Goal: Task Accomplishment & Management: Use online tool/utility

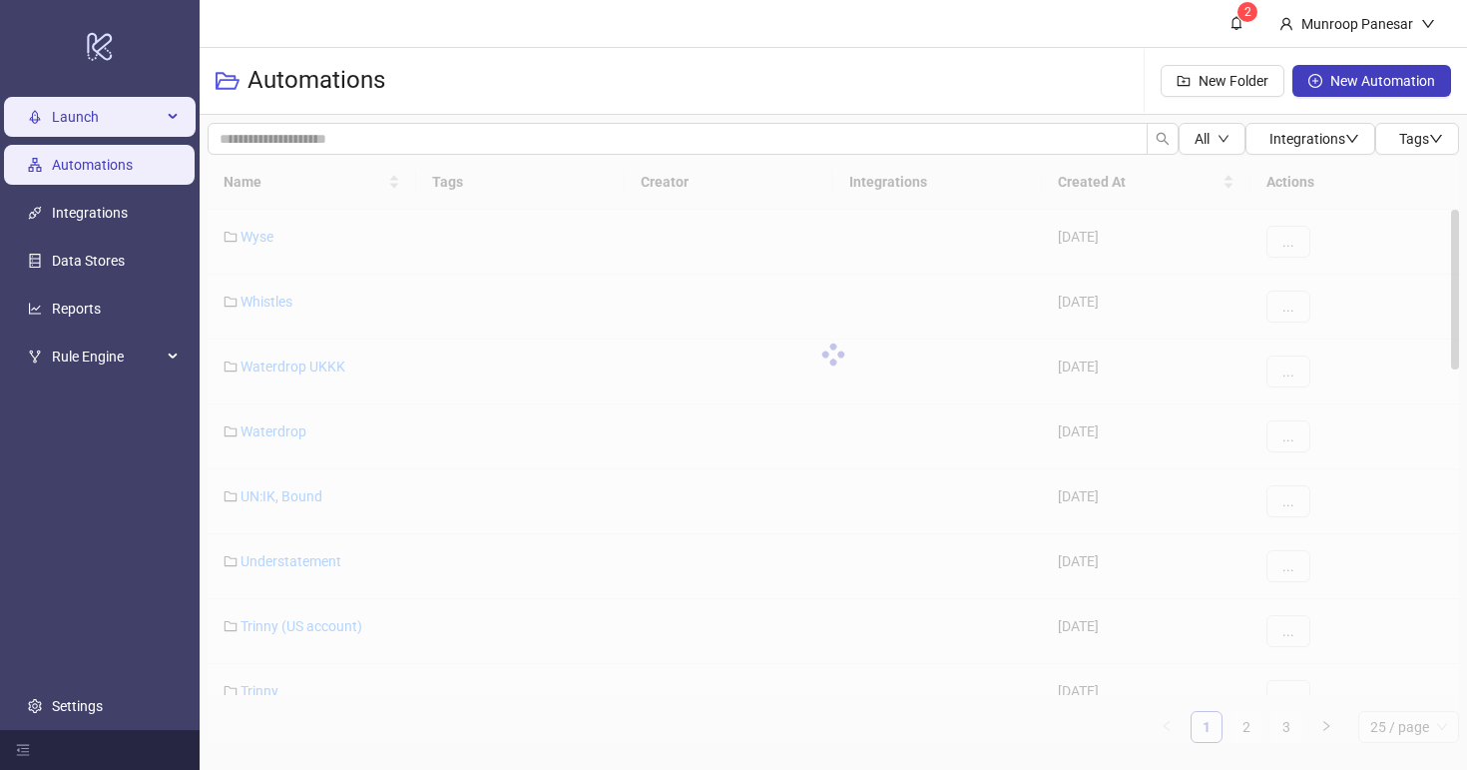
click at [90, 115] on span "Launch" at bounding box center [107, 117] width 110 height 40
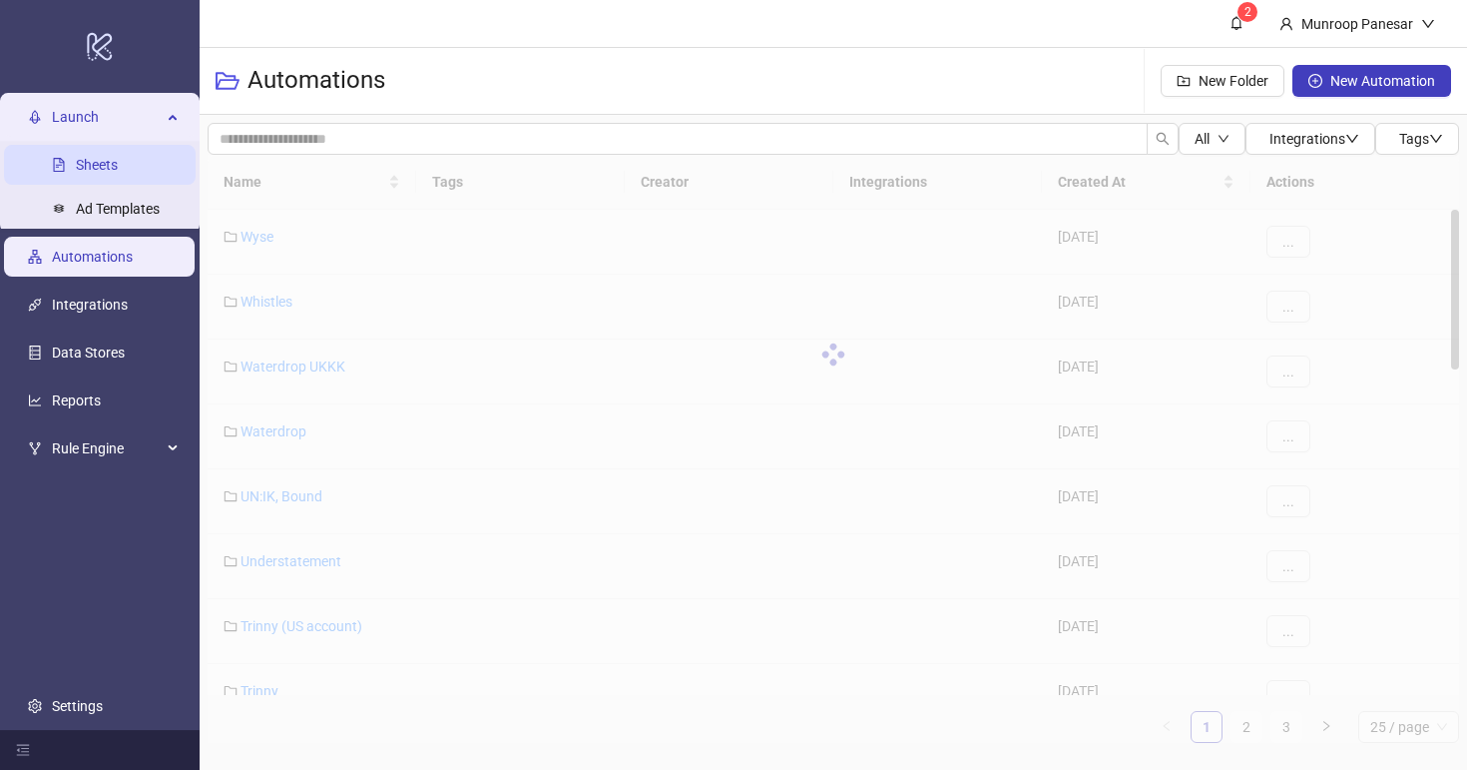
click at [111, 157] on link "Sheets" at bounding box center [97, 165] width 42 height 16
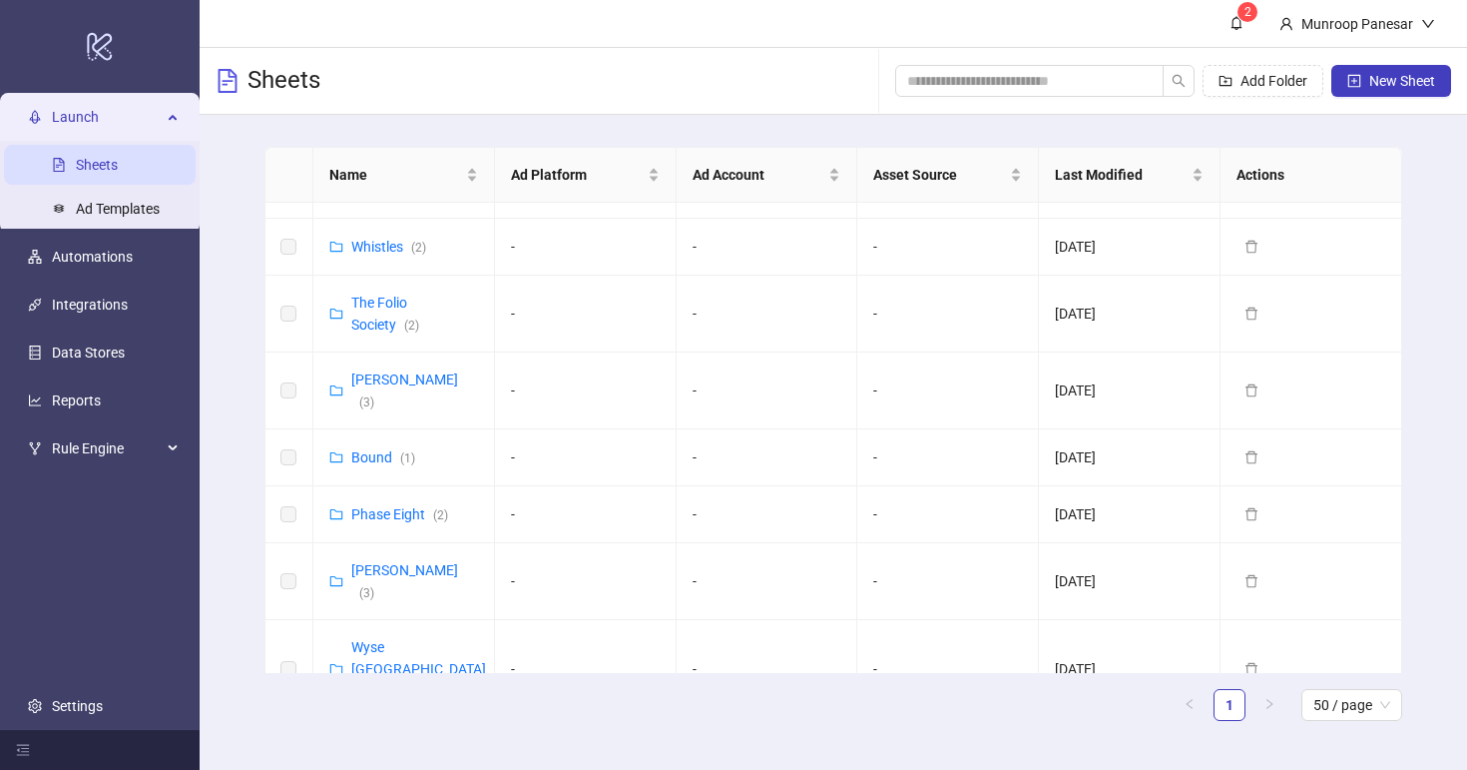
scroll to position [1033, 0]
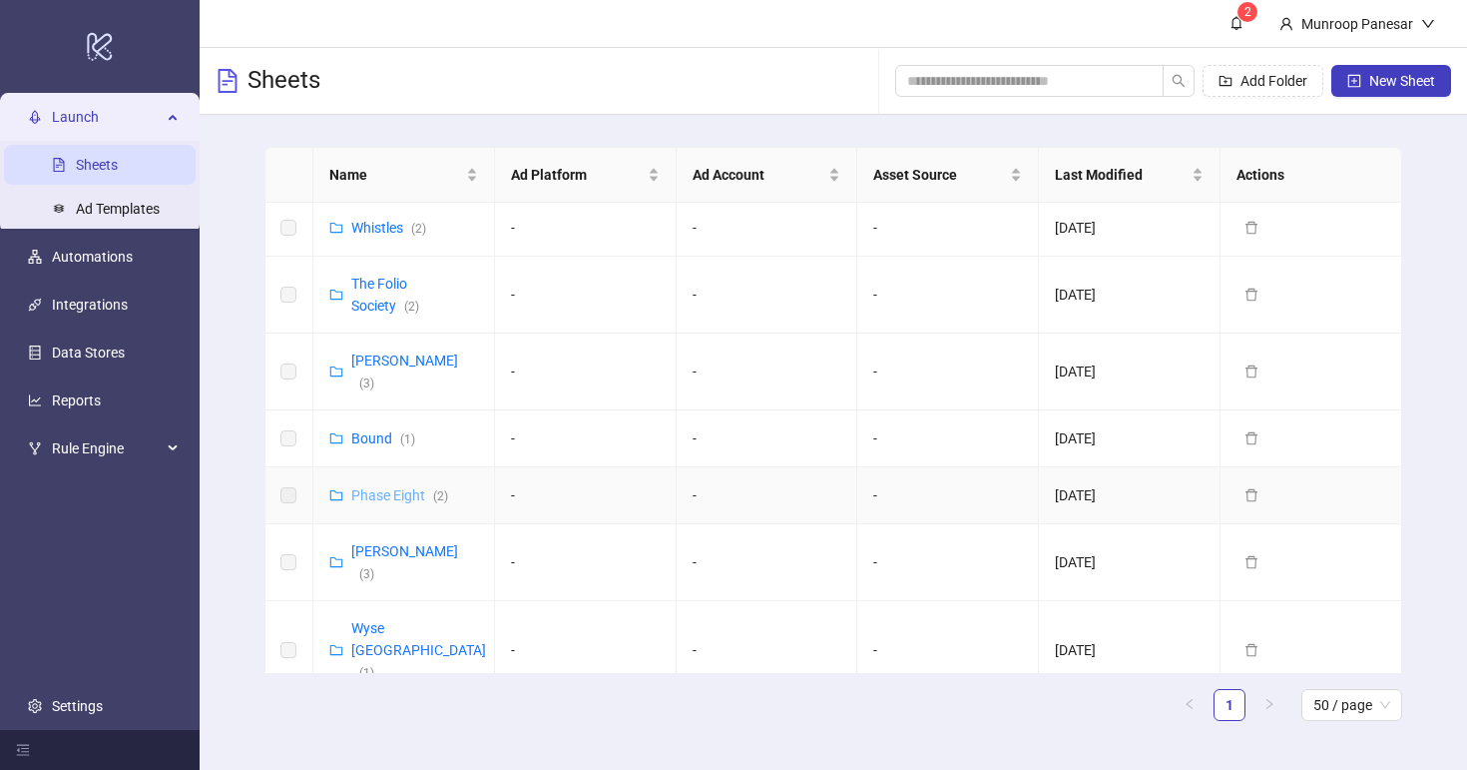
click at [407, 487] on link "Phase Eight ( 2 )" at bounding box center [399, 495] width 97 height 16
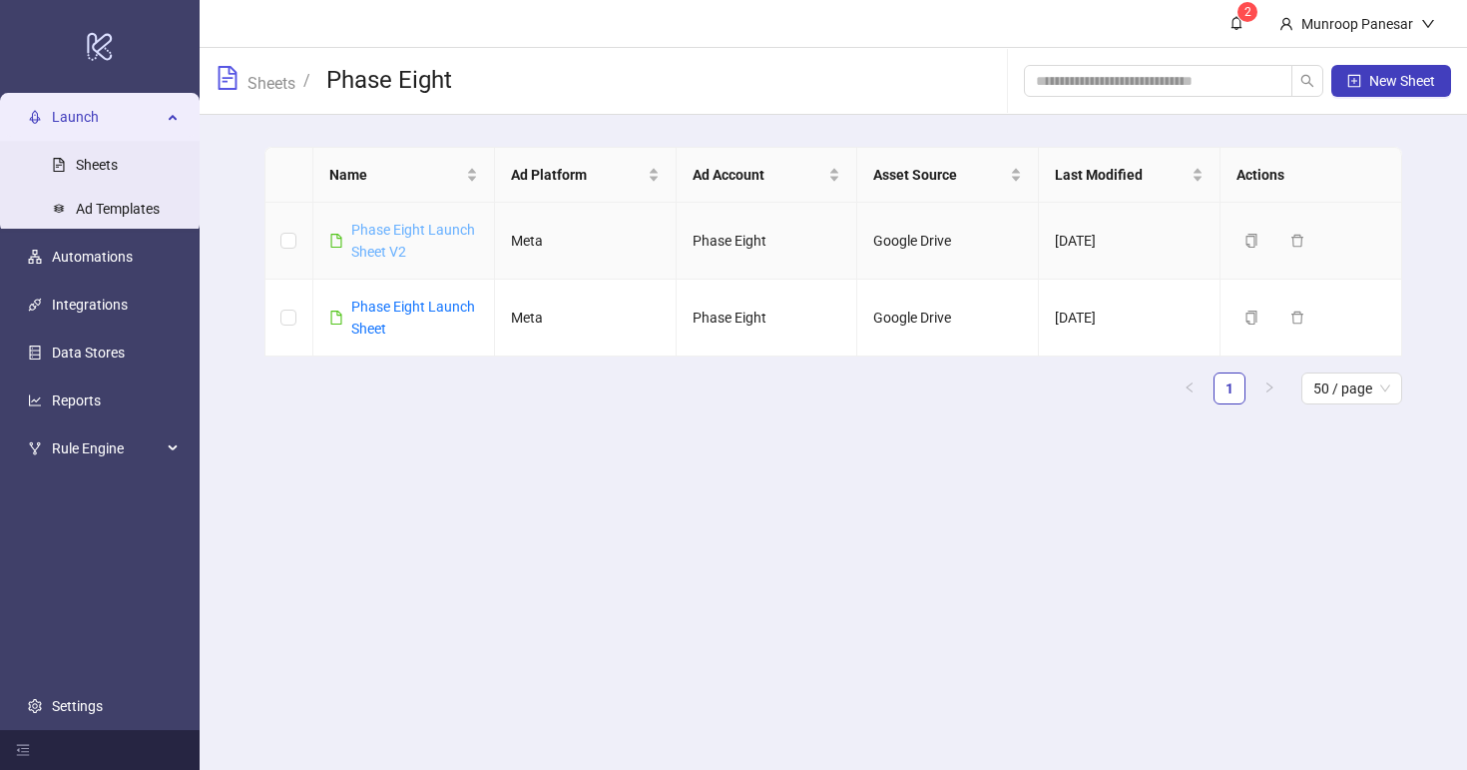
click at [415, 231] on link "Phase Eight Launch Sheet V2" at bounding box center [413, 241] width 124 height 38
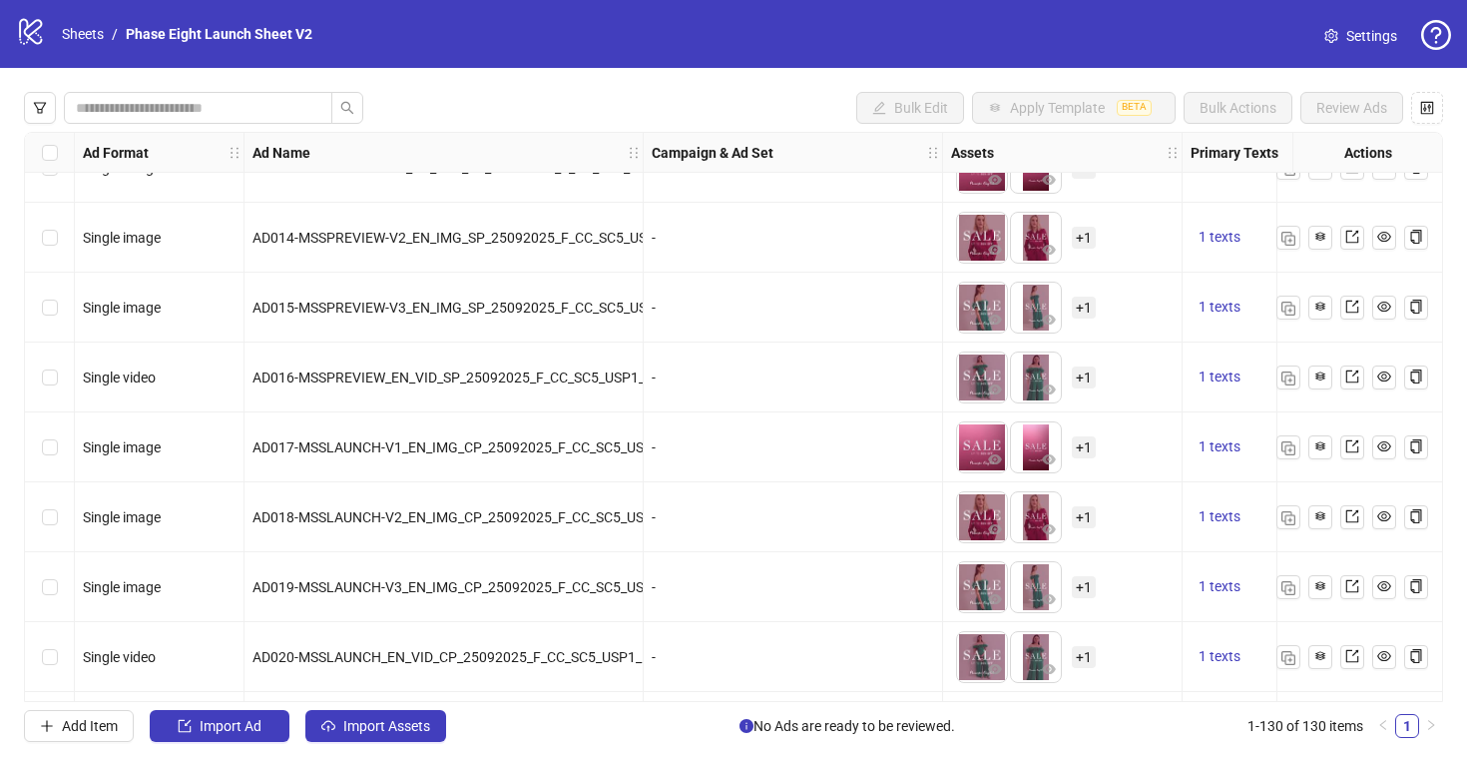
scroll to position [8564, 0]
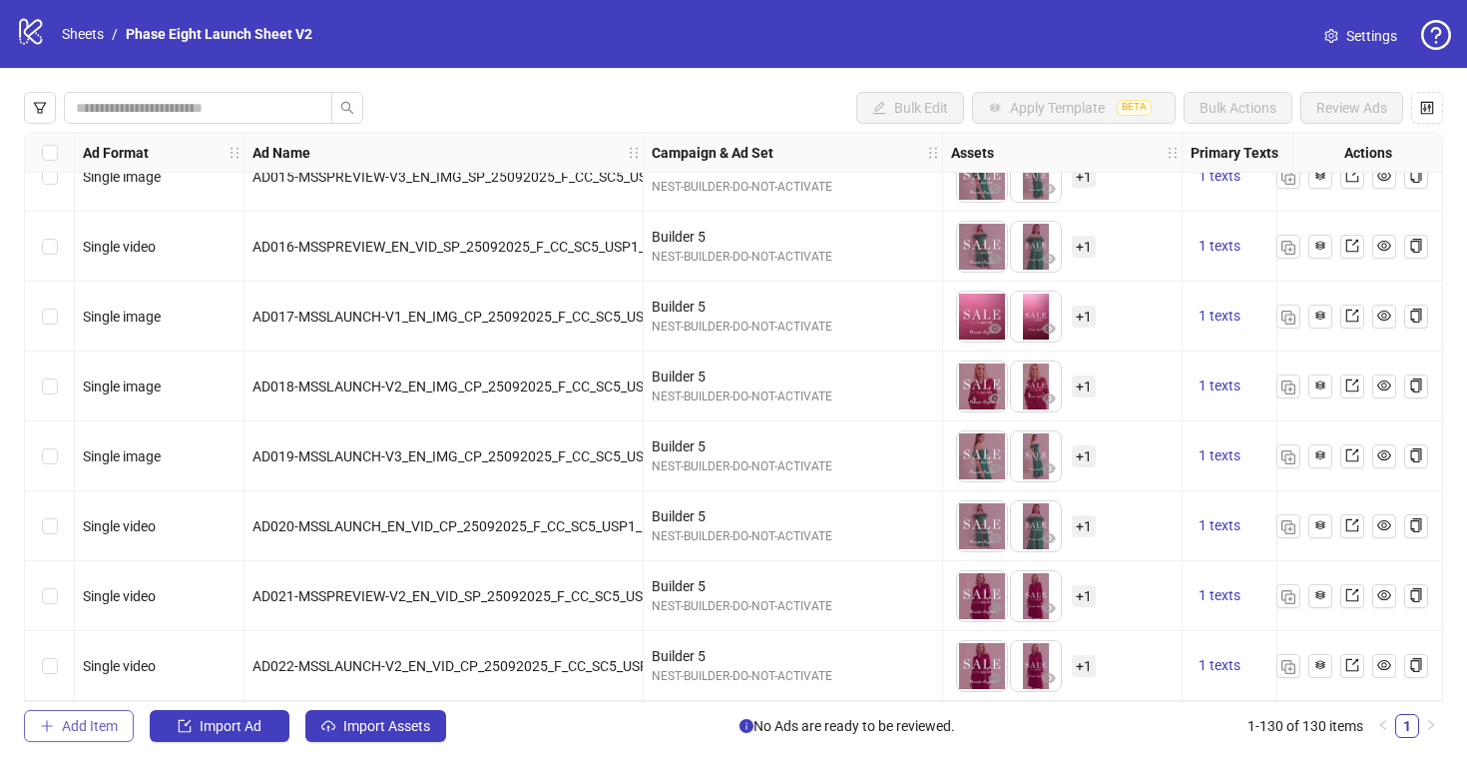
click at [52, 739] on button "Add Item" at bounding box center [79, 726] width 110 height 32
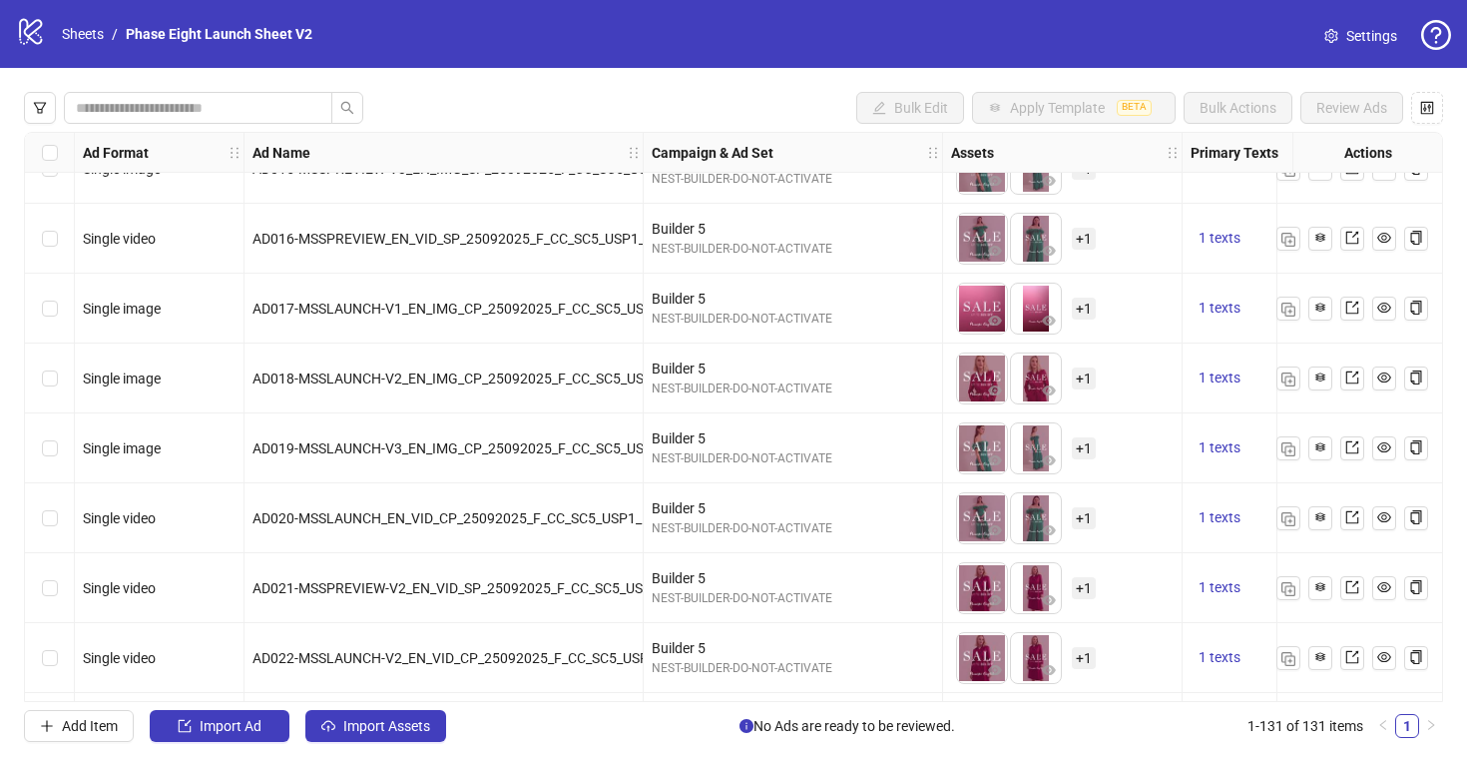
scroll to position [8633, 0]
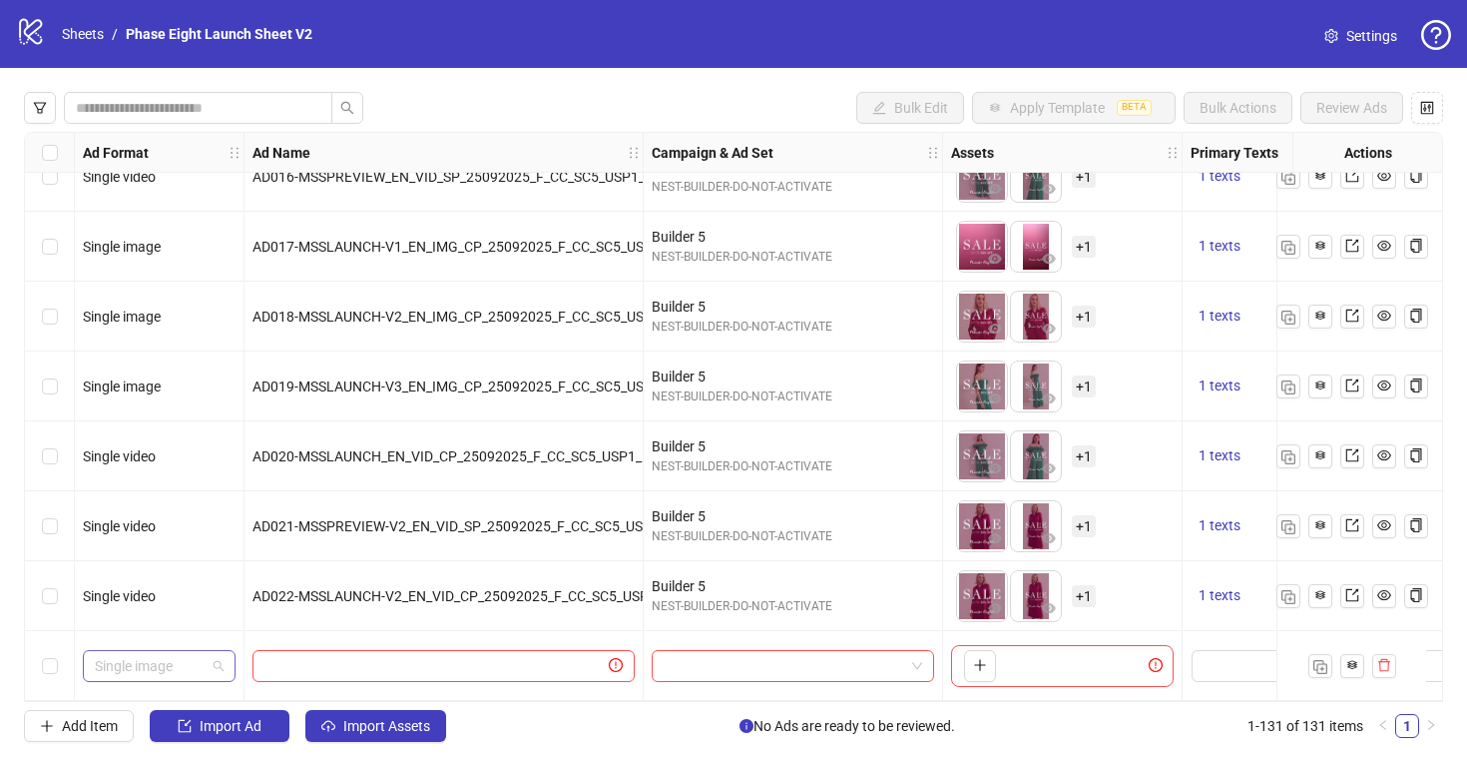
click at [209, 651] on span "Single image" at bounding box center [159, 666] width 129 height 30
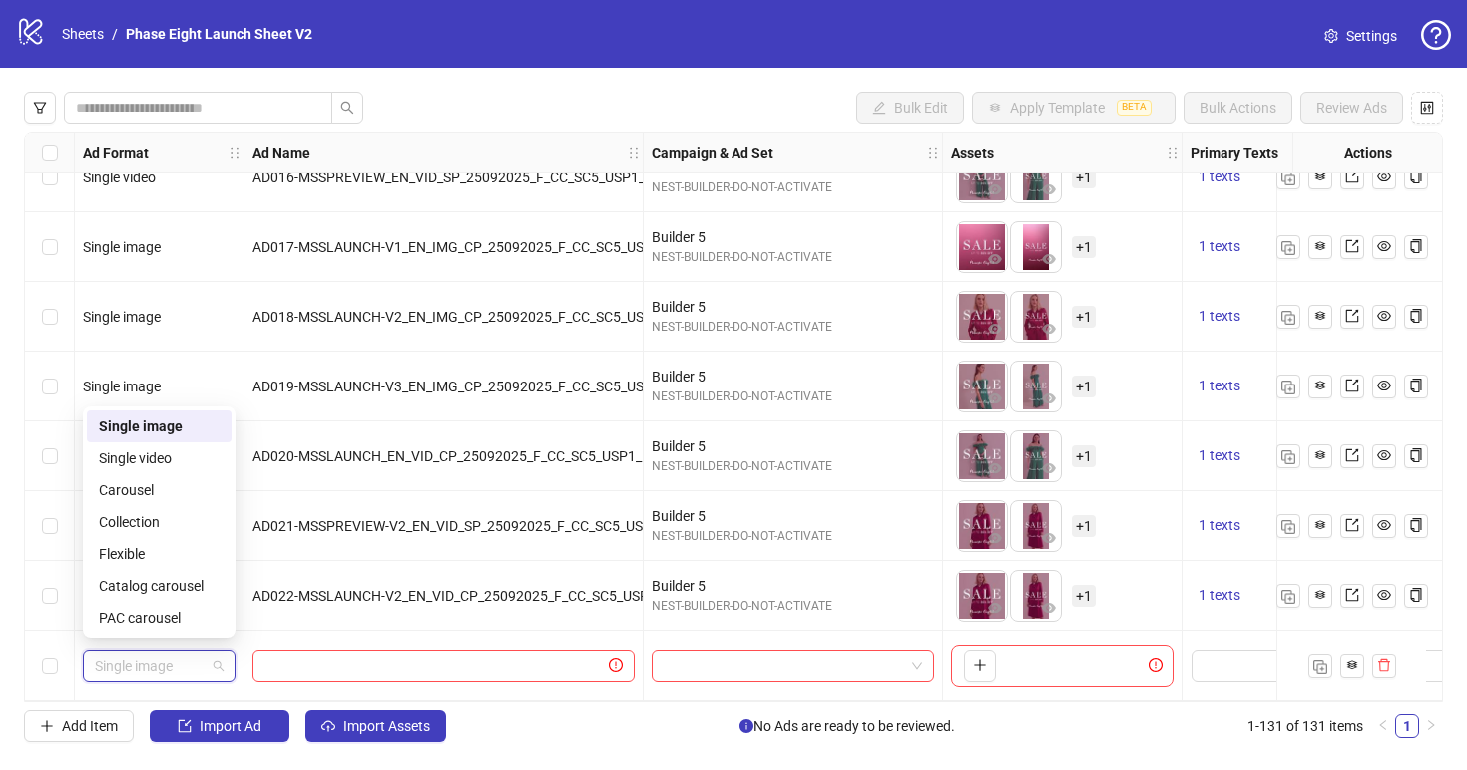
click at [441, 641] on div at bounding box center [444, 666] width 399 height 70
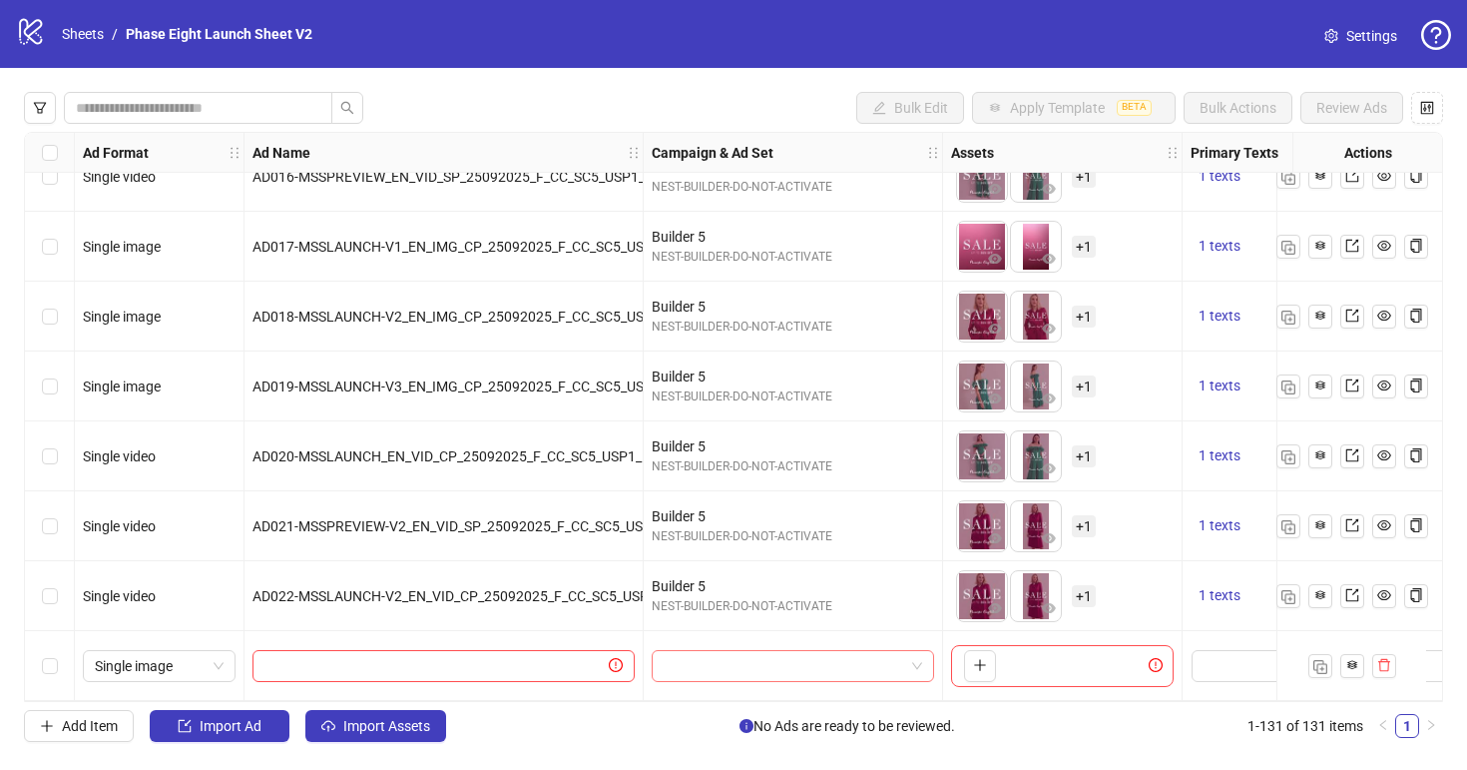
click at [702, 651] on input "search" at bounding box center [784, 666] width 241 height 30
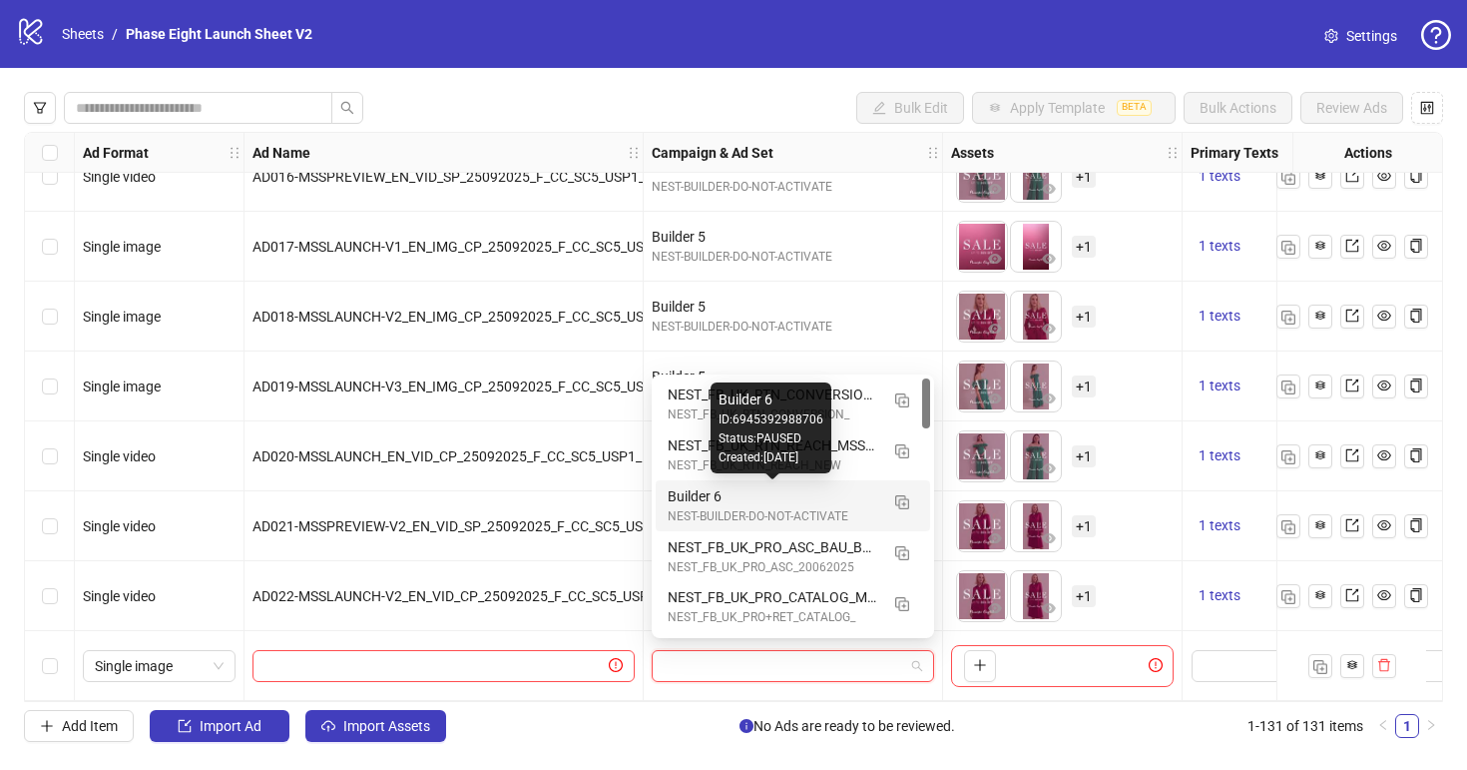
click at [740, 501] on div "Builder 6" at bounding box center [773, 496] width 211 height 22
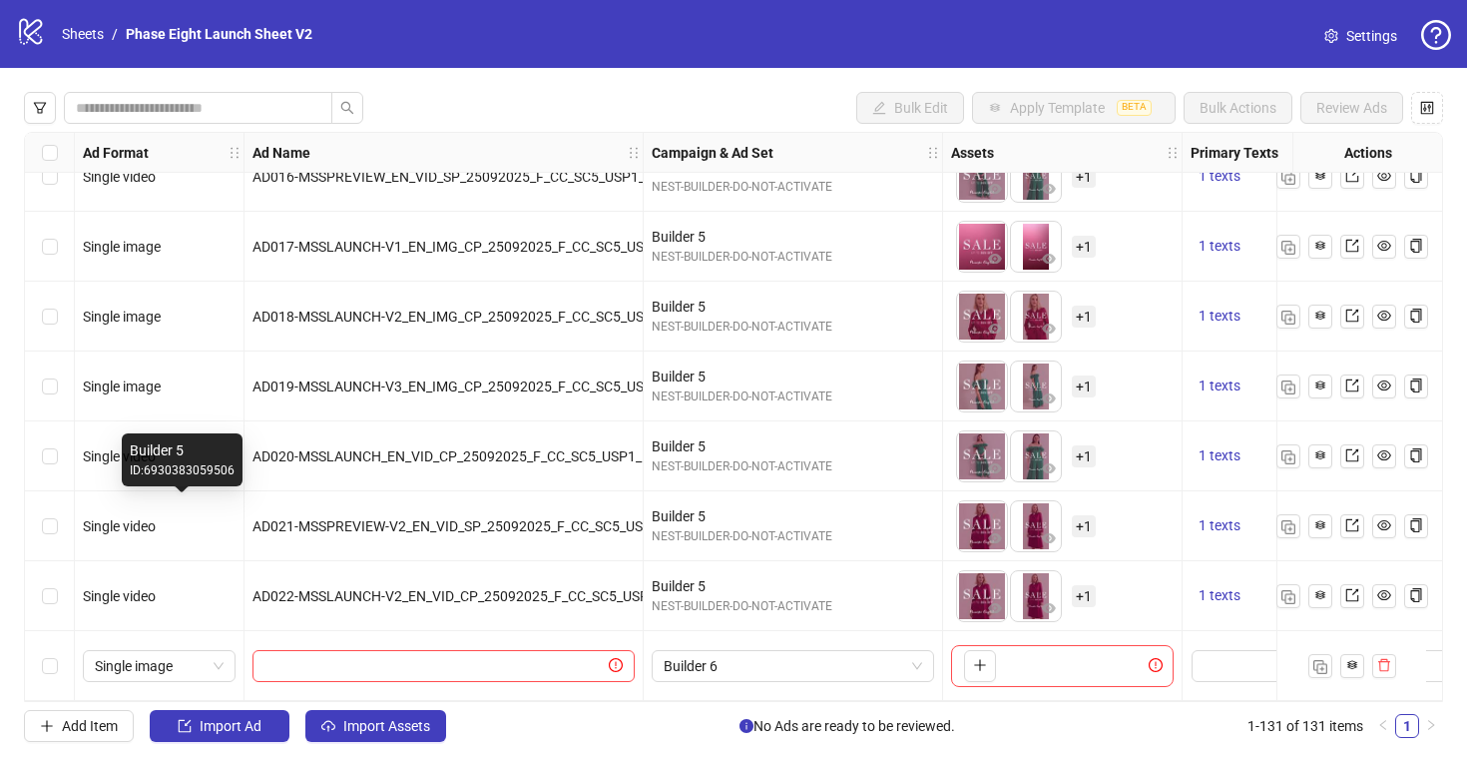
scroll to position [8633, 611]
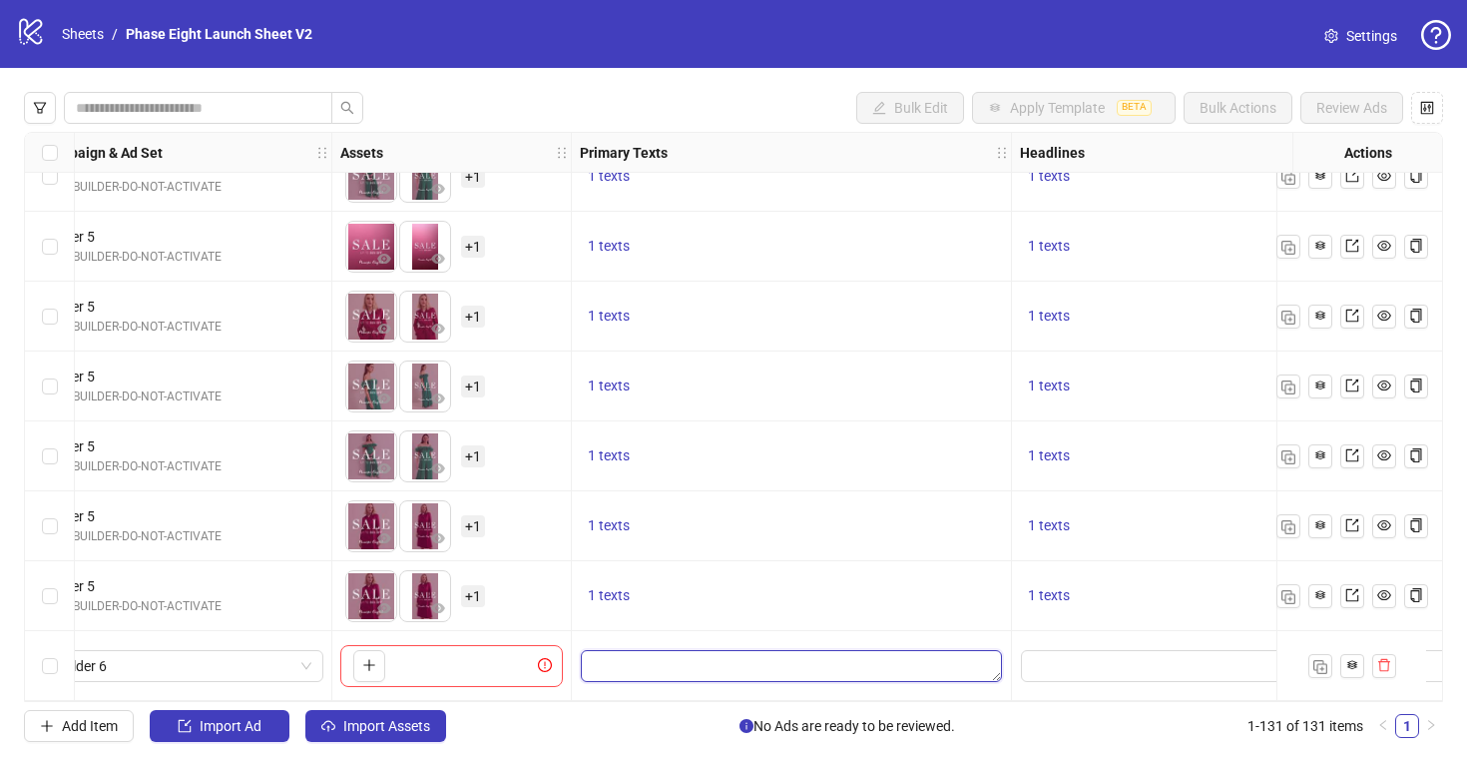
click at [671, 660] on textarea "Edit values" at bounding box center [791, 666] width 421 height 32
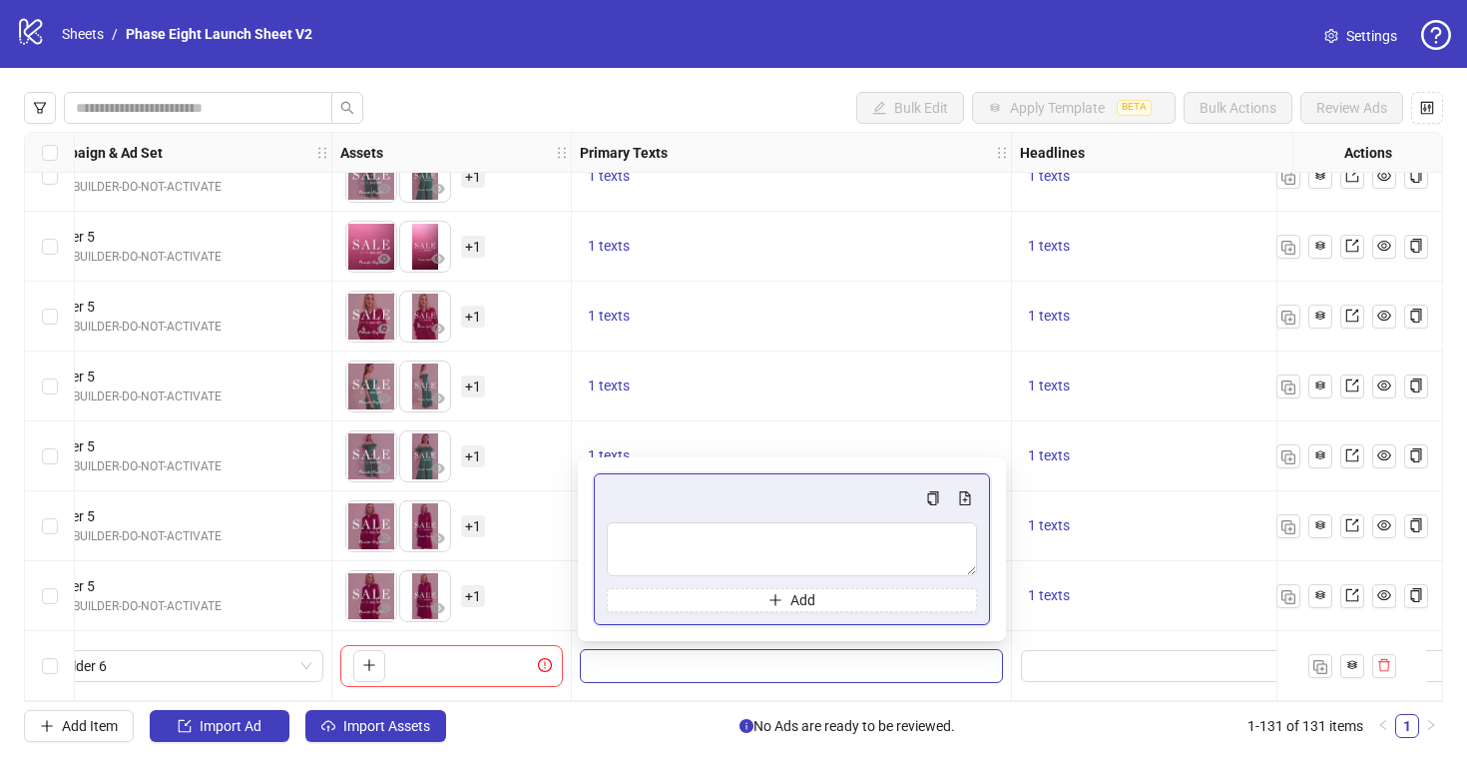
type textarea "**********"
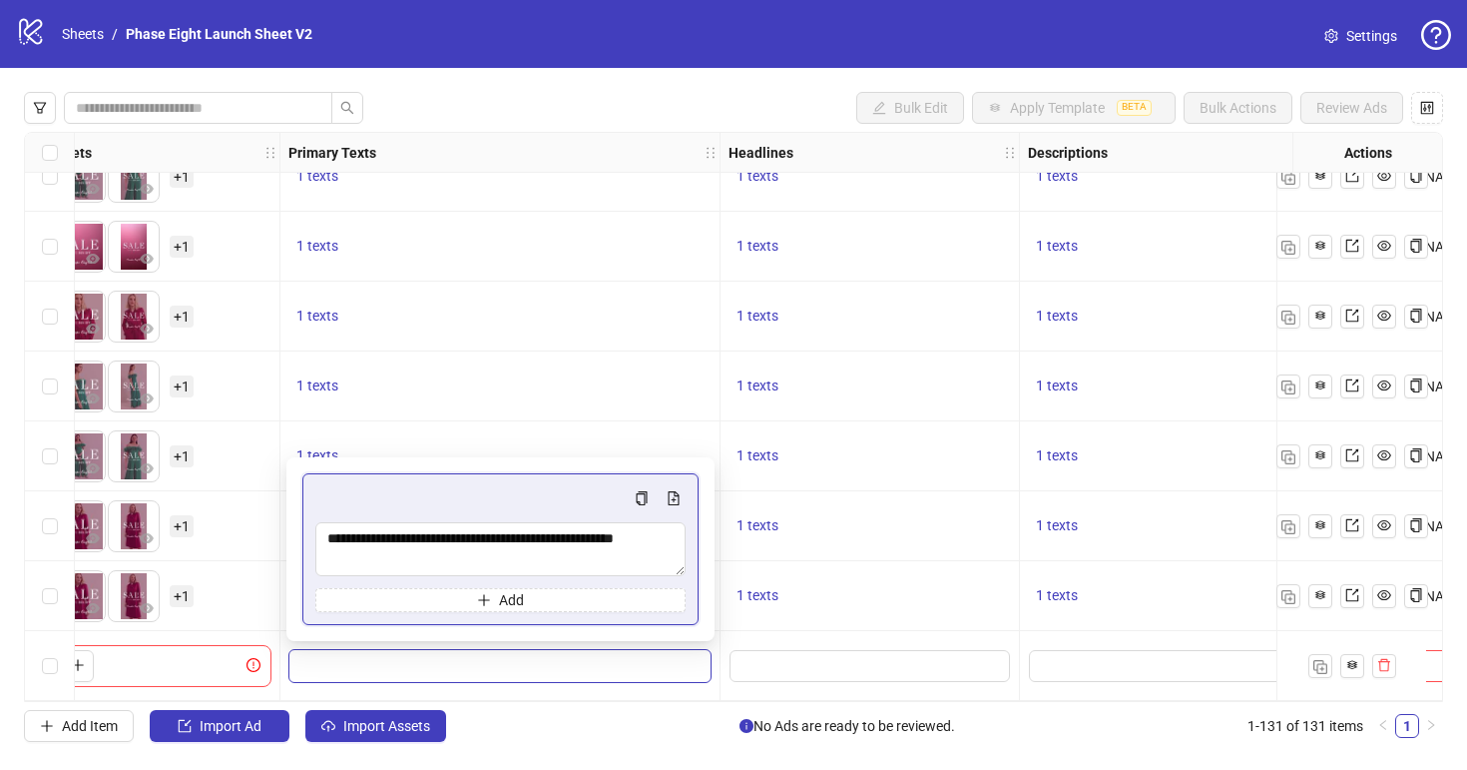
scroll to position [8633, 964]
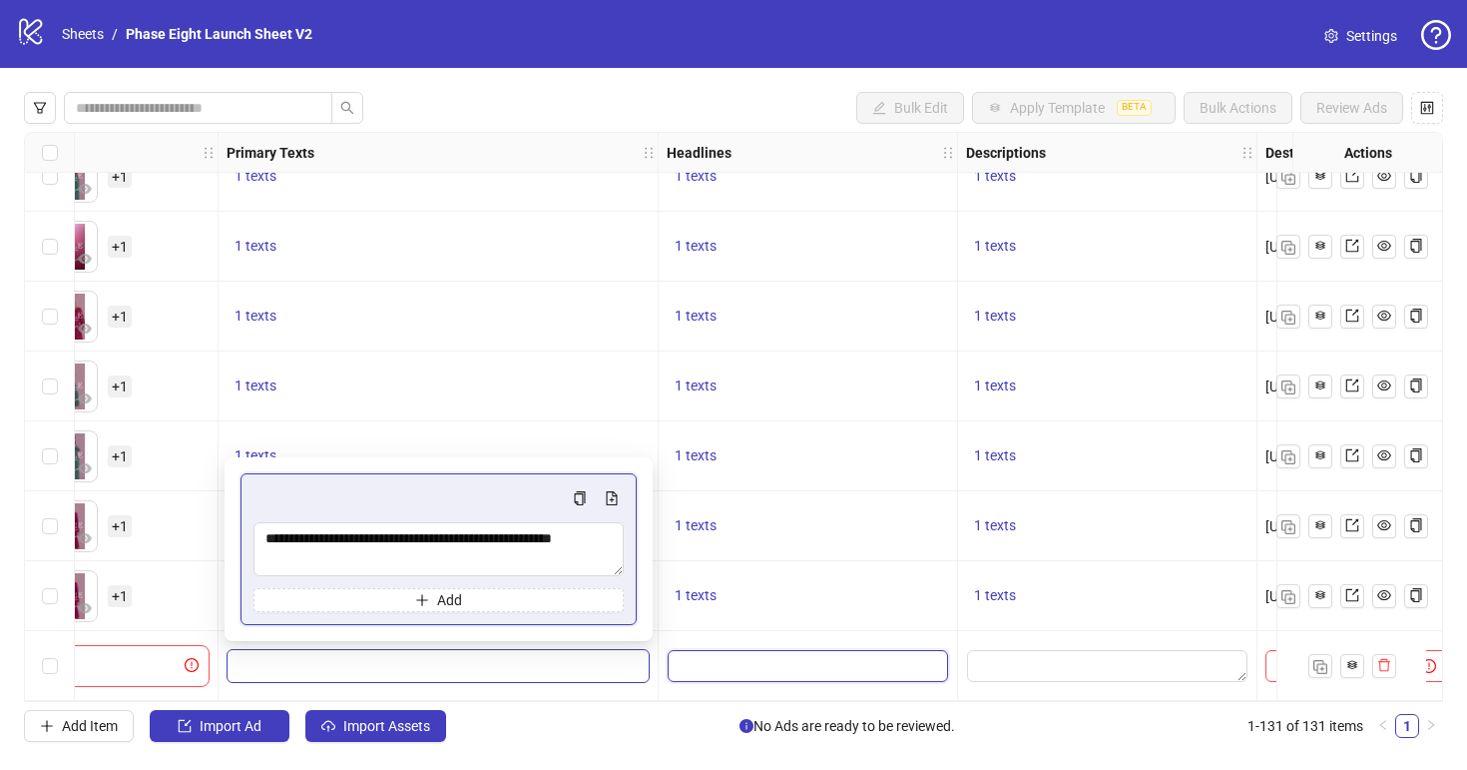
click at [812, 654] on input "Edit values" at bounding box center [808, 666] width 280 height 32
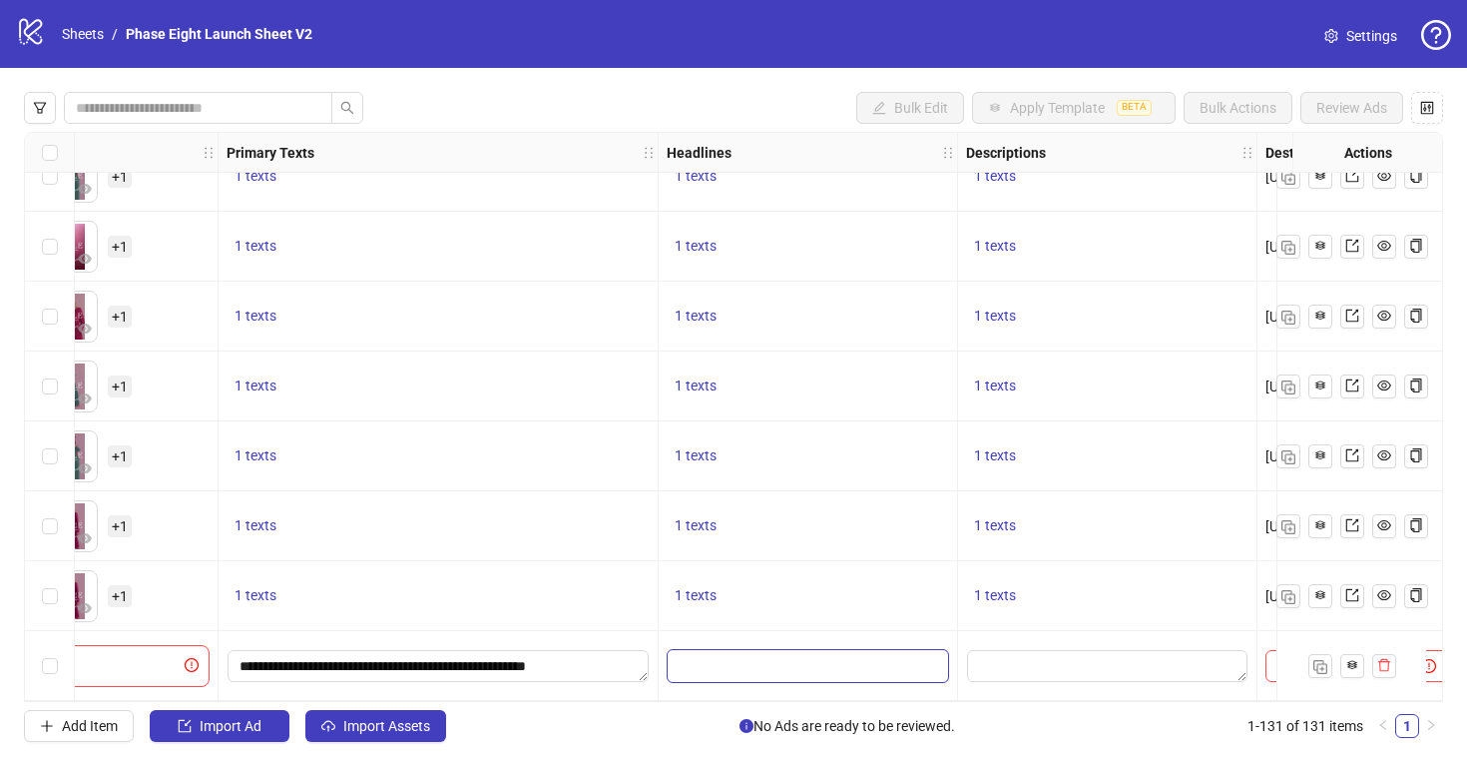
type input "**********"
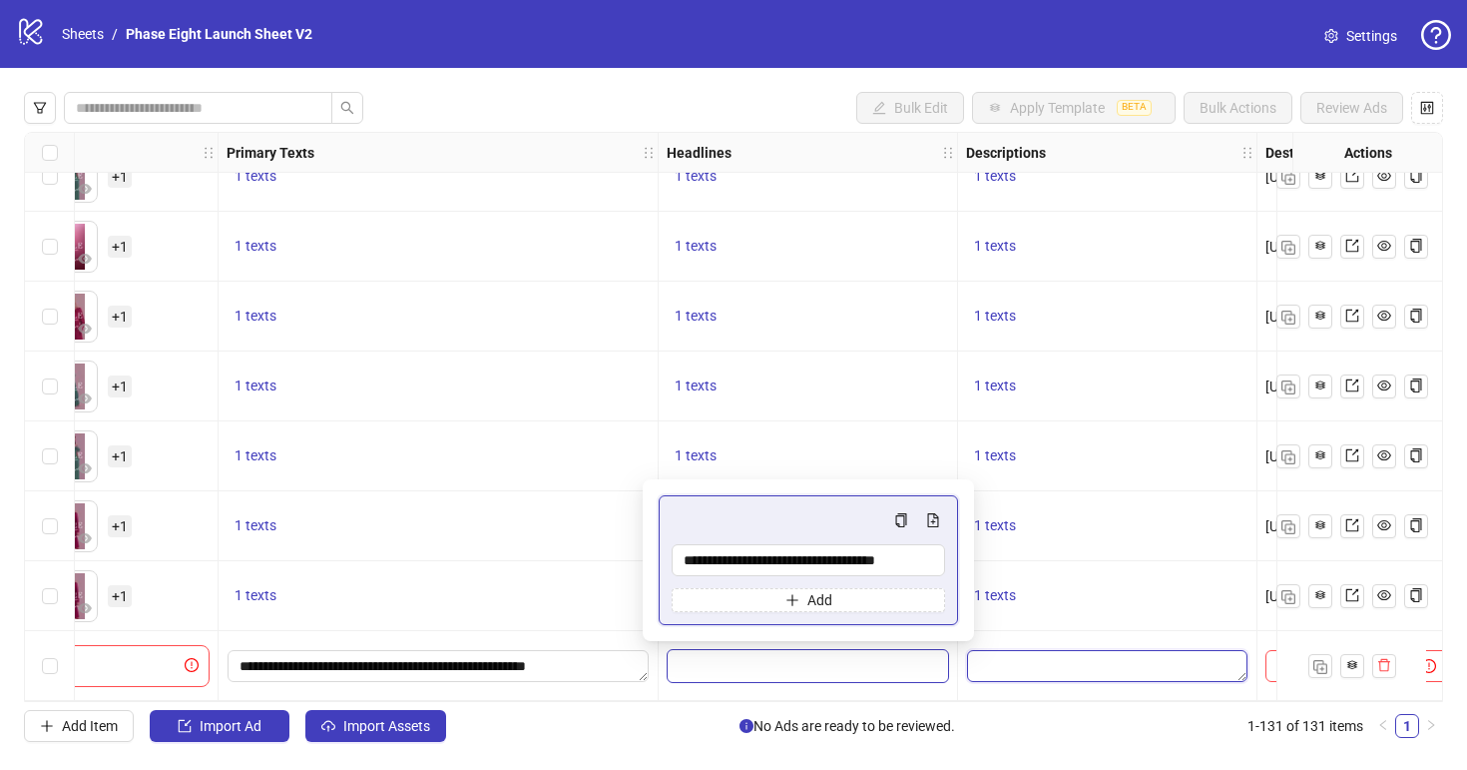
click at [1068, 654] on textarea "Edit values" at bounding box center [1107, 666] width 280 height 32
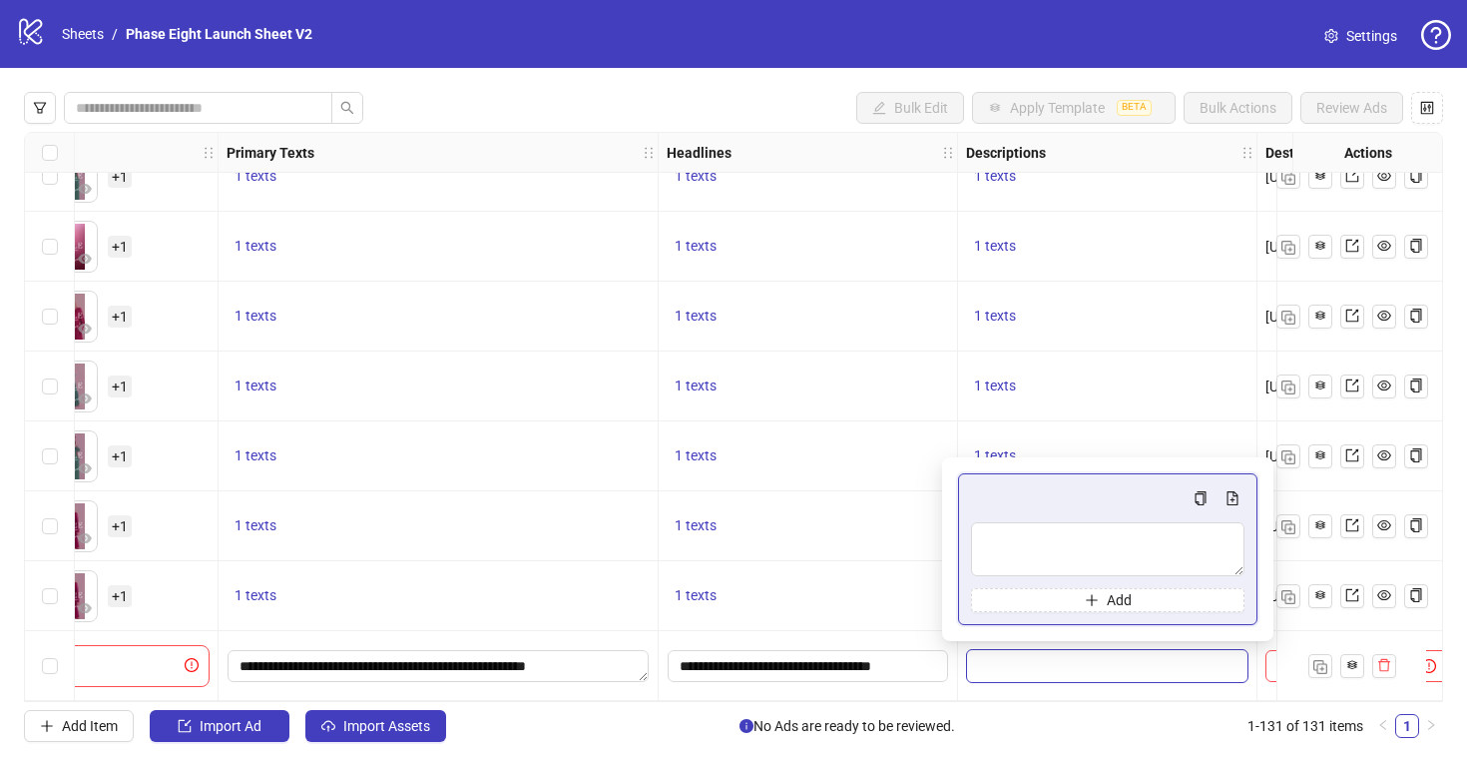
type textarea "**********"
click at [1103, 393] on div "1 texts" at bounding box center [1107, 386] width 299 height 70
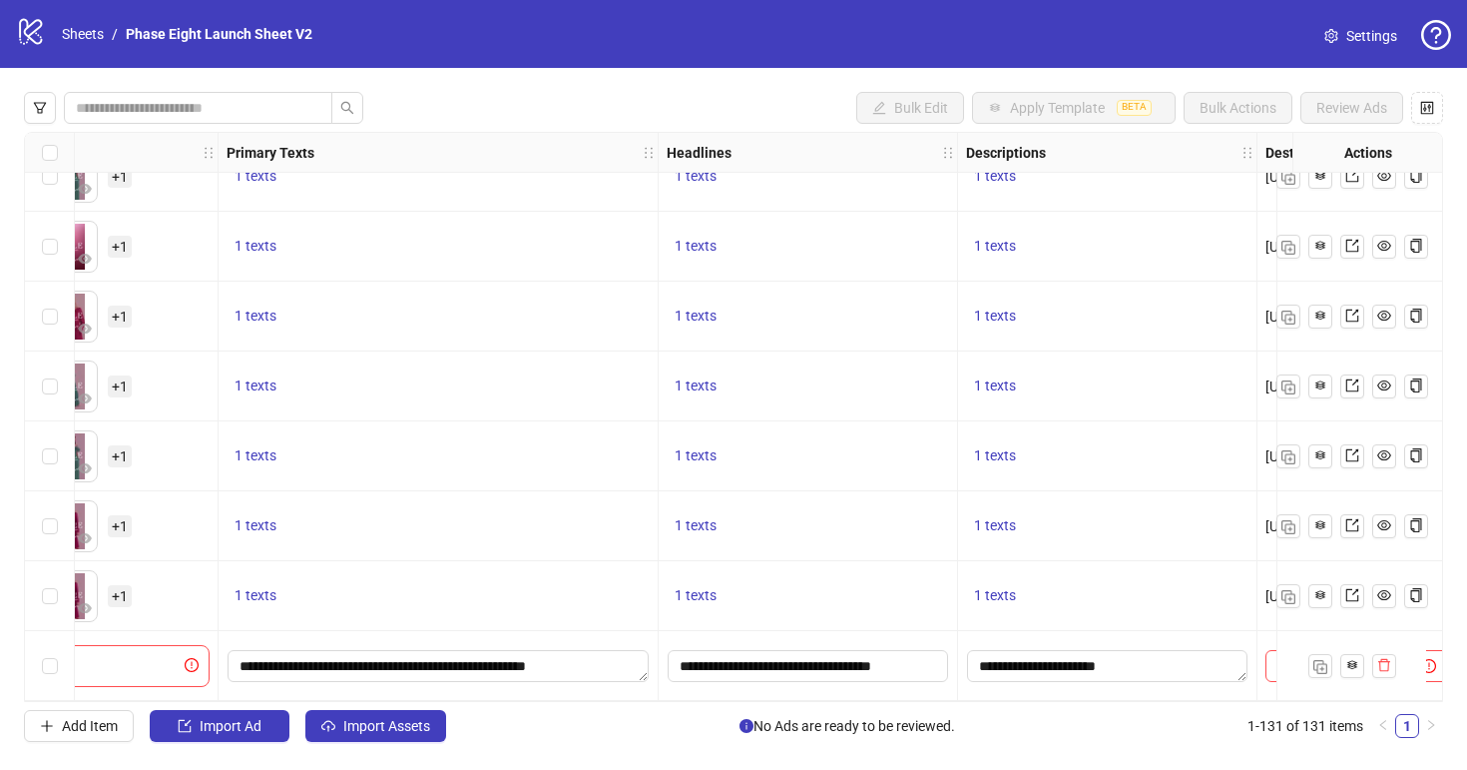
scroll to position [8633, 1268]
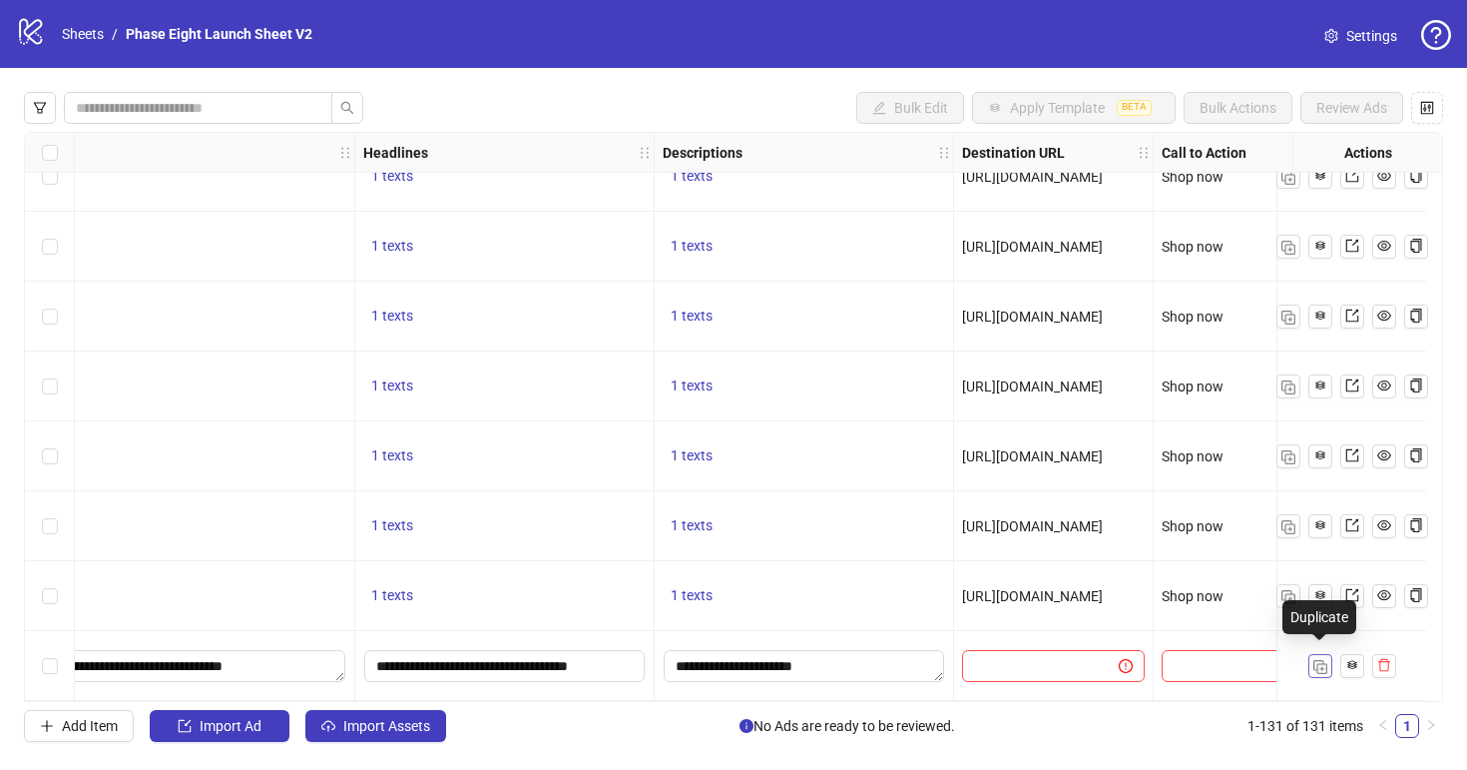
click at [1323, 664] on img "button" at bounding box center [1321, 667] width 14 height 14
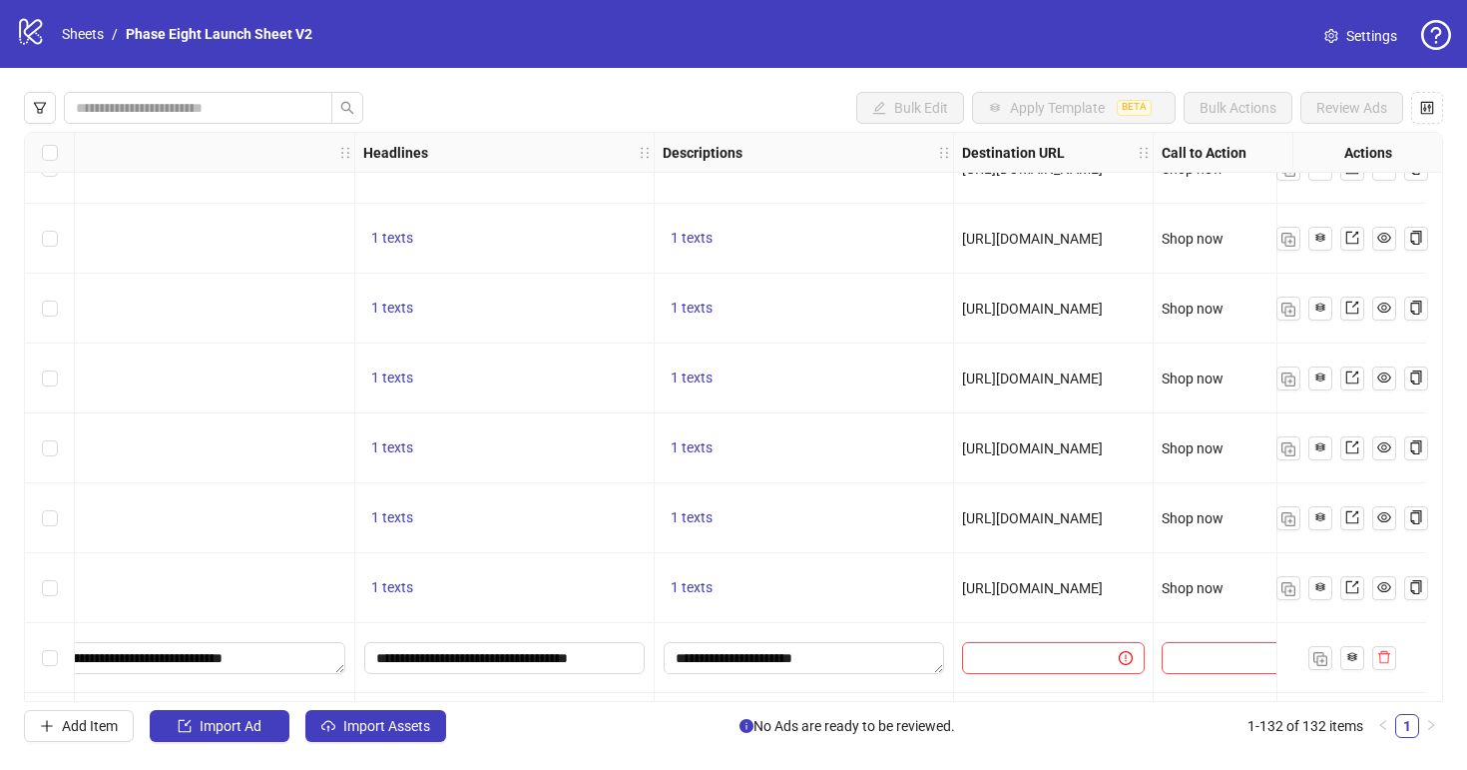
scroll to position [8703, 1268]
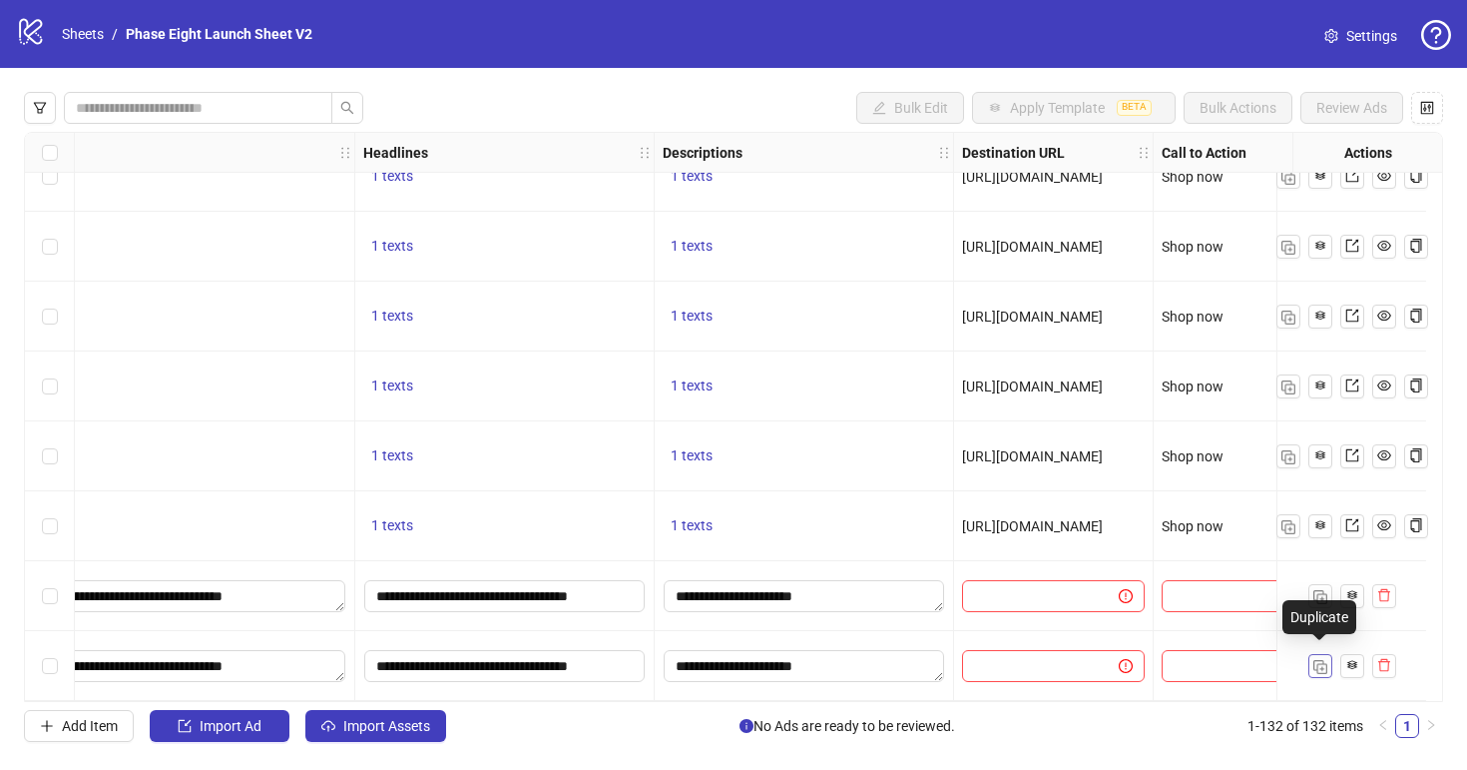
click at [1324, 660] on img "button" at bounding box center [1321, 667] width 14 height 14
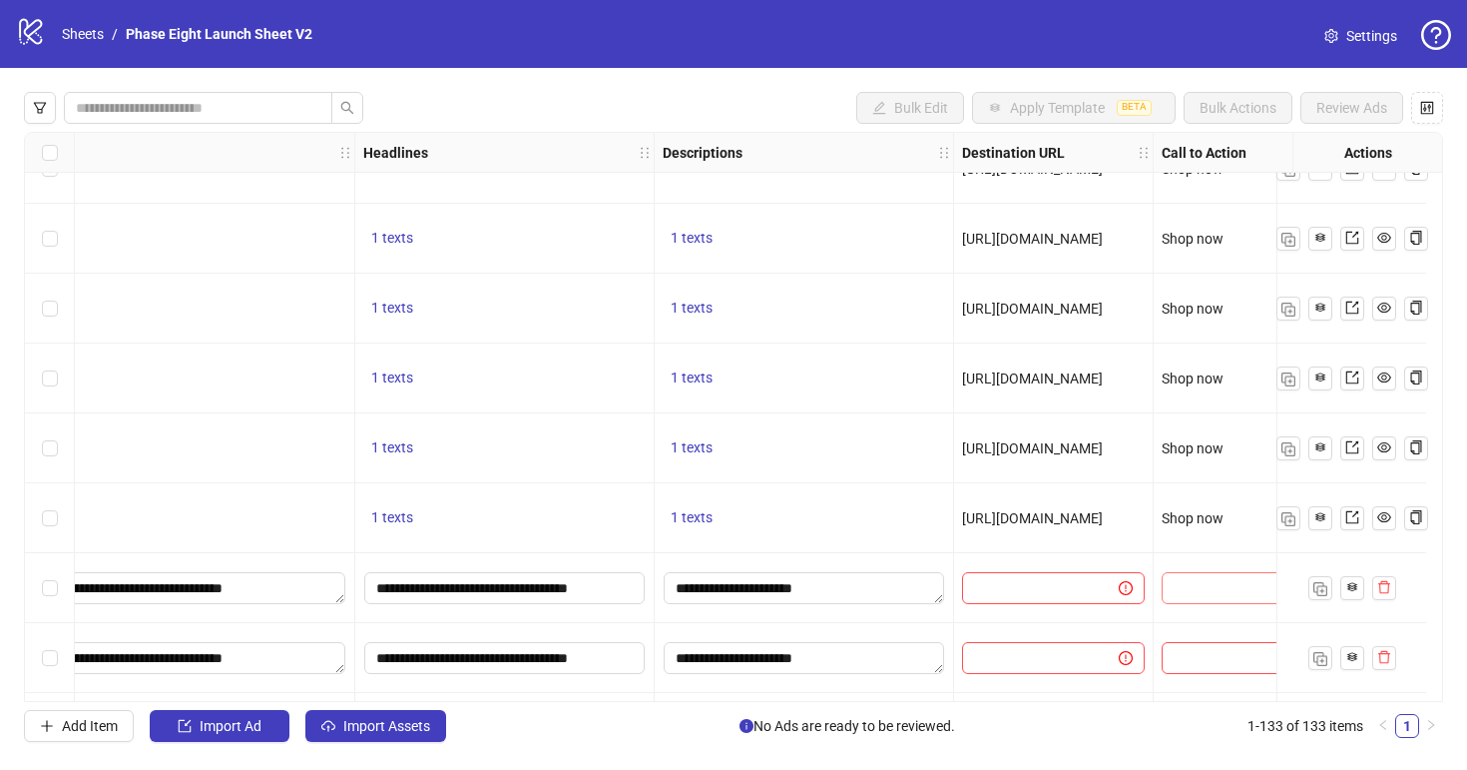
scroll to position [8773, 1268]
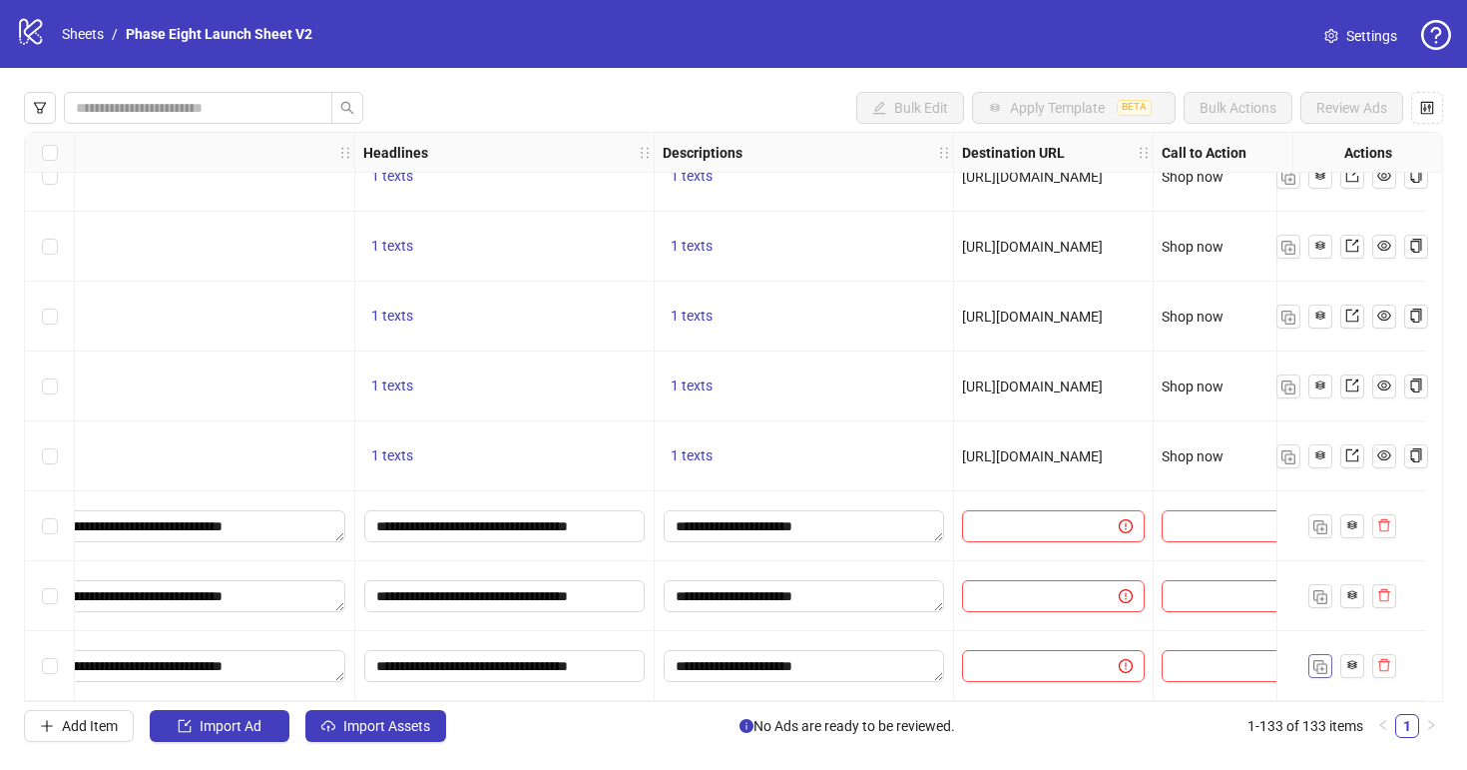
click at [1316, 660] on img "button" at bounding box center [1321, 667] width 14 height 14
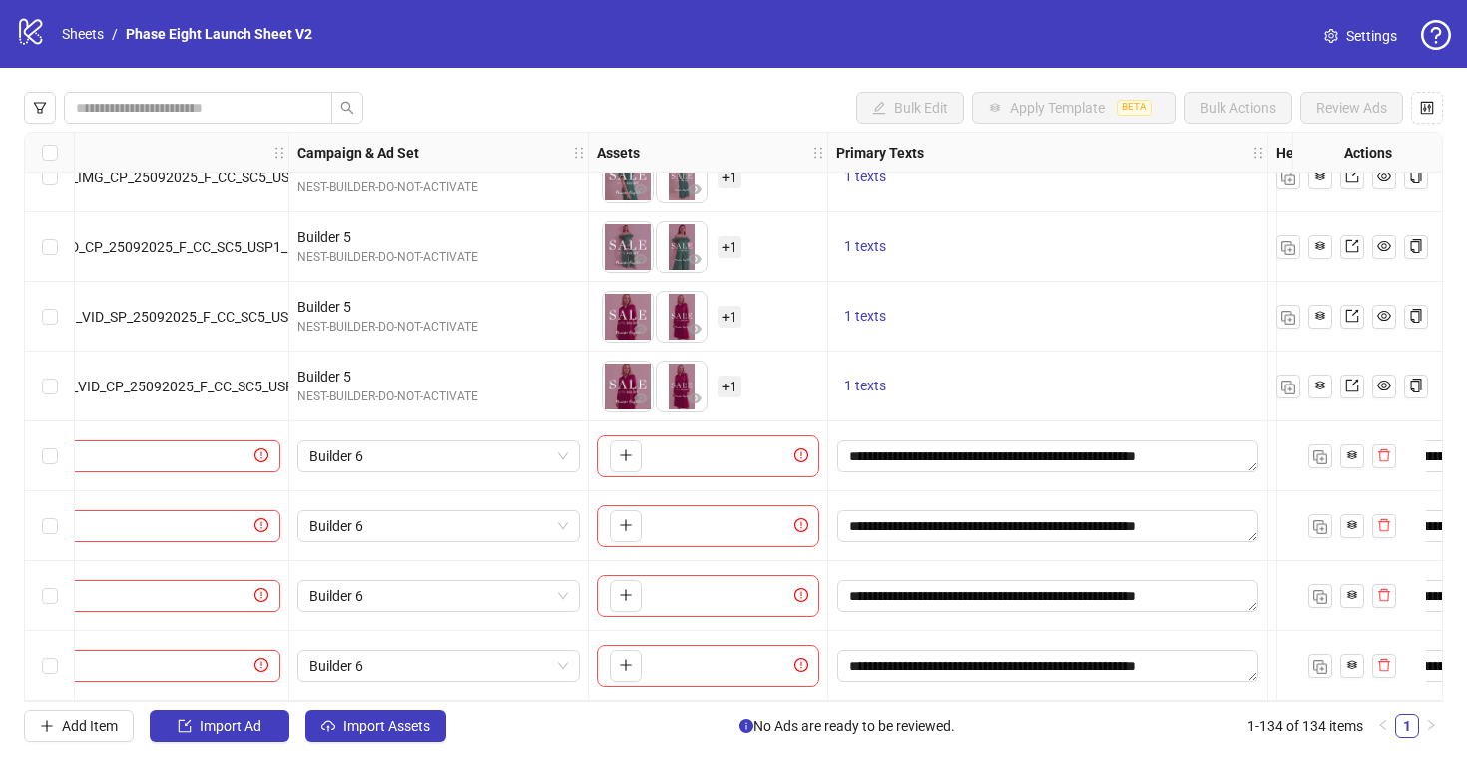
scroll to position [8843, 1305]
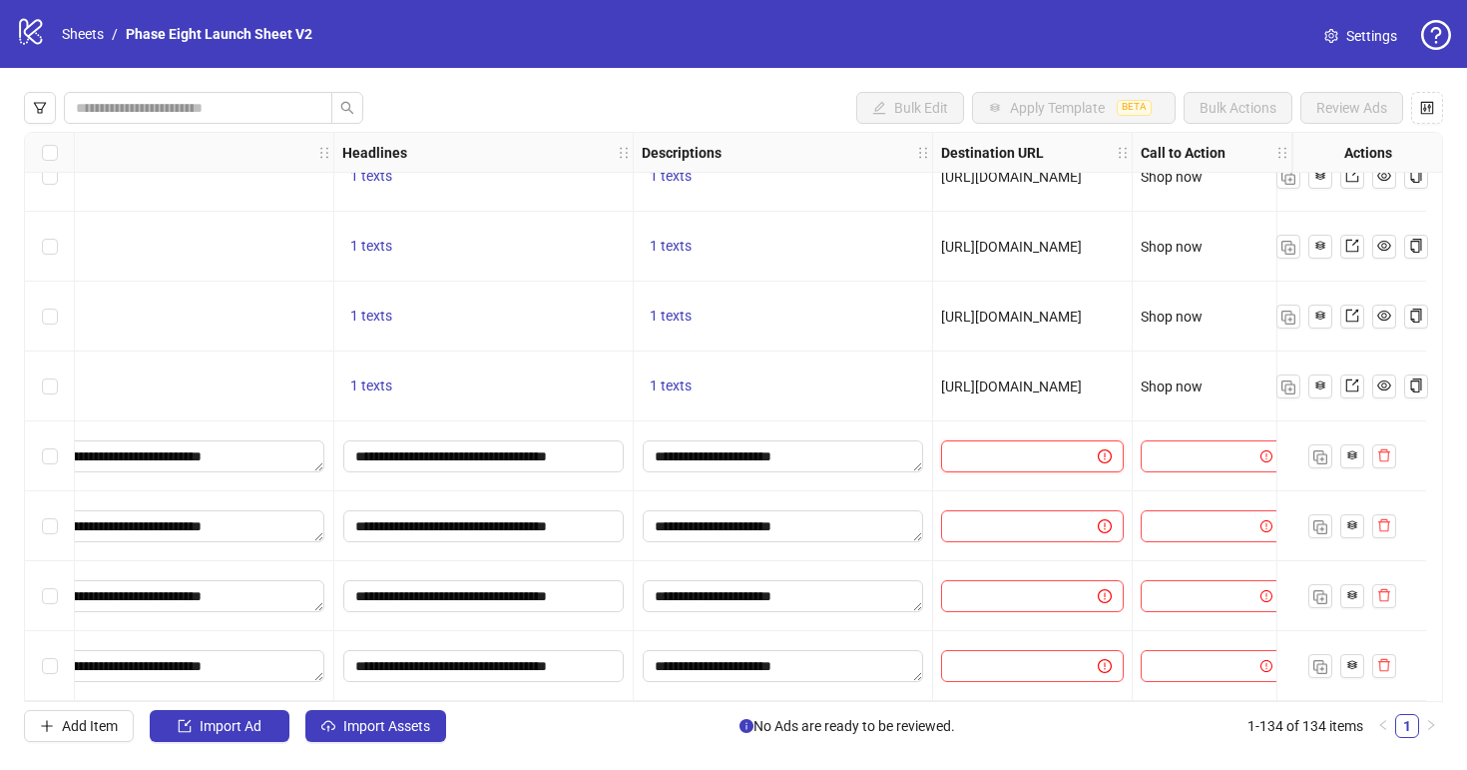
click at [993, 445] on input "text" at bounding box center [1011, 456] width 117 height 22
paste input "**********"
type input "**********"
drag, startPoint x: 996, startPoint y: 538, endPoint x: 998, endPoint y: 528, distance: 10.2
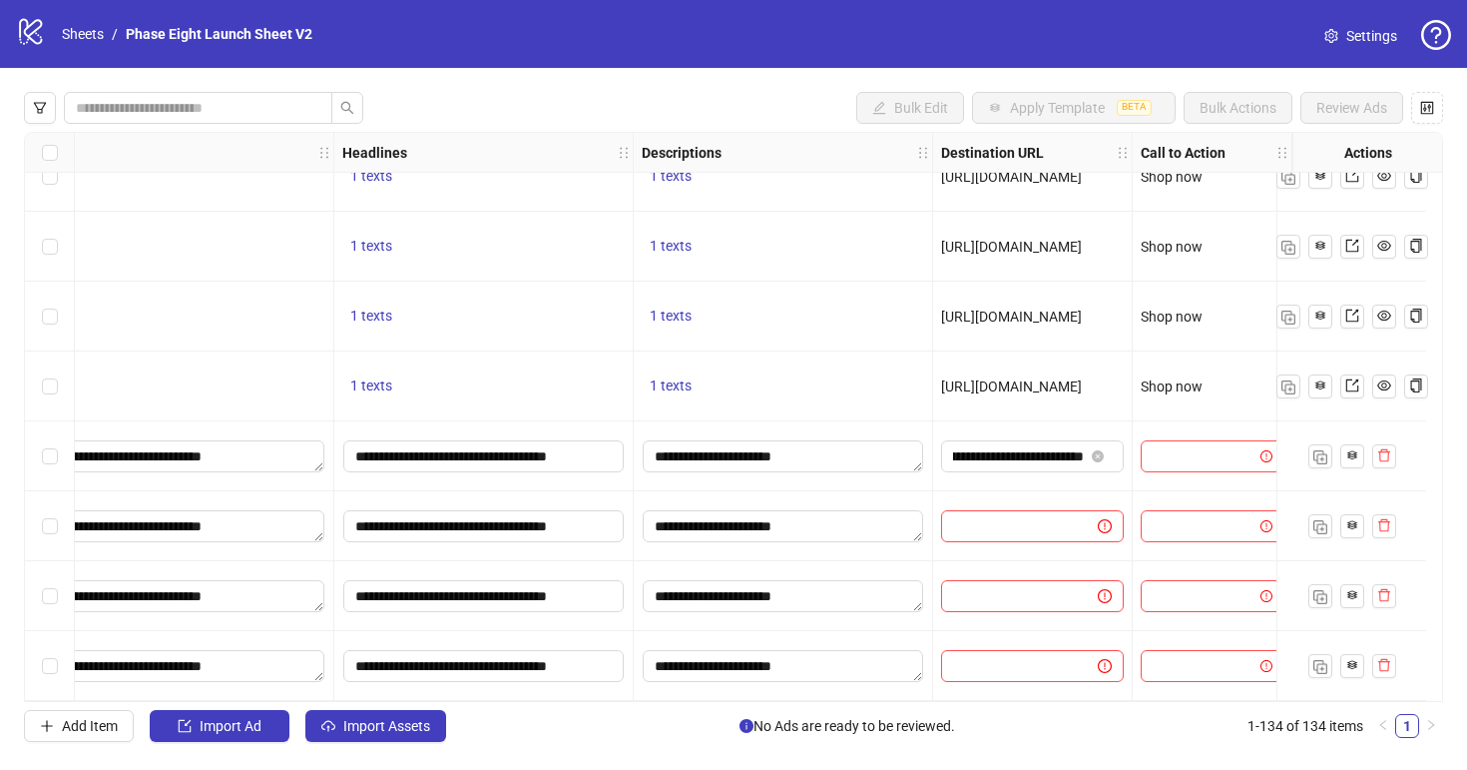
click at [996, 538] on div at bounding box center [1033, 526] width 200 height 70
click at [998, 528] on input "text" at bounding box center [1011, 526] width 117 height 22
paste input "**********"
type input "**********"
click at [994, 595] on input "text" at bounding box center [1011, 596] width 117 height 22
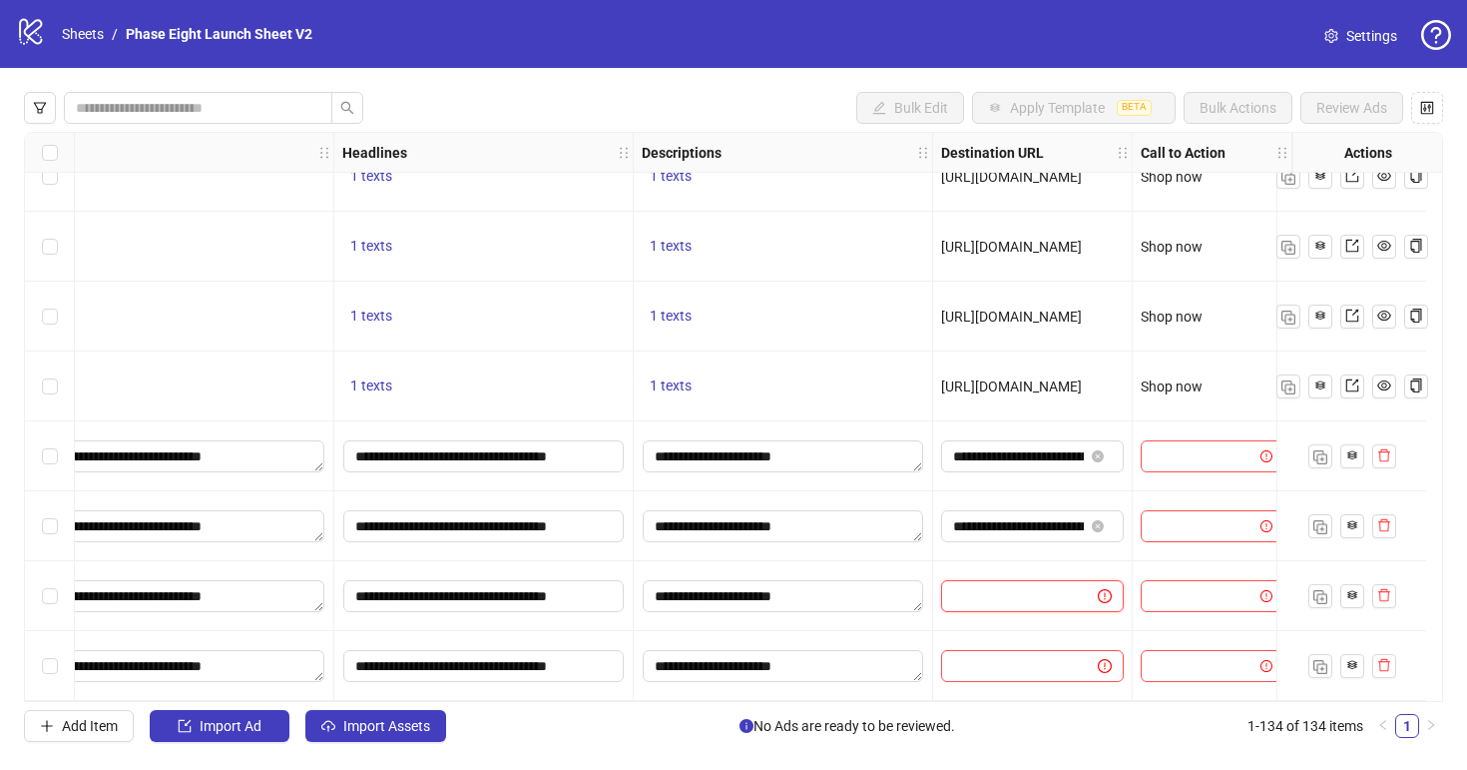
paste input "**********"
type input "**********"
click at [1025, 661] on input "text" at bounding box center [1011, 666] width 117 height 22
paste input "**********"
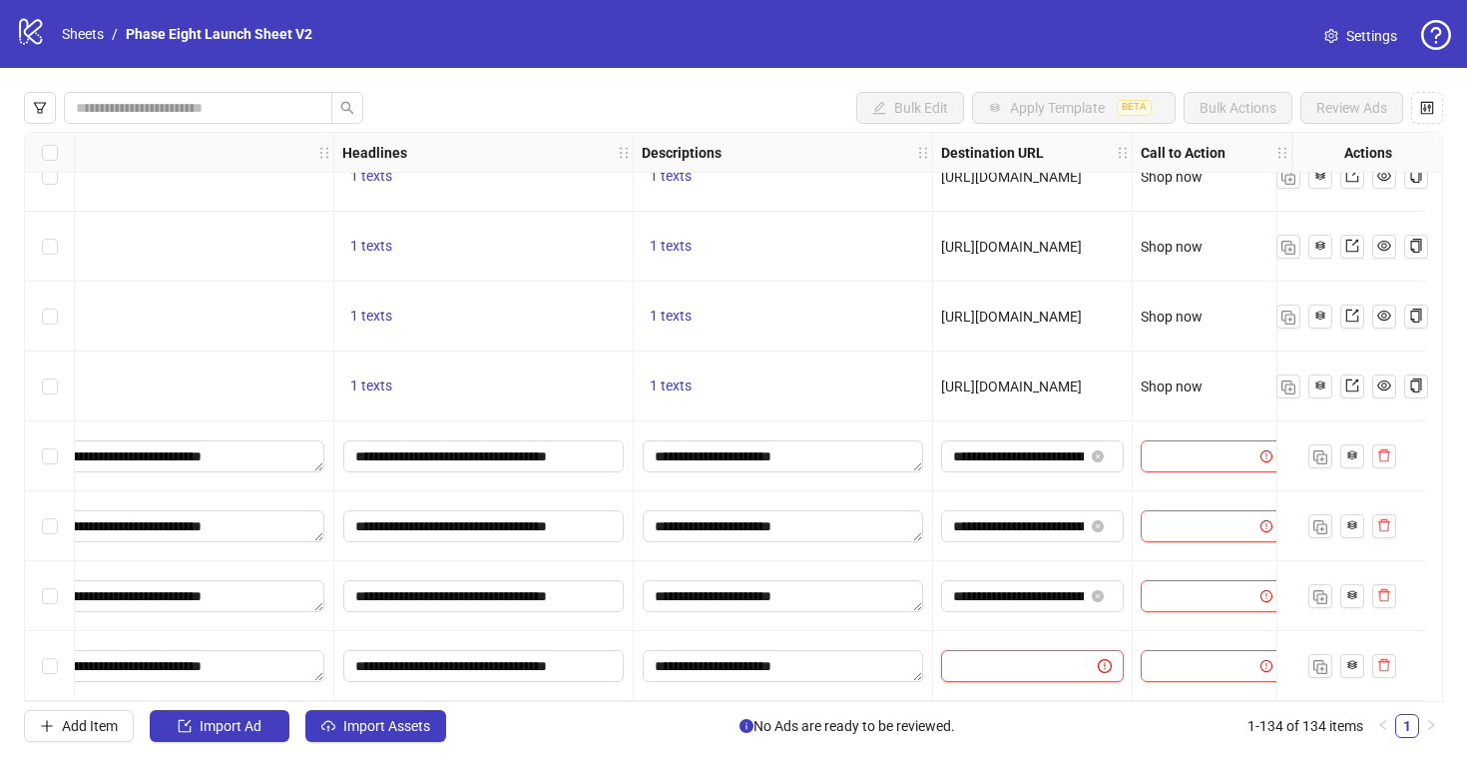
type input "**********"
click at [1170, 445] on input "search" at bounding box center [1203, 456] width 101 height 30
type input "****"
click at [1202, 525] on input "search" at bounding box center [1203, 526] width 101 height 30
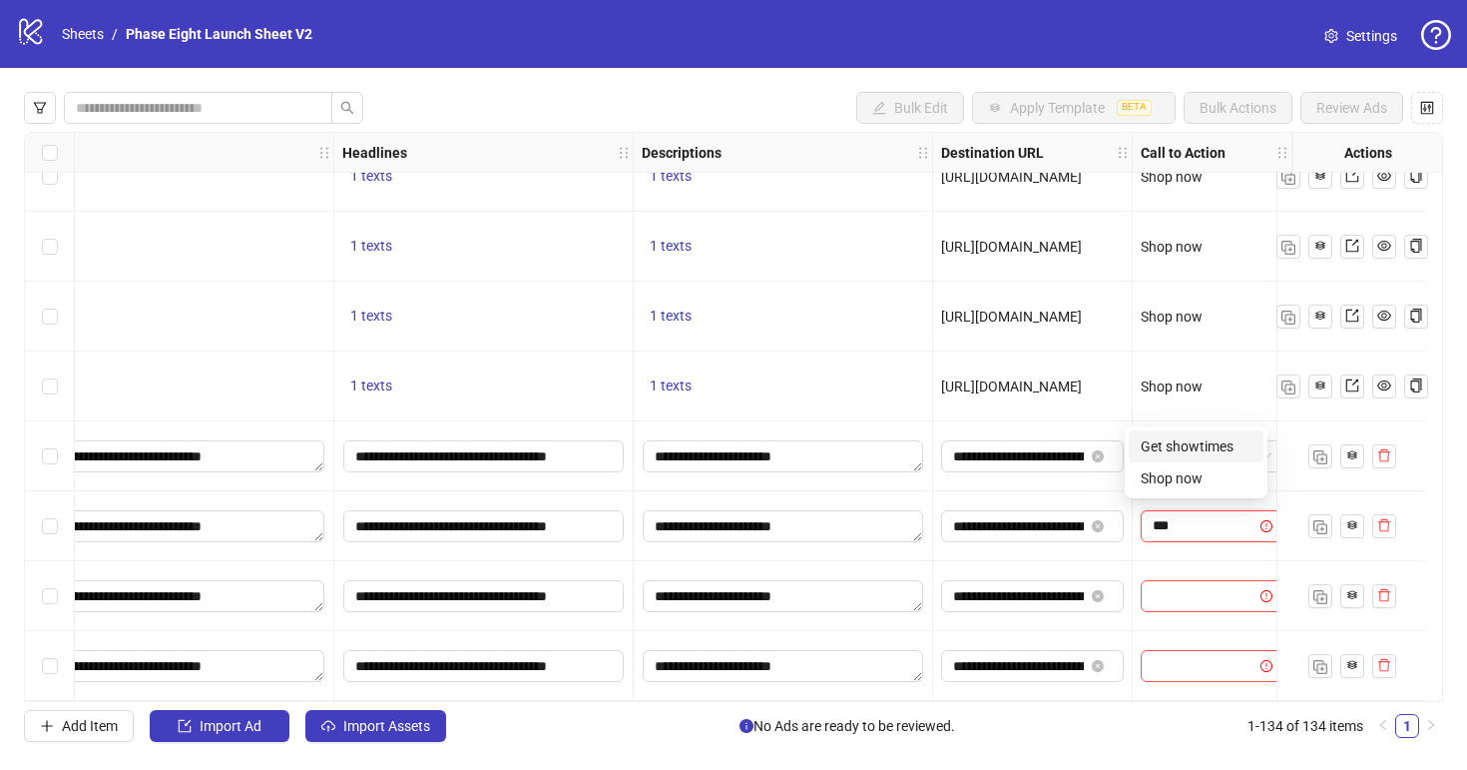
type input "****"
click at [1239, 595] on span at bounding box center [1212, 596] width 119 height 30
type input "****"
click at [1237, 654] on input "search" at bounding box center [1203, 666] width 101 height 30
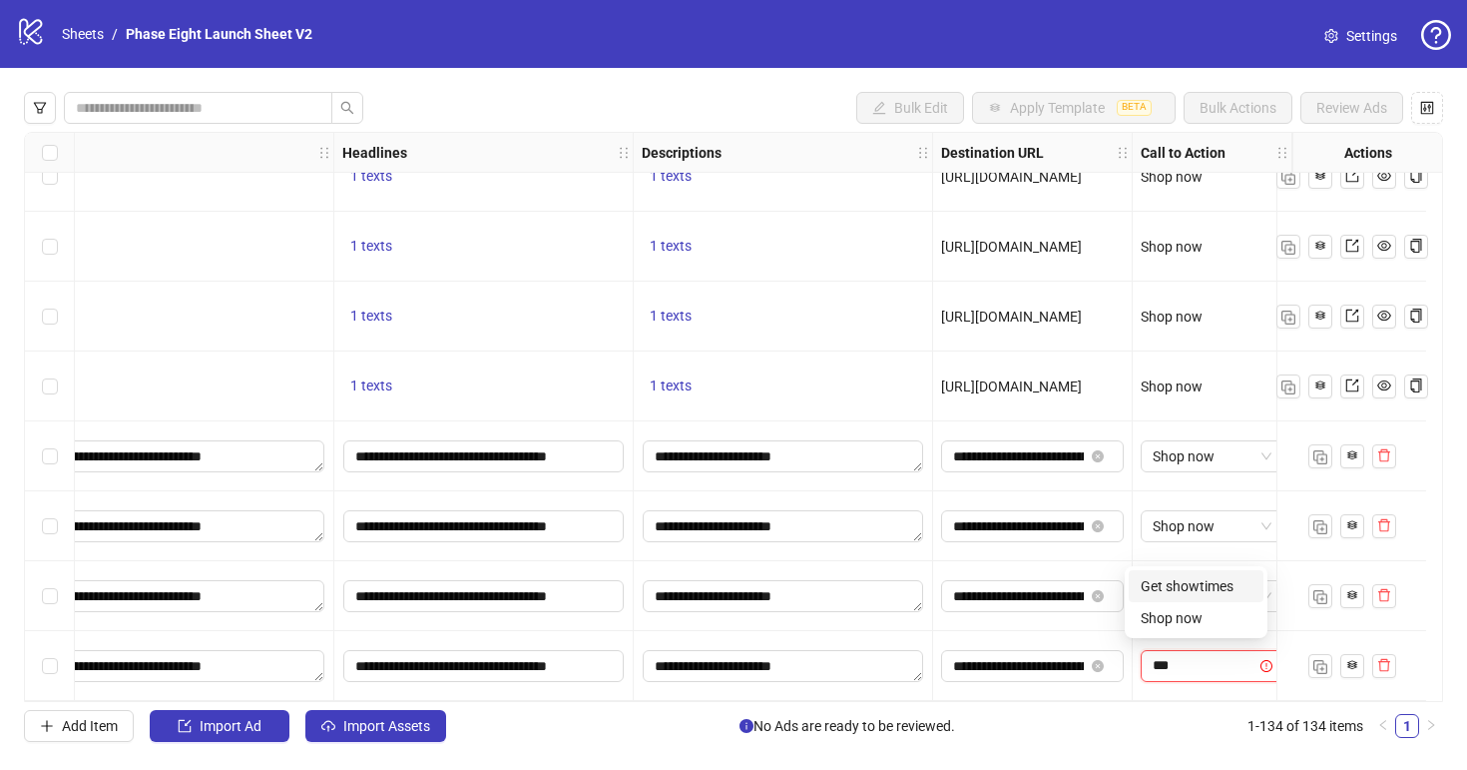
type input "****"
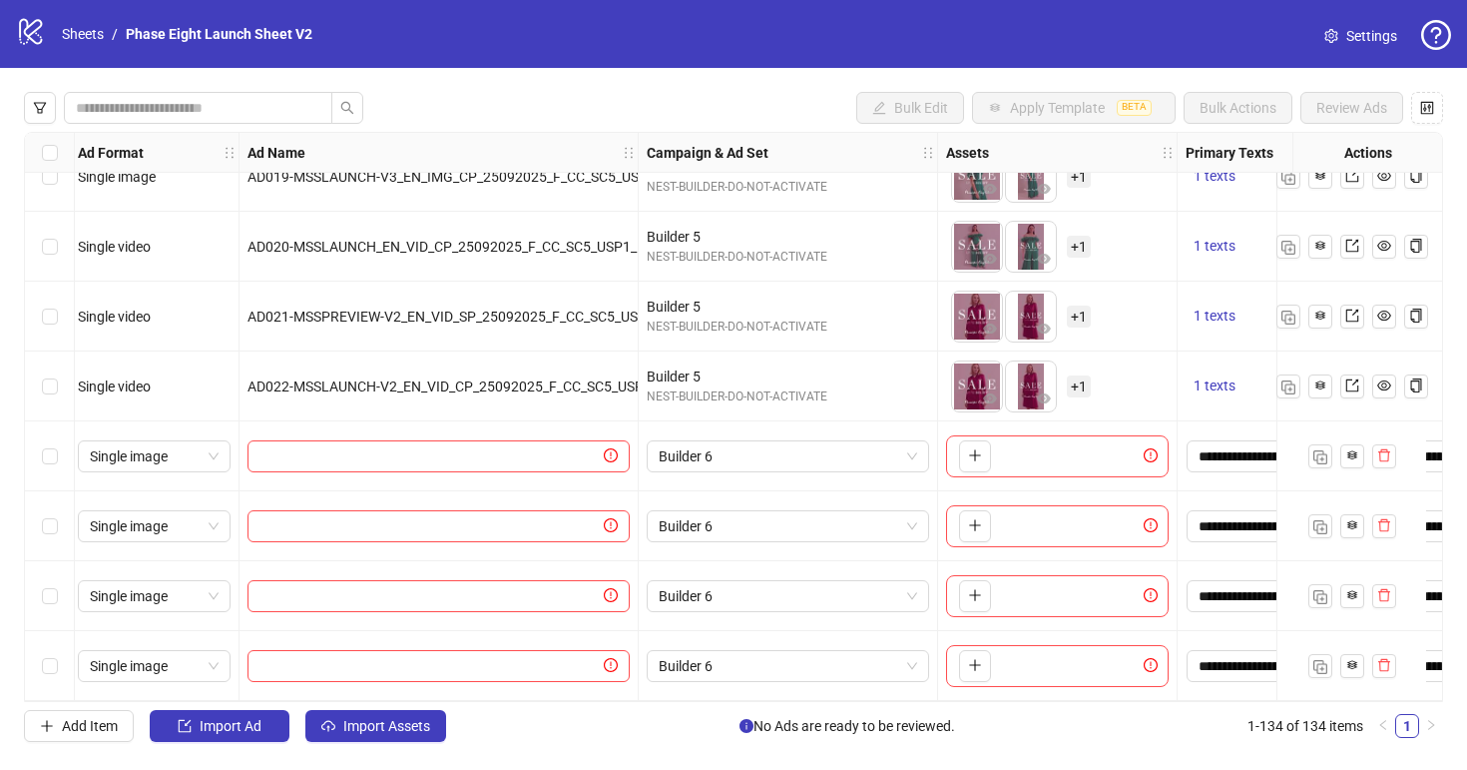
scroll to position [8843, 0]
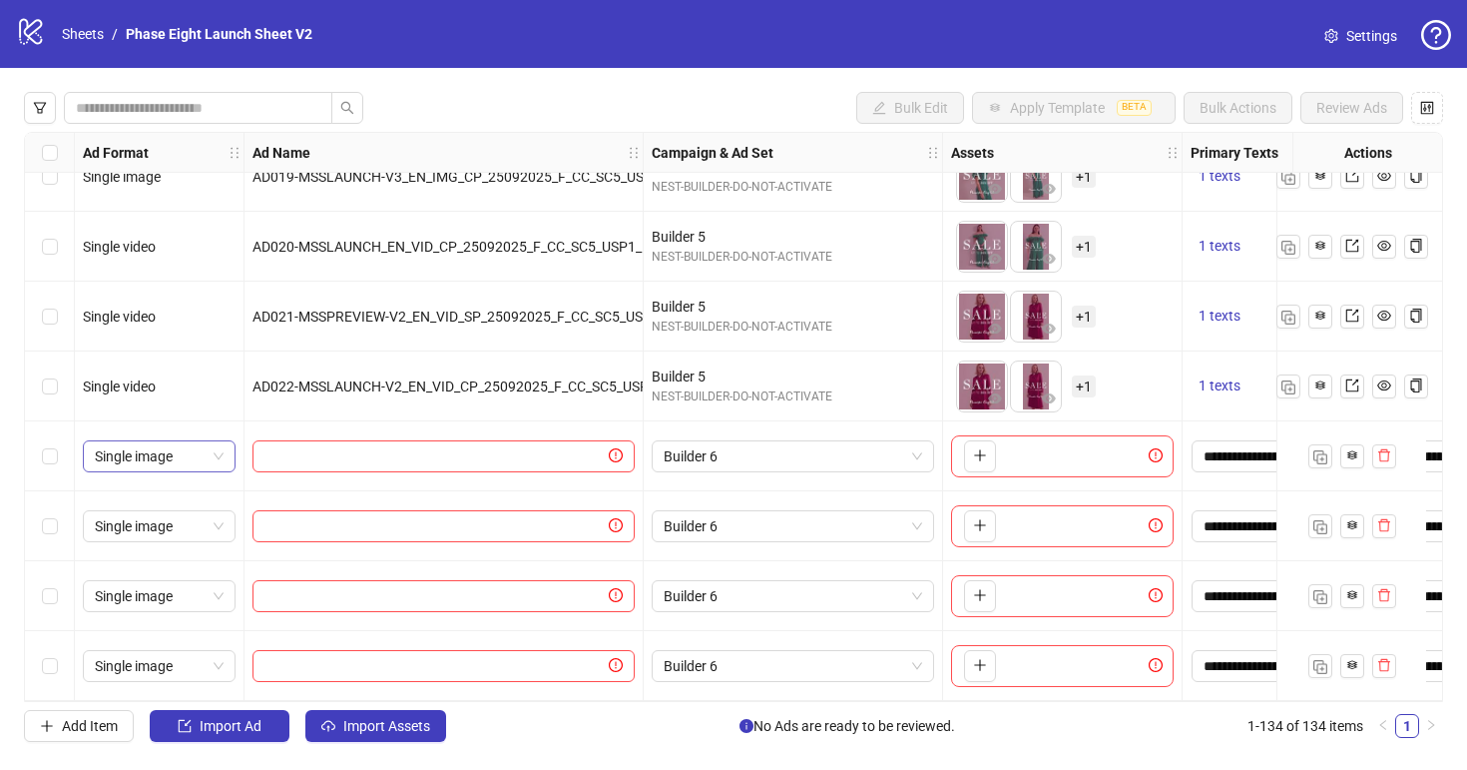
click at [213, 443] on span "Single image" at bounding box center [159, 456] width 129 height 30
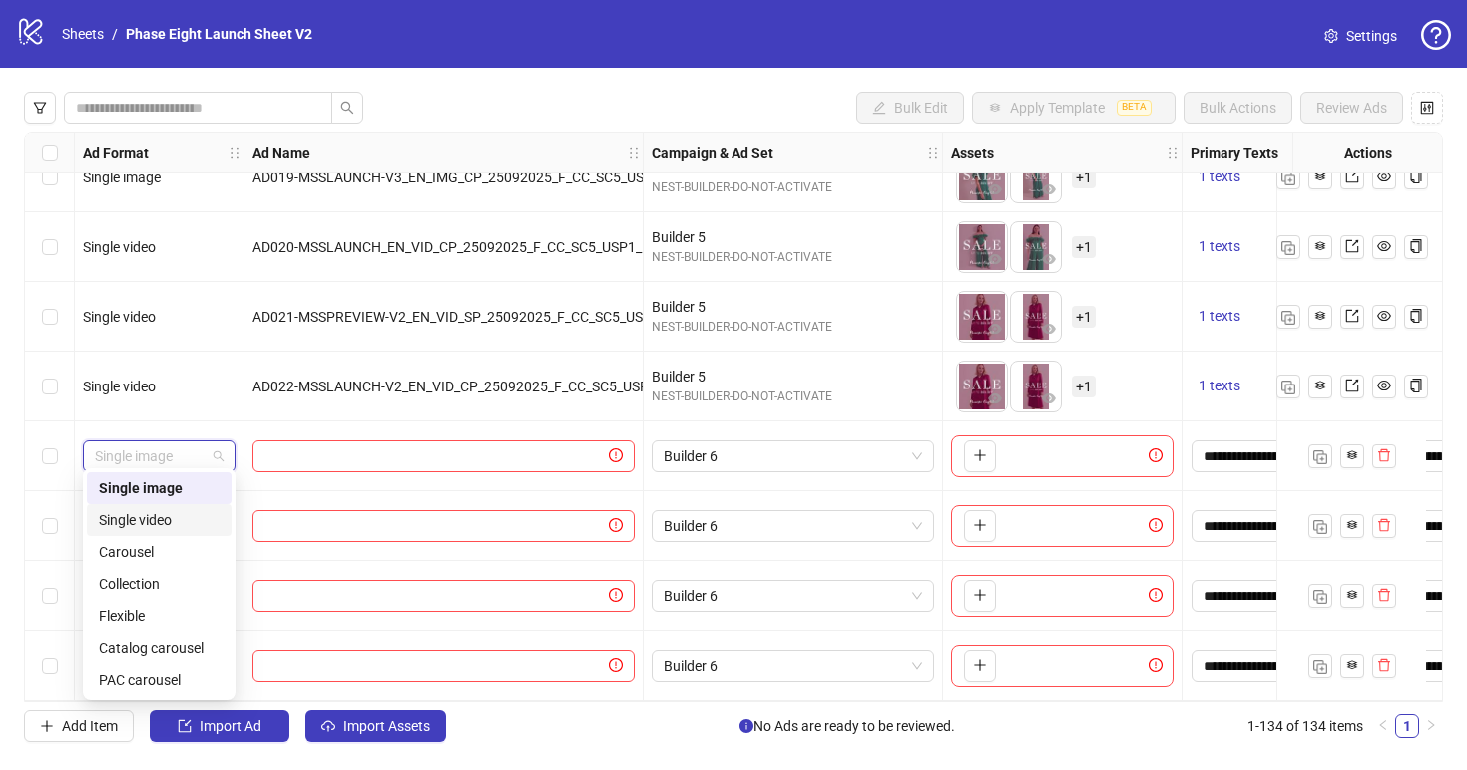
click at [203, 521] on div "Single video" at bounding box center [159, 520] width 121 height 22
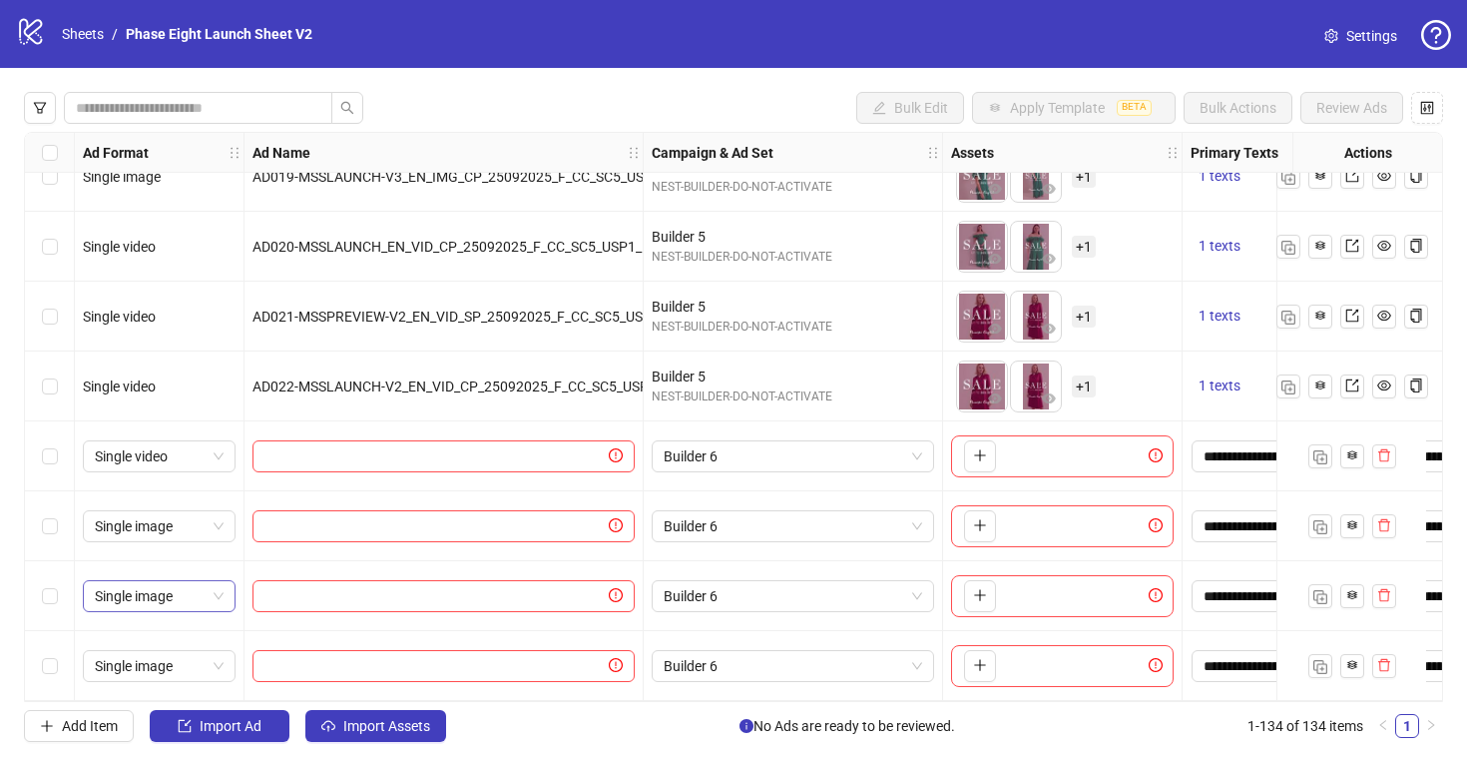
click at [198, 587] on span "Single image" at bounding box center [159, 596] width 129 height 30
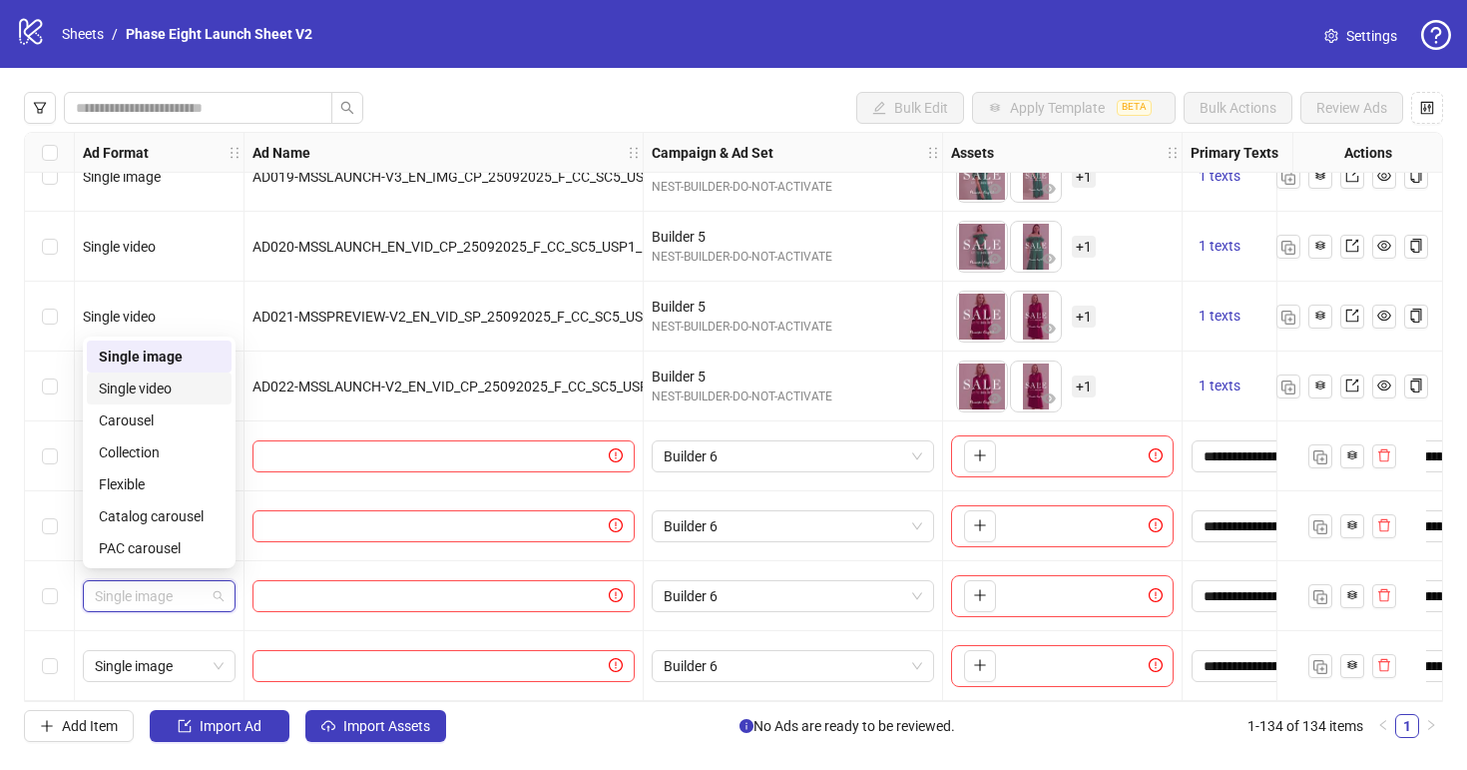
click at [173, 383] on div "Single video" at bounding box center [159, 388] width 121 height 22
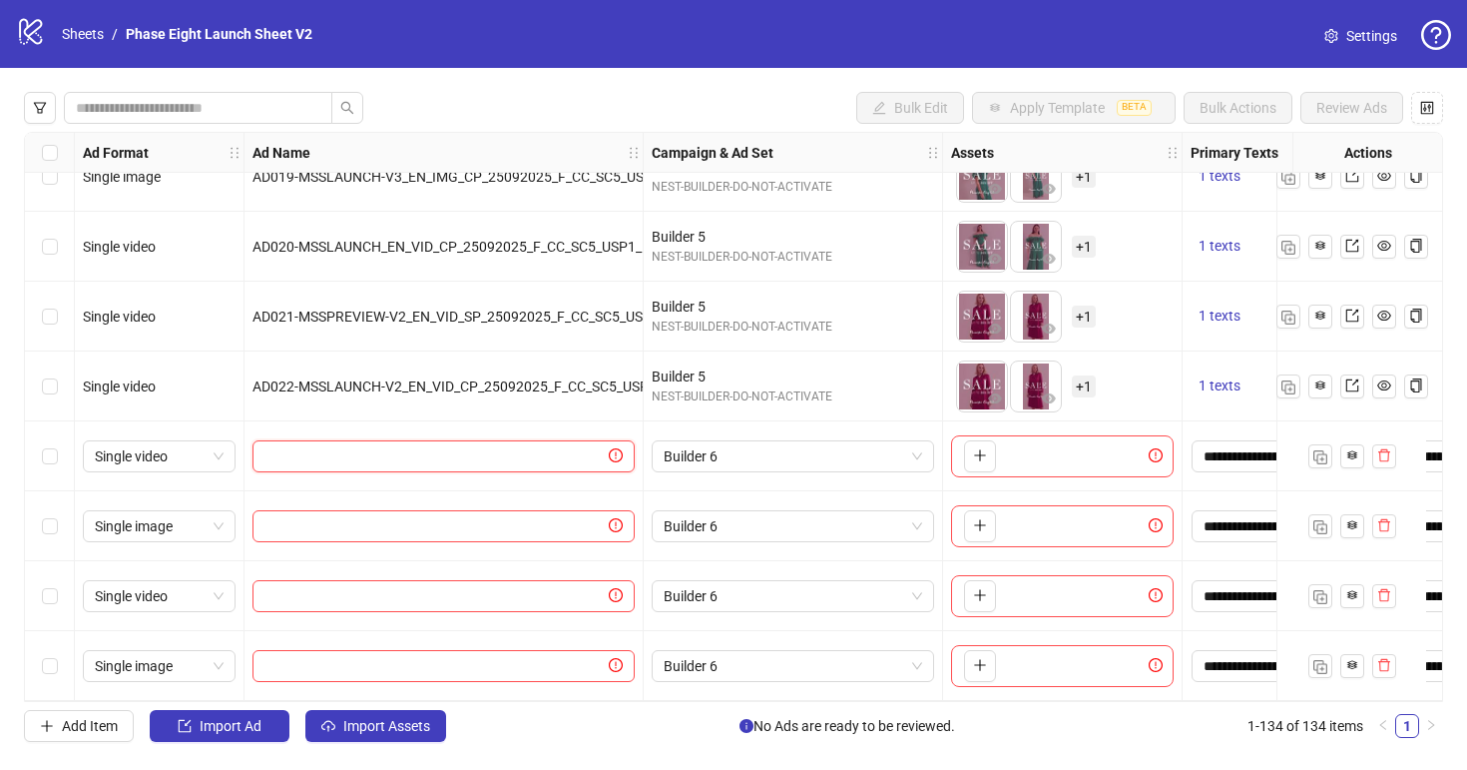
click at [476, 445] on input "text" at bounding box center [435, 456] width 340 height 22
paste input "**********"
type input "**********"
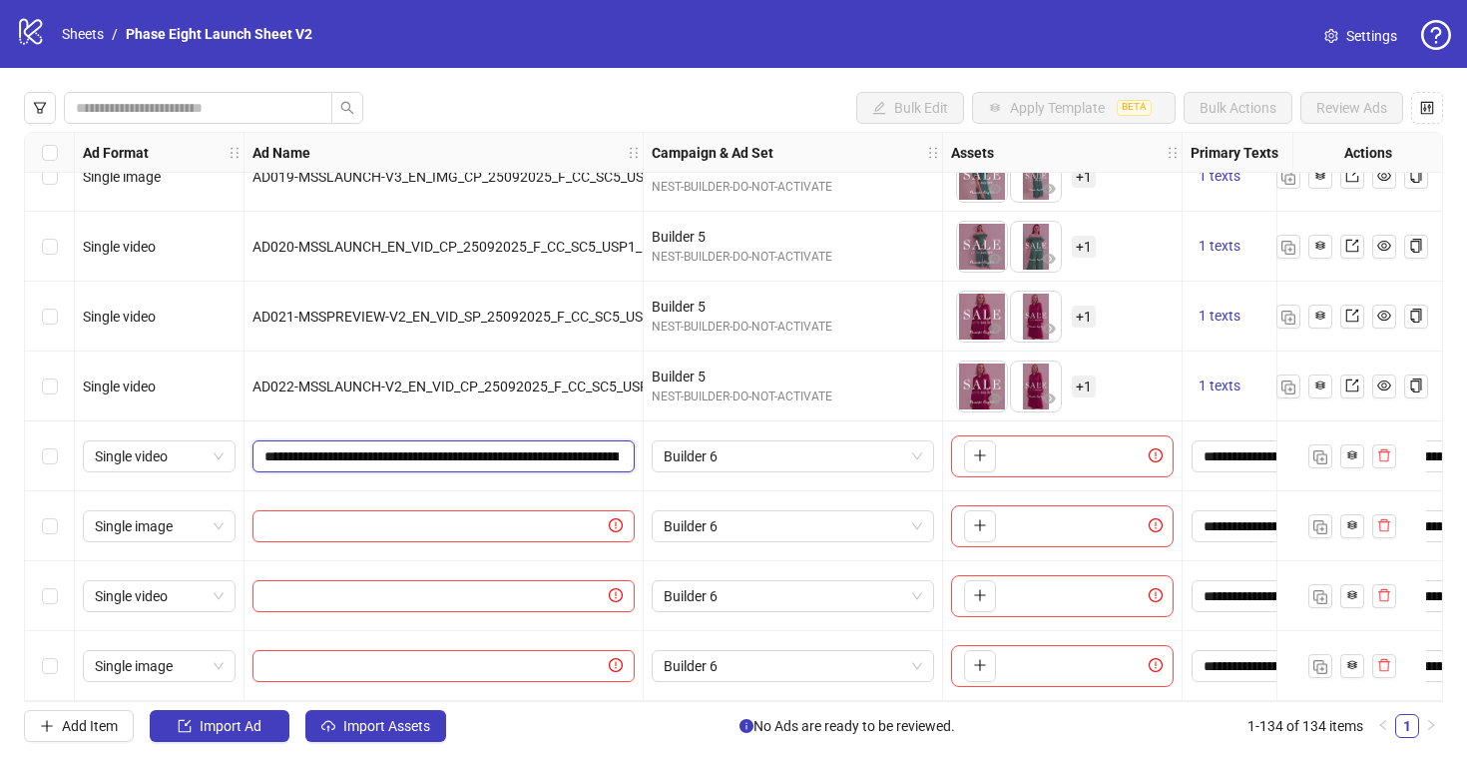
scroll to position [0, 218]
click at [439, 515] on input "text" at bounding box center [435, 526] width 340 height 22
paste input "**********"
type input "**********"
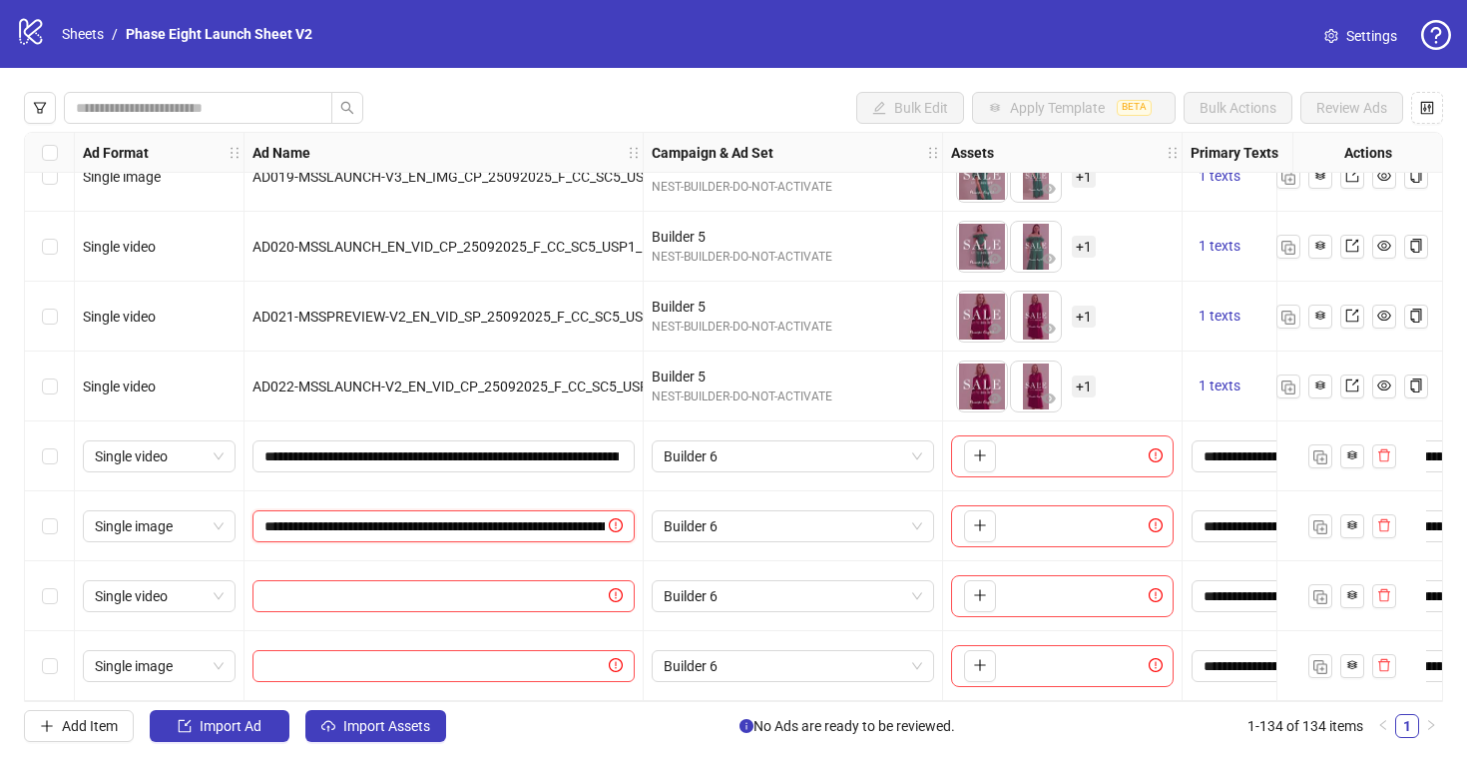
scroll to position [0, 202]
click at [507, 585] on input "text" at bounding box center [435, 596] width 340 height 22
paste input "**********"
type input "**********"
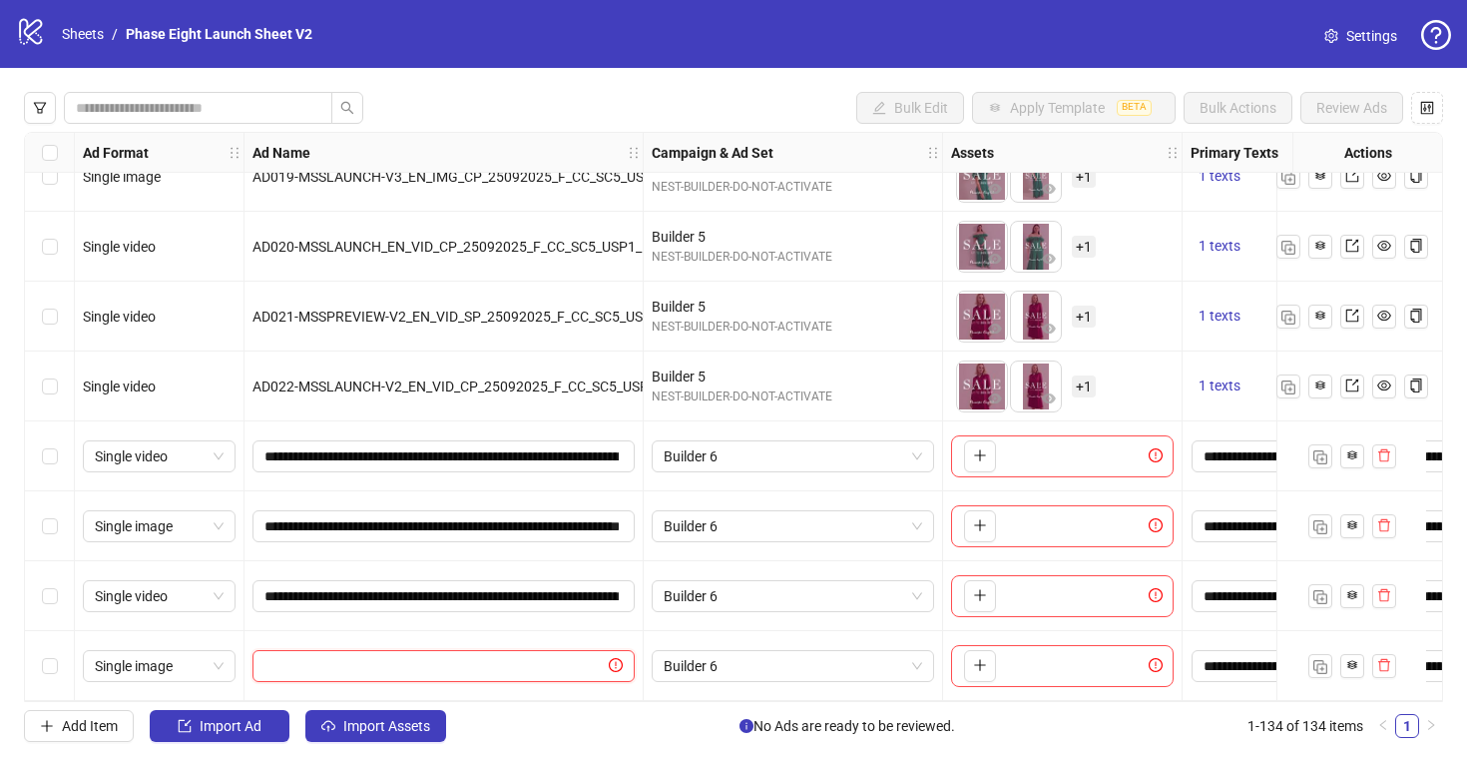
click at [444, 663] on input "text" at bounding box center [435, 666] width 340 height 22
paste input "**********"
type input "**********"
click at [556, 746] on div "Bulk Edit Apply Template BETA Bulk Actions Review Ads Ad Format Ad Name Campaig…" at bounding box center [733, 417] width 1467 height 698
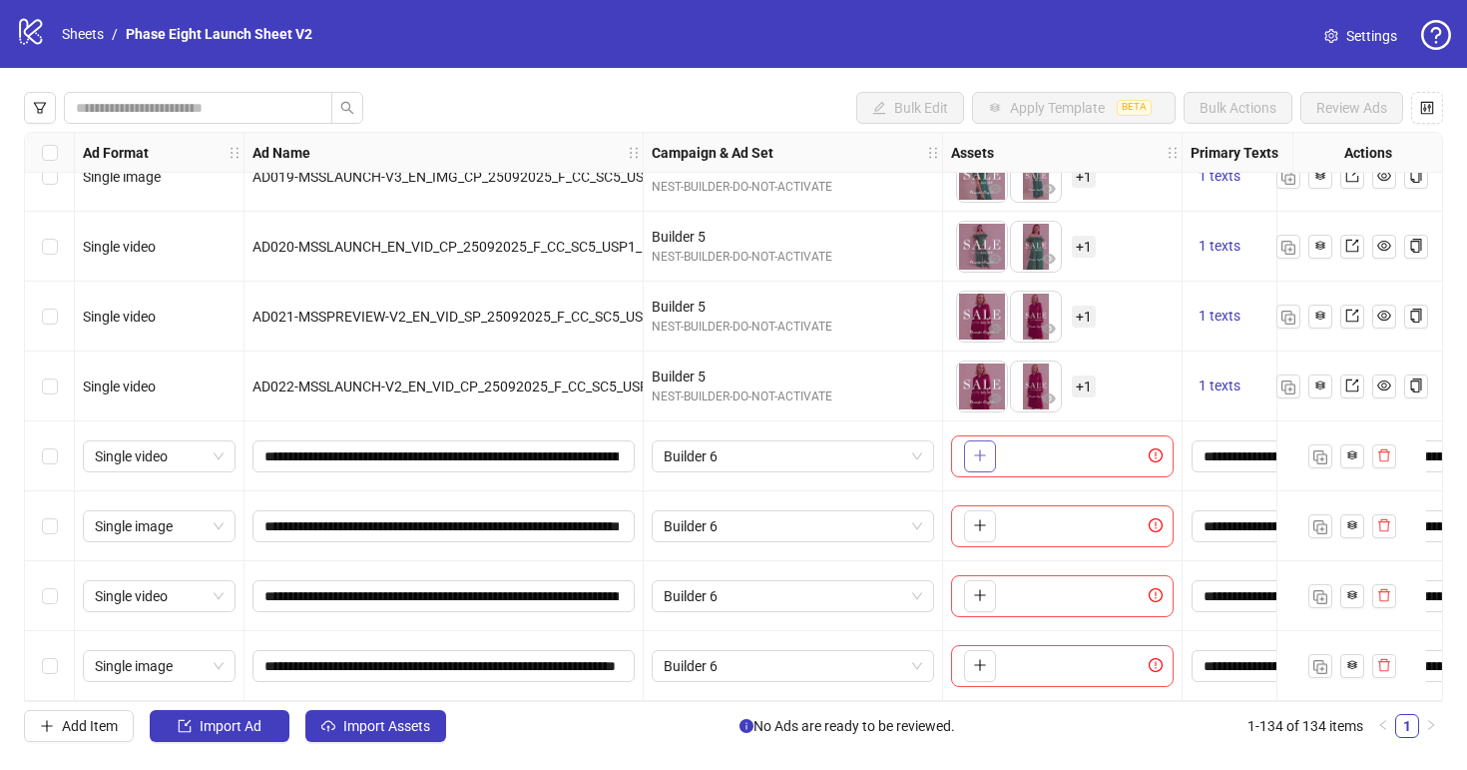
click at [990, 453] on button "button" at bounding box center [980, 456] width 32 height 32
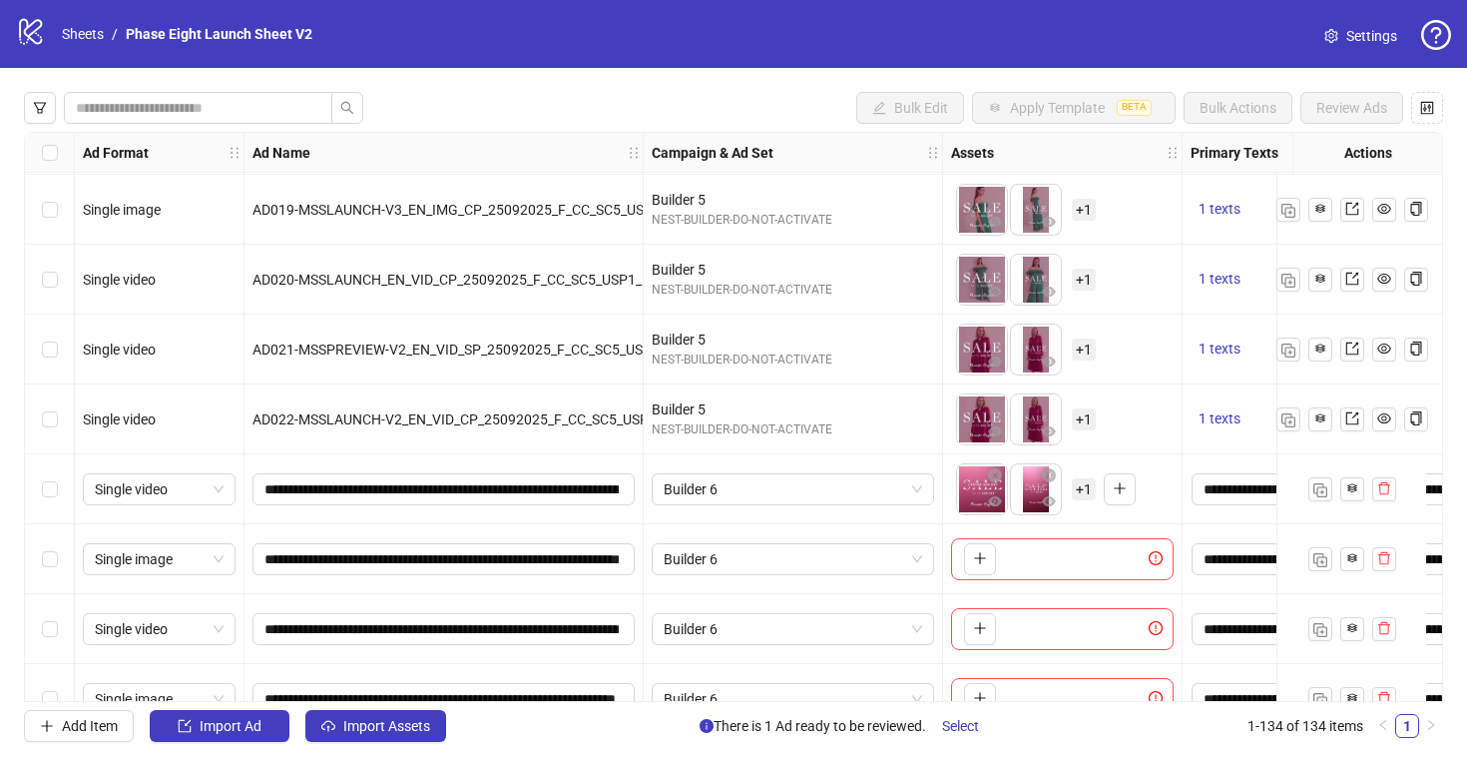
click at [1084, 412] on span "+ 1" at bounding box center [1084, 419] width 24 height 22
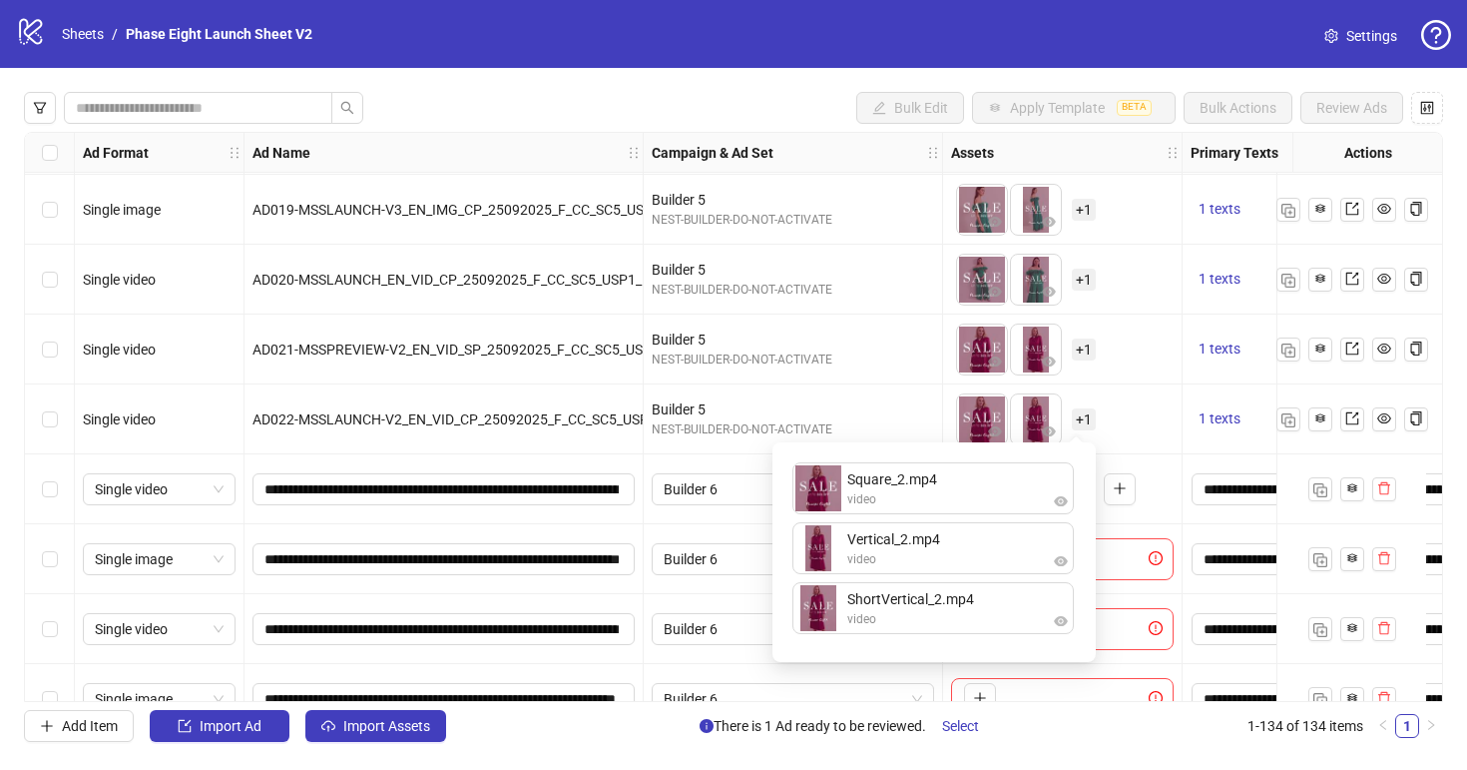
click at [1115, 408] on div "To pick up a draggable item, press the space bar. While dragging, use the arrow…" at bounding box center [1062, 419] width 223 height 62
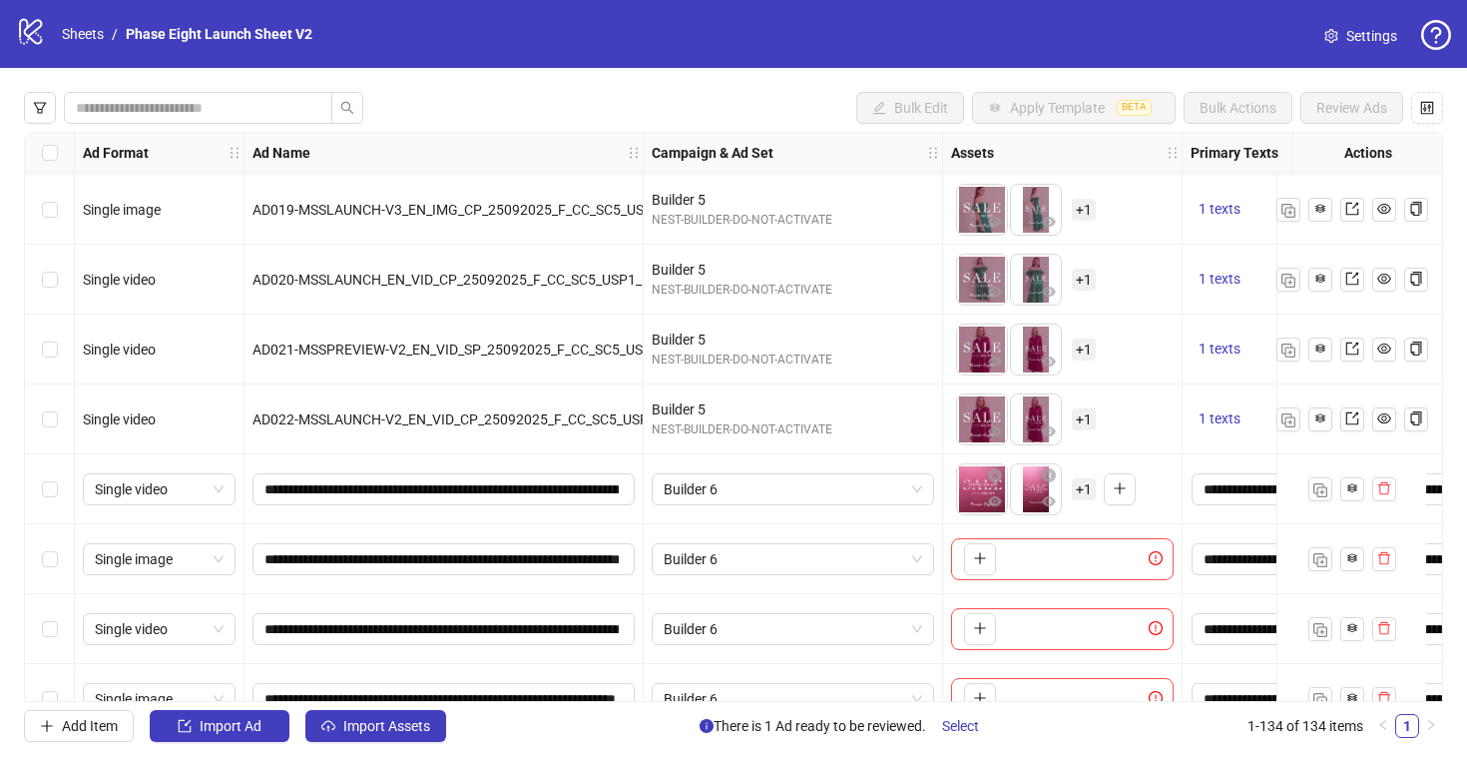
scroll to position [8843, 0]
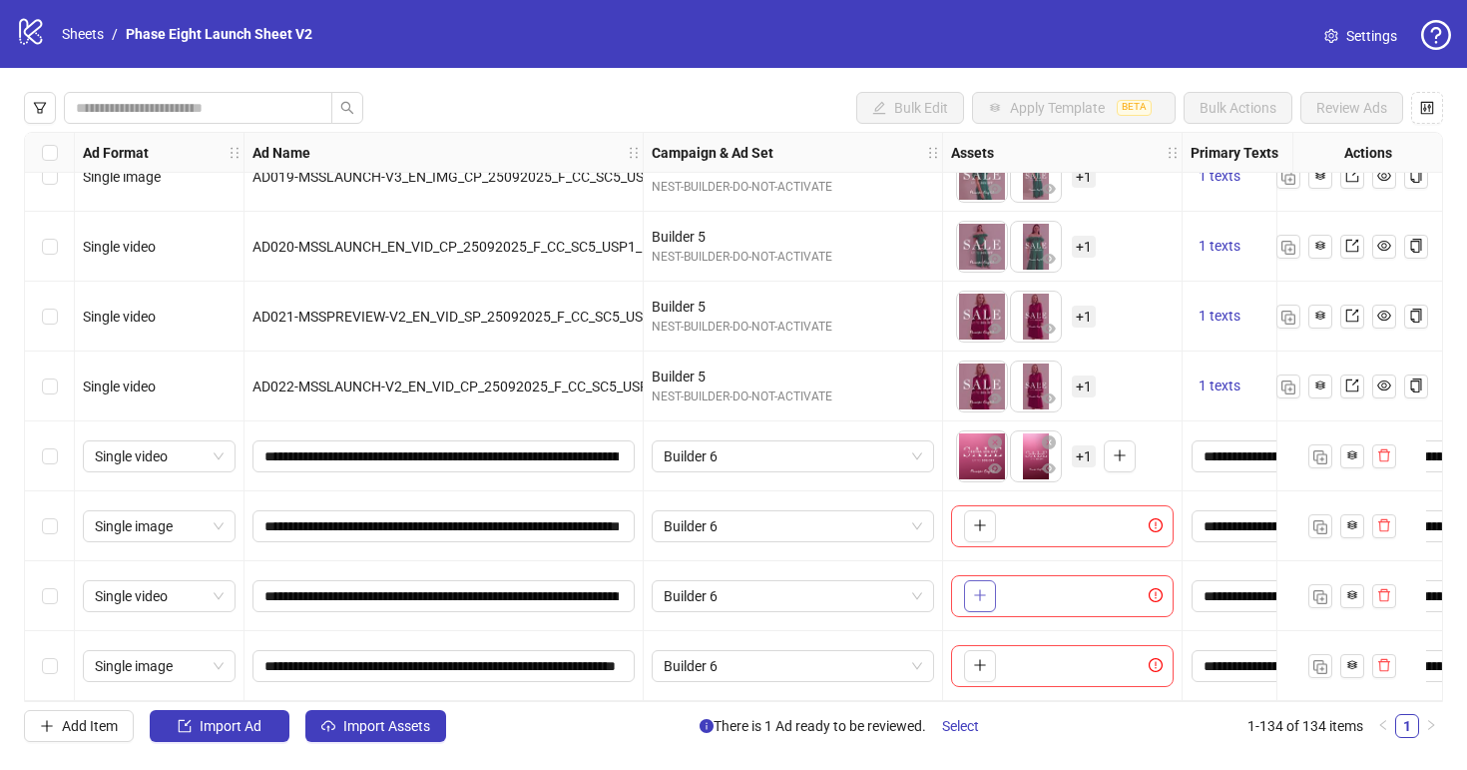
click at [984, 598] on button "button" at bounding box center [980, 596] width 32 height 32
click at [975, 522] on icon "plus" at bounding box center [980, 525] width 14 height 14
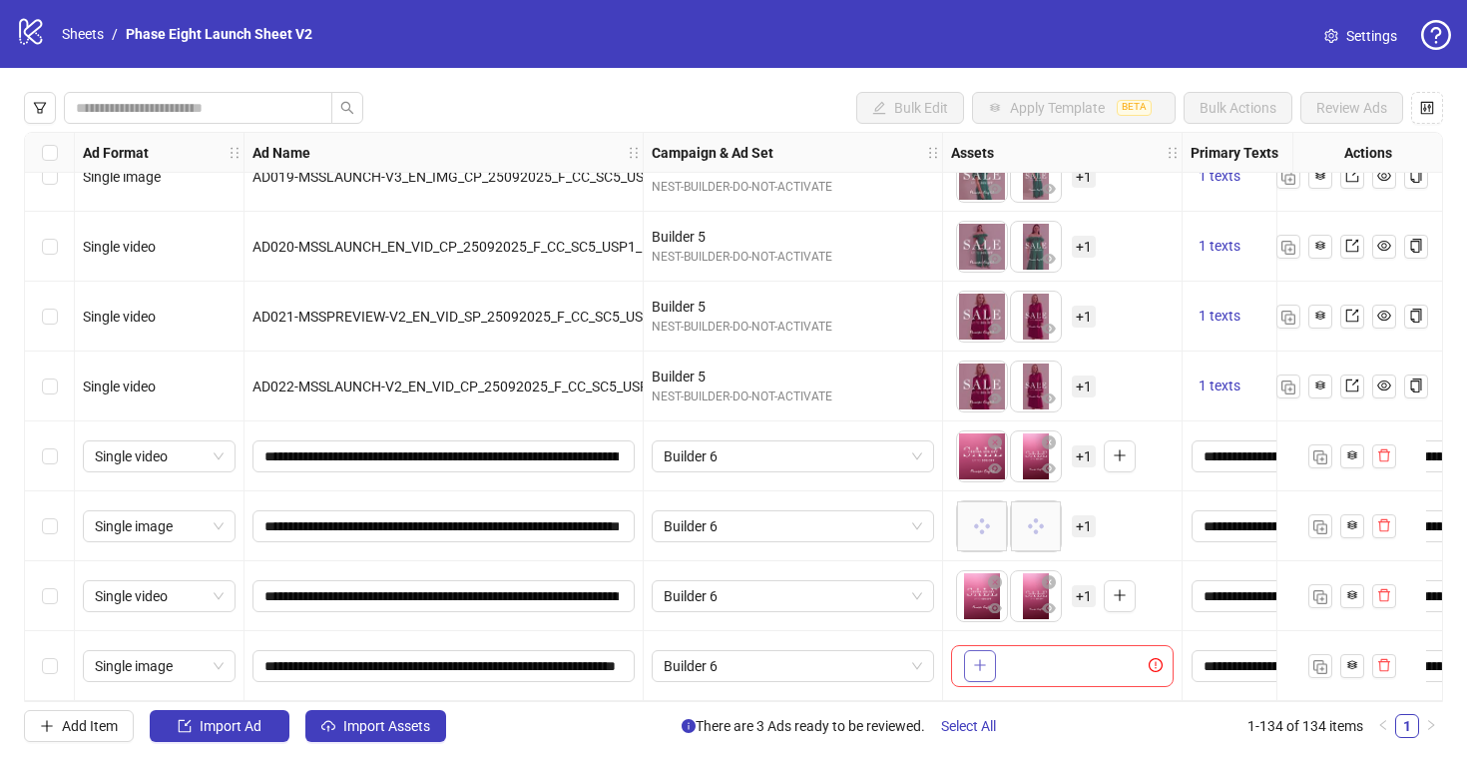
click at [984, 662] on icon "plus" at bounding box center [980, 665] width 14 height 14
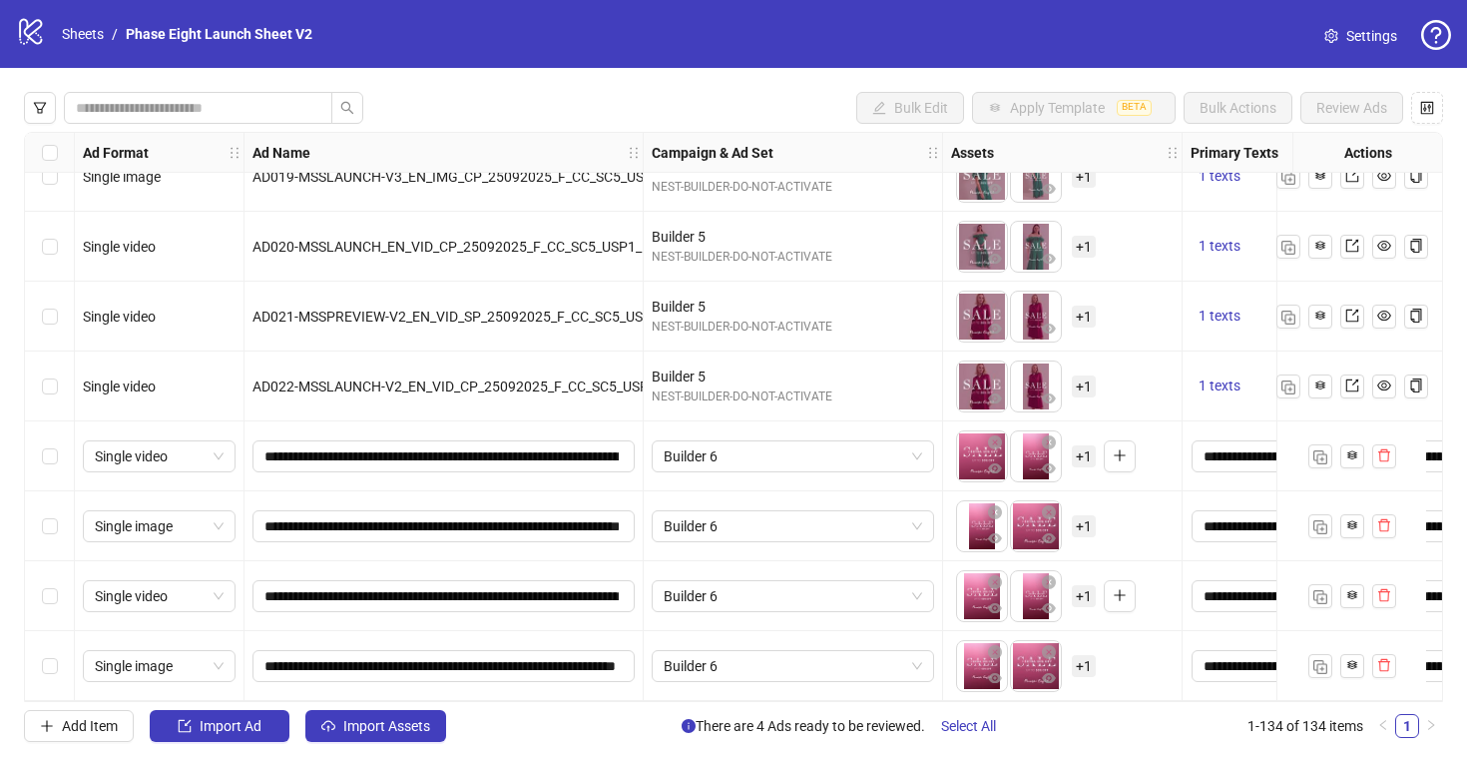
click at [1077, 451] on span "+ 1" at bounding box center [1084, 456] width 24 height 22
click at [1158, 530] on div "To pick up a draggable item, press the space bar. While dragging, use the arrow…" at bounding box center [1062, 526] width 223 height 62
click at [1077, 515] on span "+ 1" at bounding box center [1084, 526] width 24 height 22
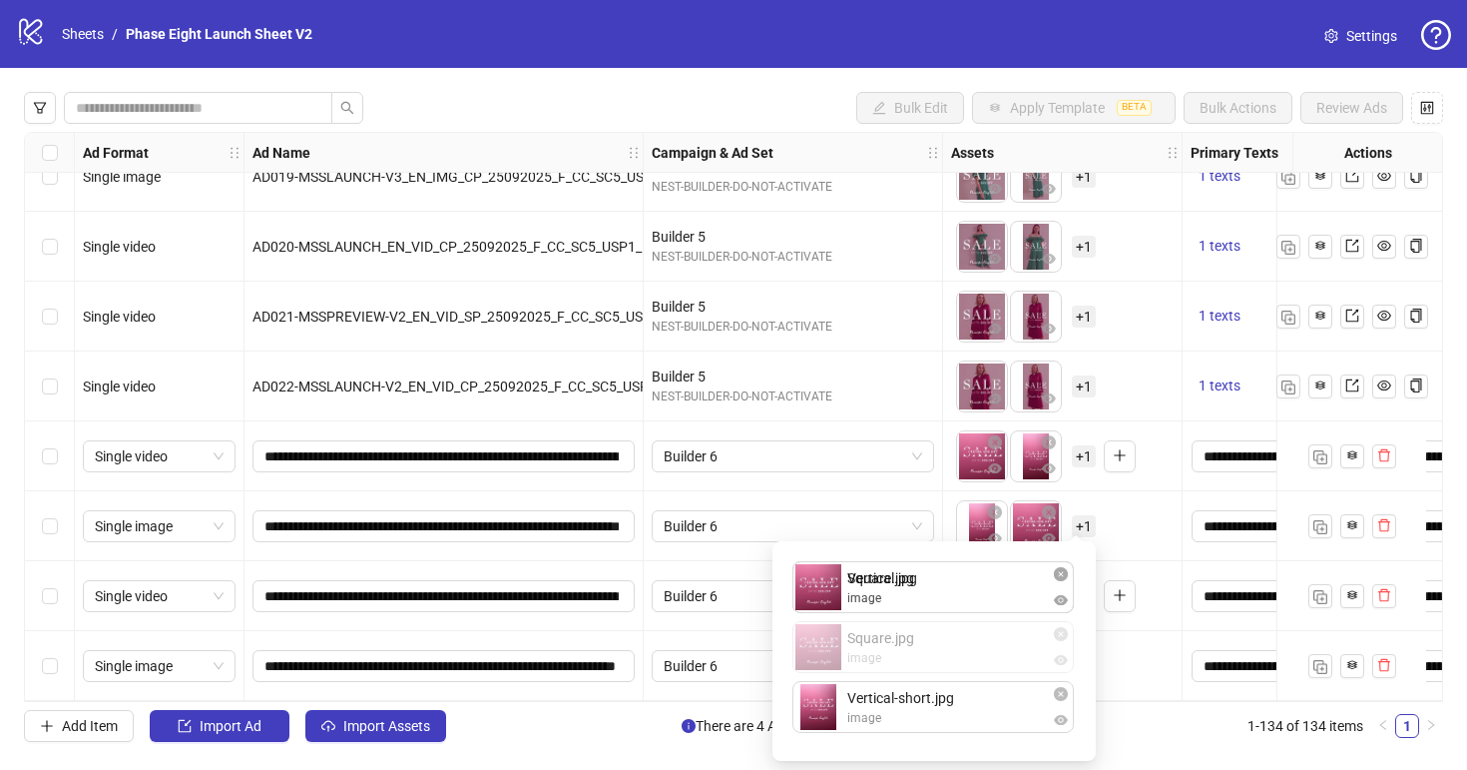
drag, startPoint x: 934, startPoint y: 642, endPoint x: 935, endPoint y: 589, distance: 52.9
click at [935, 589] on div "Vertical.jpg image Square.jpg image Vertical-short.jpg image Square.jpg image T…" at bounding box center [934, 651] width 299 height 196
click at [1125, 530] on div "To pick up a draggable item, press the space bar. While dragging, use the arrow…" at bounding box center [1062, 526] width 223 height 62
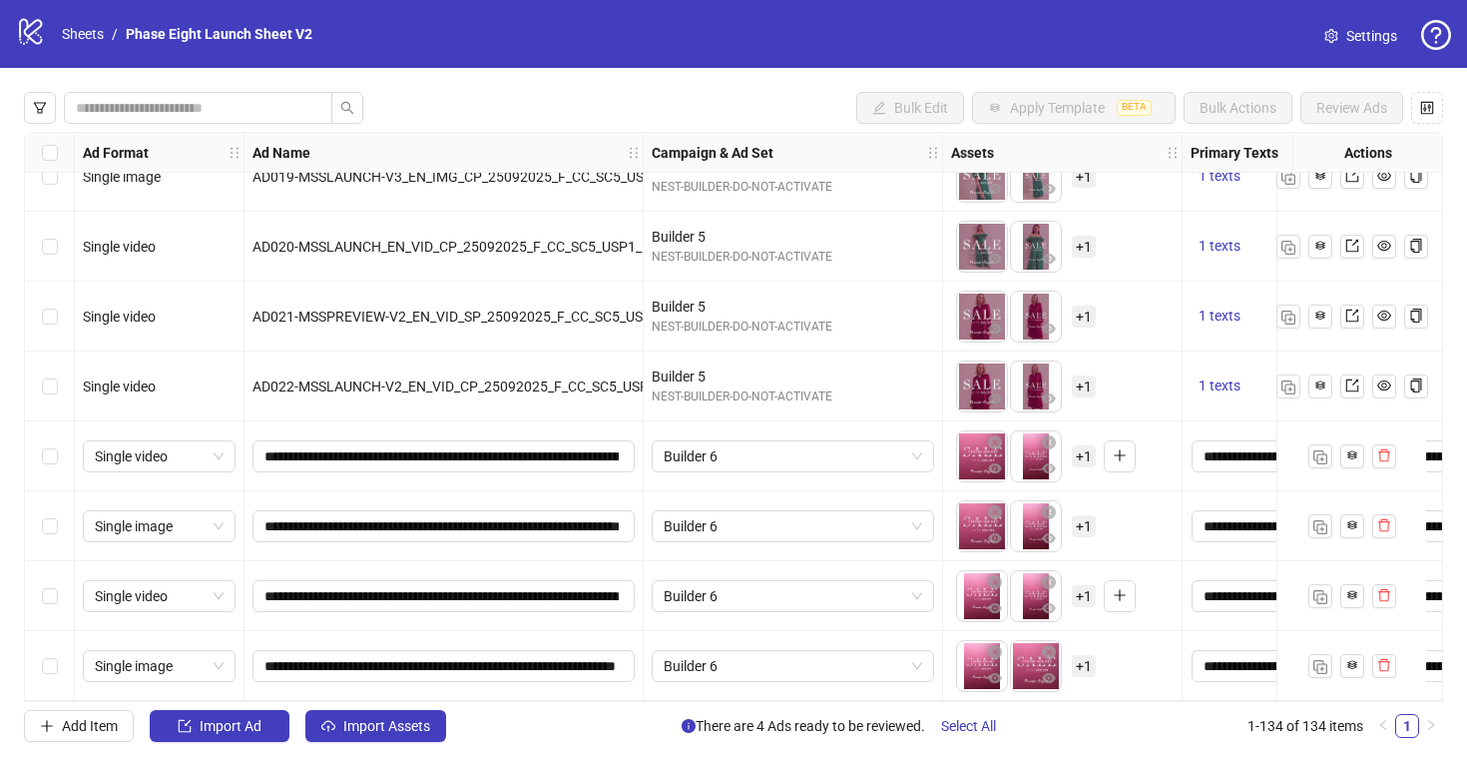
click at [1087, 587] on span "+ 1" at bounding box center [1084, 596] width 24 height 22
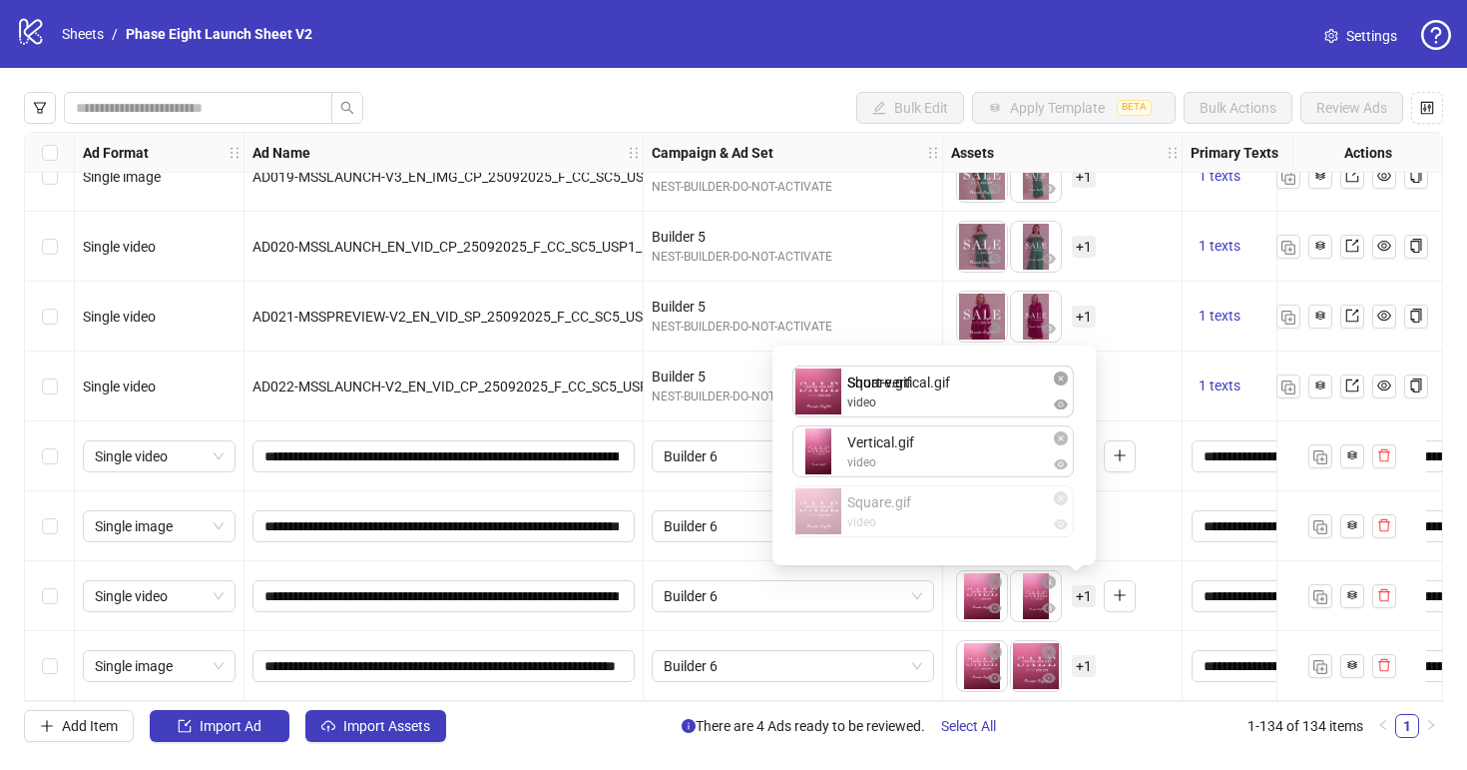
drag, startPoint x: 920, startPoint y: 504, endPoint x: 920, endPoint y: 397, distance: 106.8
click at [920, 397] on div "Short-vertical.gif video Vertical.gif video Square.gif video Square.gif video T…" at bounding box center [934, 455] width 299 height 196
drag, startPoint x: 924, startPoint y: 501, endPoint x: 924, endPoint y: 437, distance: 63.9
click at [924, 437] on div "Square.gif video Short-vertical.gif video Vertical.gif video Vertical.gif video…" at bounding box center [934, 455] width 299 height 196
click at [1133, 531] on div "To pick up a draggable item, press the space bar. While dragging, use the arrow…" at bounding box center [1062, 526] width 223 height 62
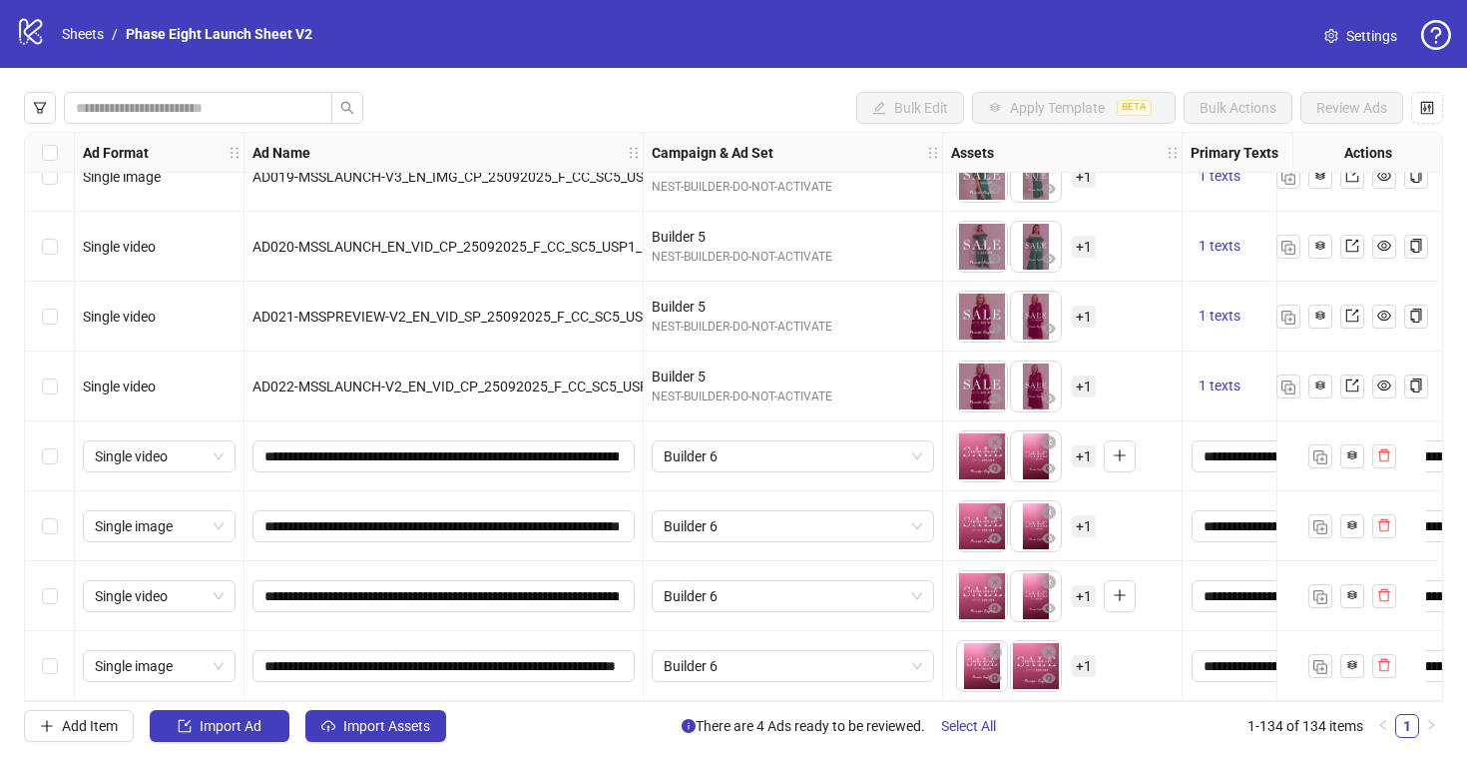
click at [1088, 659] on span "+ 1" at bounding box center [1084, 666] width 24 height 22
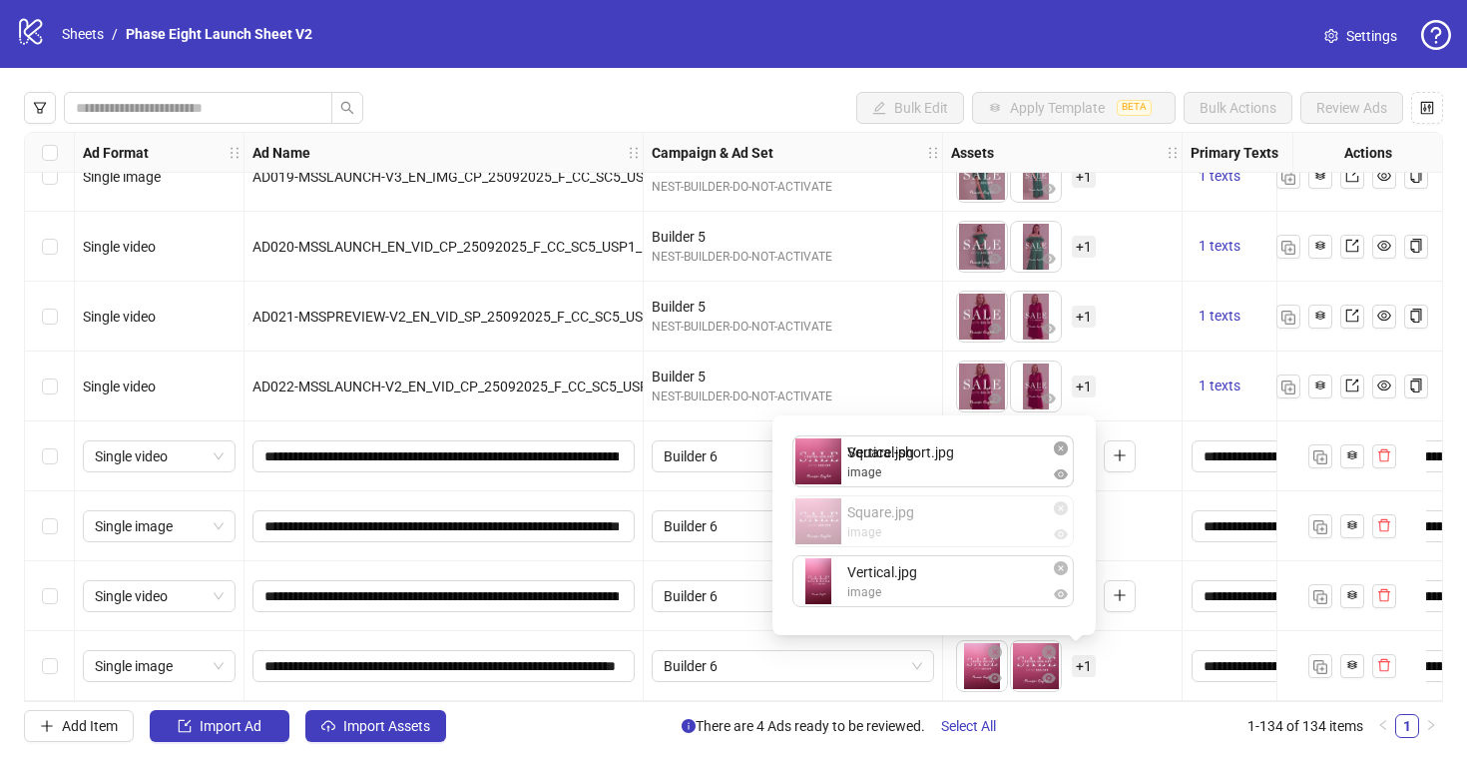
drag, startPoint x: 919, startPoint y: 524, endPoint x: 919, endPoint y: 489, distance: 34.9
click at [919, 491] on div "Vertical-short.jpg image Square.jpg image Vertical.jpg image Square.jpg image T…" at bounding box center [934, 525] width 299 height 196
click at [923, 618] on div "Square.jpg image Vertical-short.jpg image Vertical.jpg image To pick up a dragg…" at bounding box center [934, 525] width 299 height 196
drag, startPoint x: 923, startPoint y: 600, endPoint x: 923, endPoint y: 541, distance: 58.9
click at [923, 541] on div "Square.jpg image Vertical-short.jpg image Vertical.jpg image Vertical.jpg image…" at bounding box center [934, 525] width 299 height 196
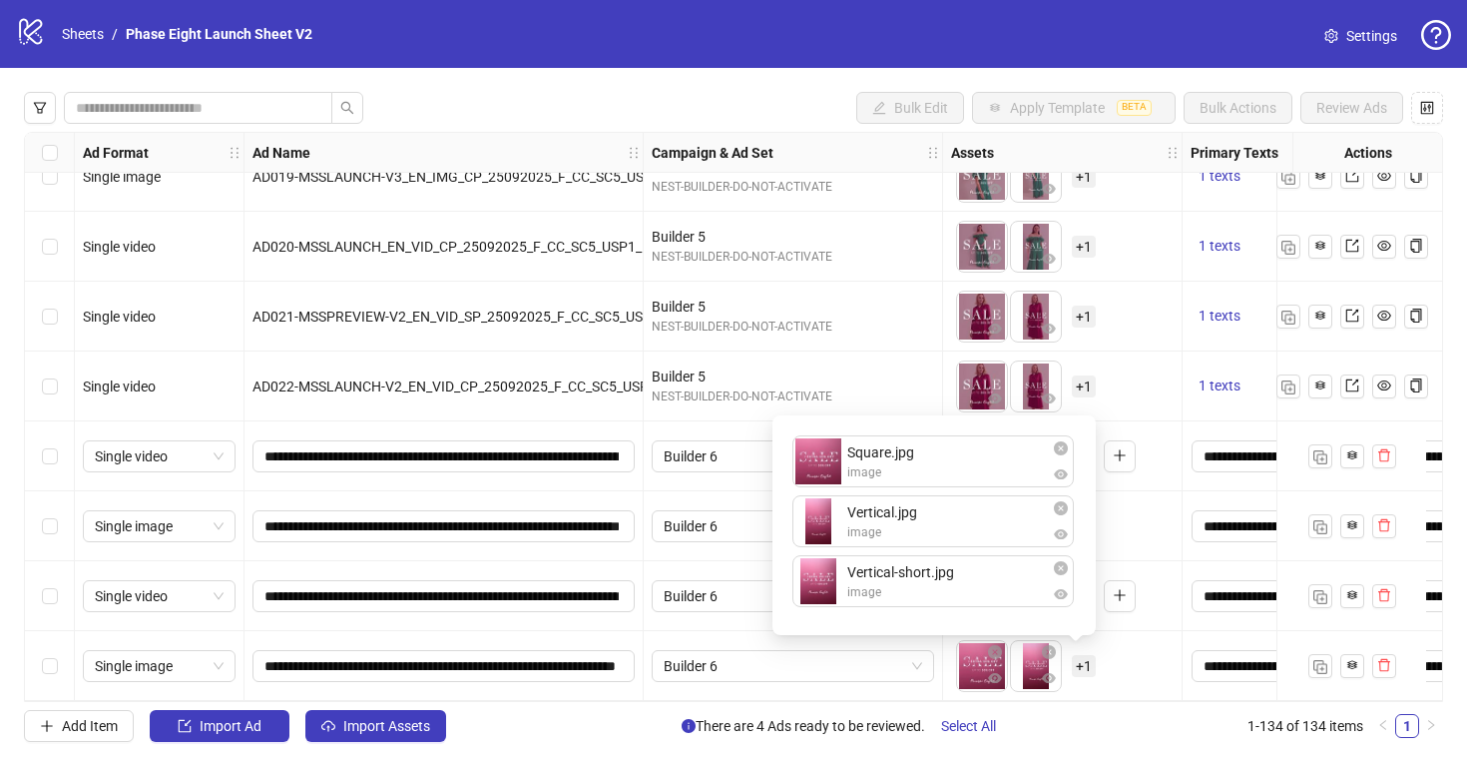
click at [1119, 658] on div "To pick up a draggable item, press the space bar. While dragging, use the arrow…" at bounding box center [1062, 666] width 223 height 62
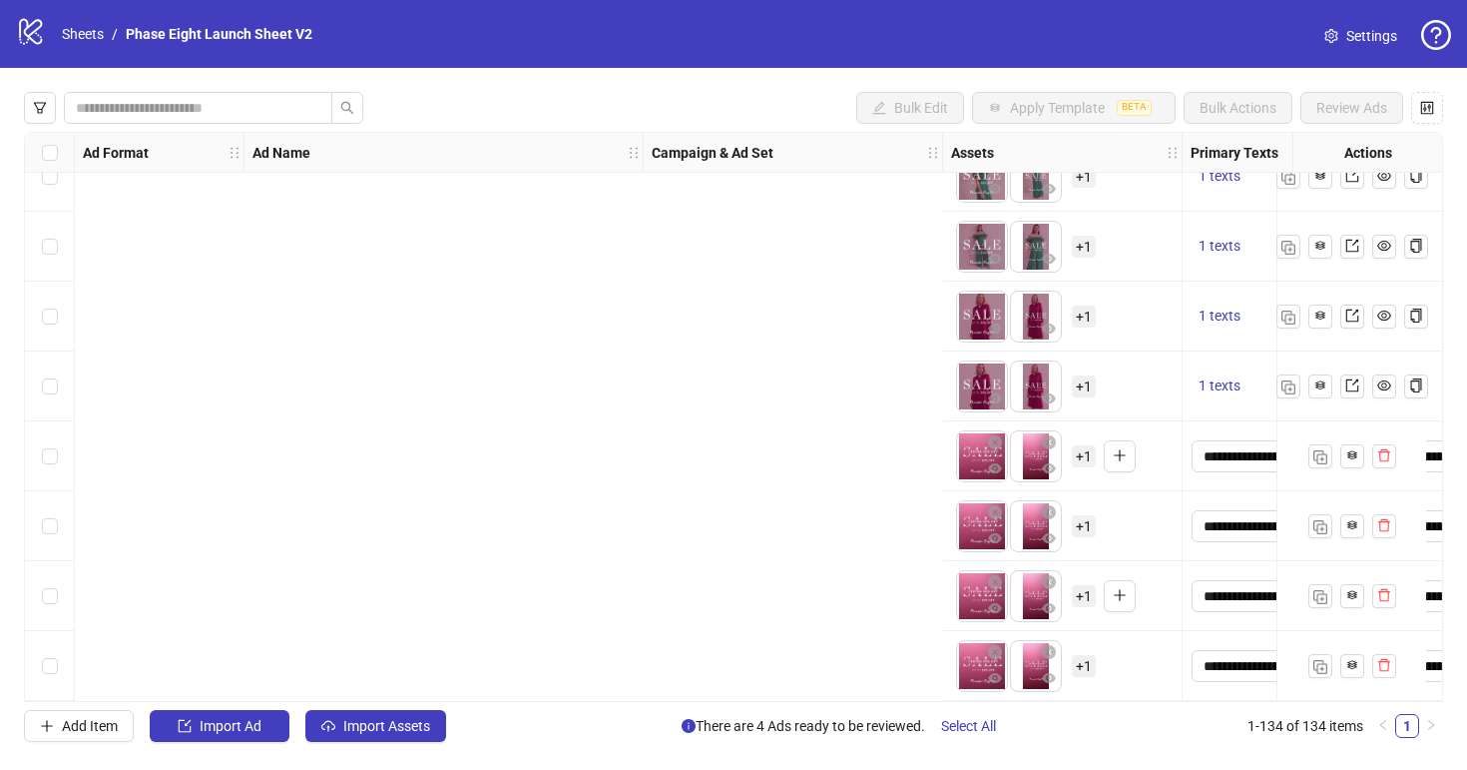
scroll to position [8843, 1305]
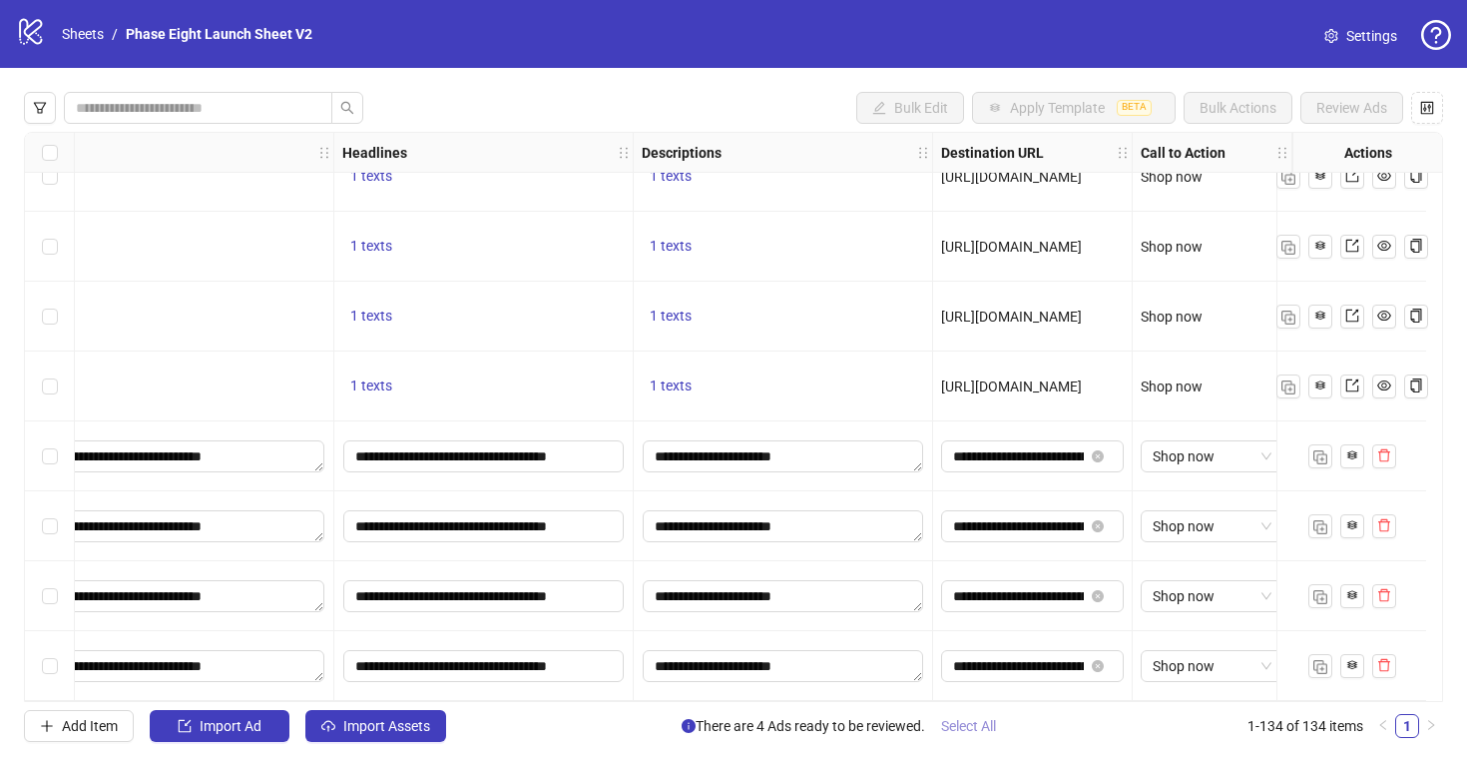
click at [996, 720] on span "Select All" at bounding box center [968, 726] width 55 height 16
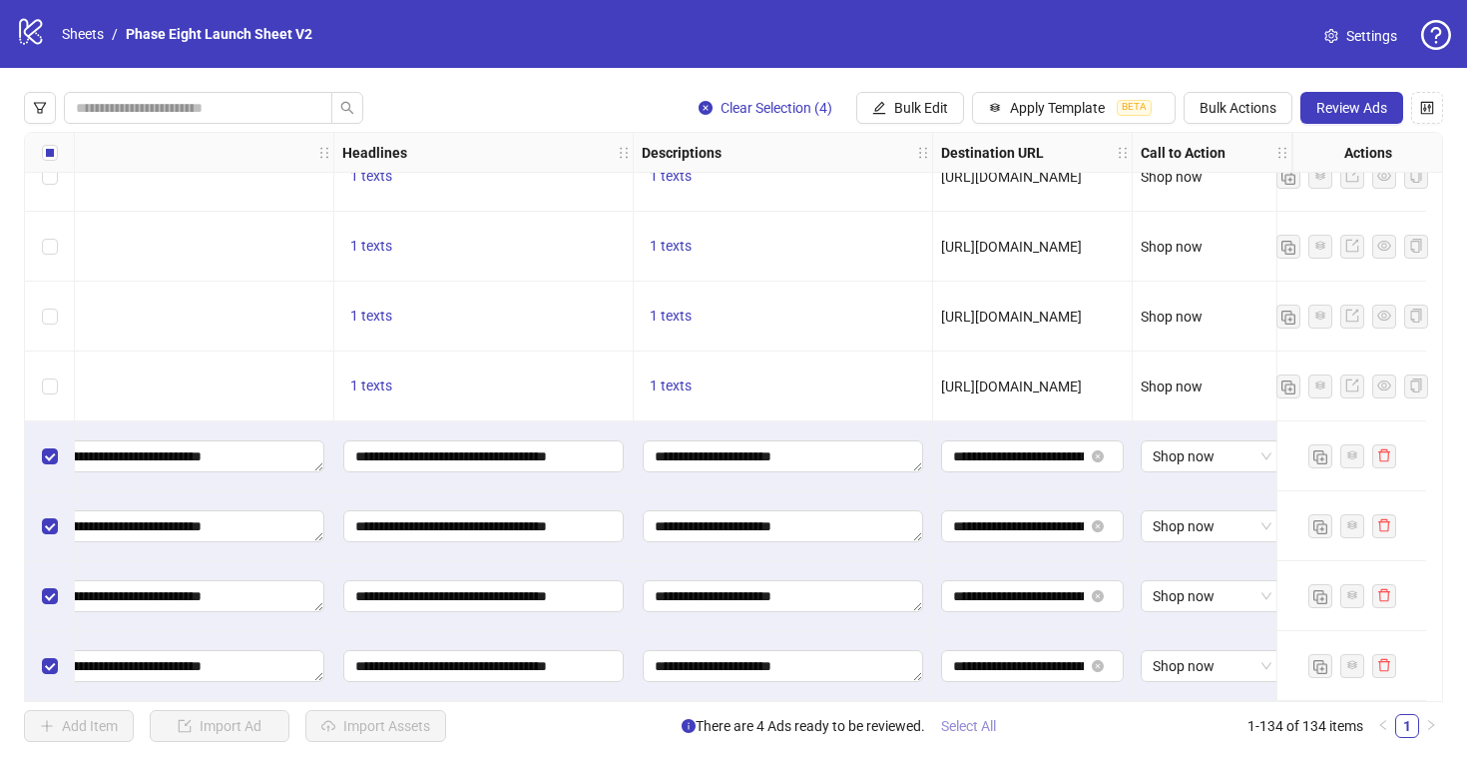
click at [972, 725] on span "Select All" at bounding box center [968, 726] width 55 height 16
click at [1325, 100] on span "Review Ads" at bounding box center [1352, 108] width 71 height 16
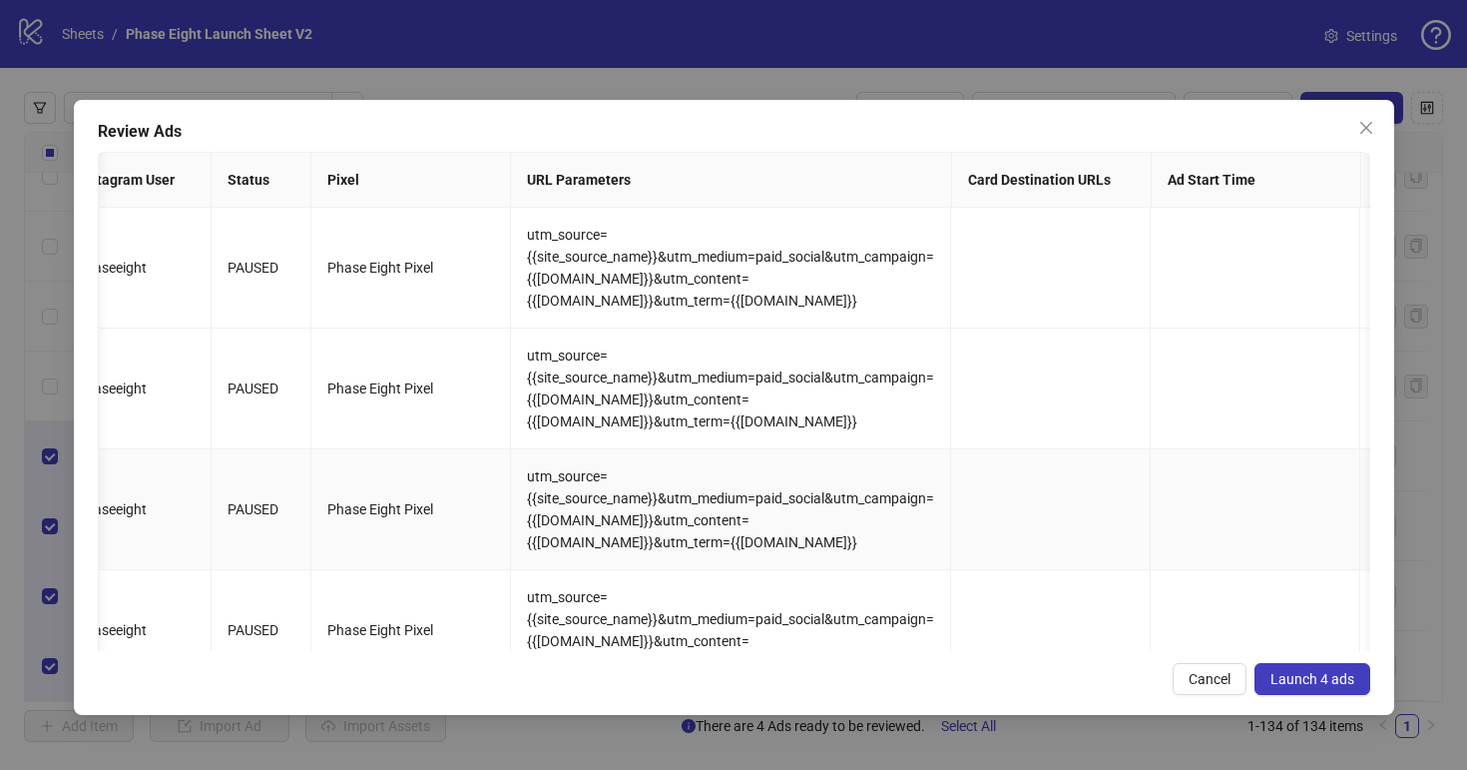
scroll to position [0, 2835]
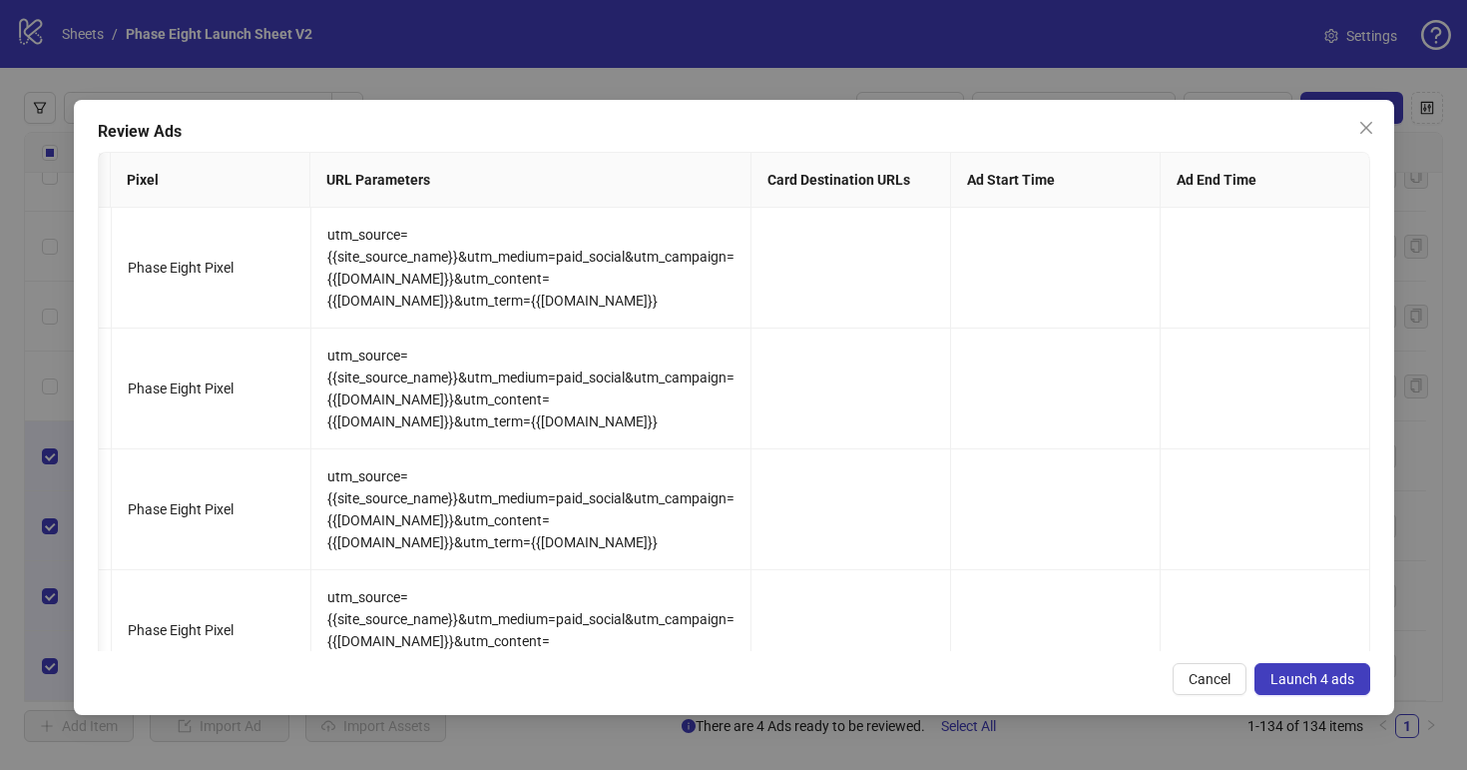
click at [1302, 680] on span "Launch 4 ads" at bounding box center [1313, 679] width 84 height 16
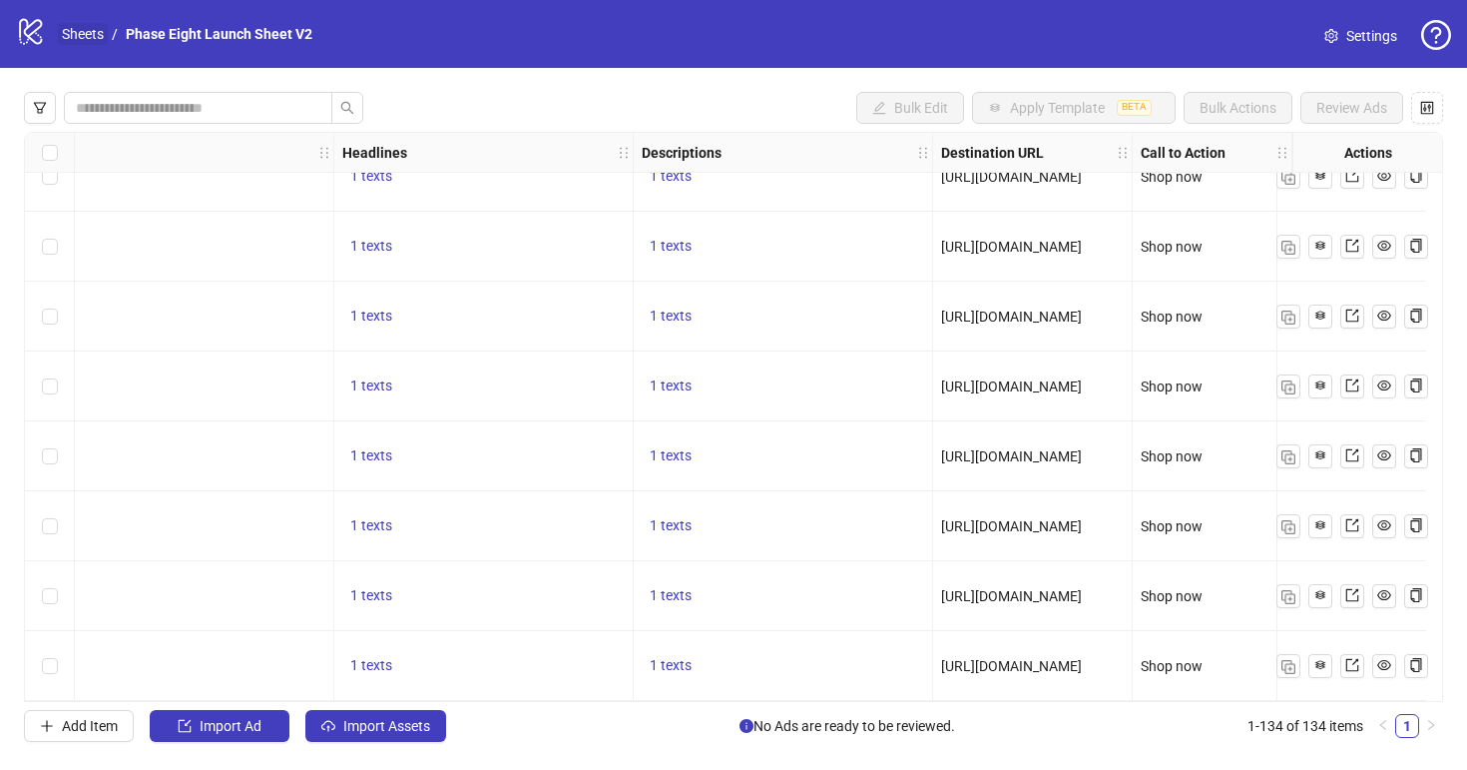
click at [87, 38] on link "Sheets" at bounding box center [83, 34] width 50 height 22
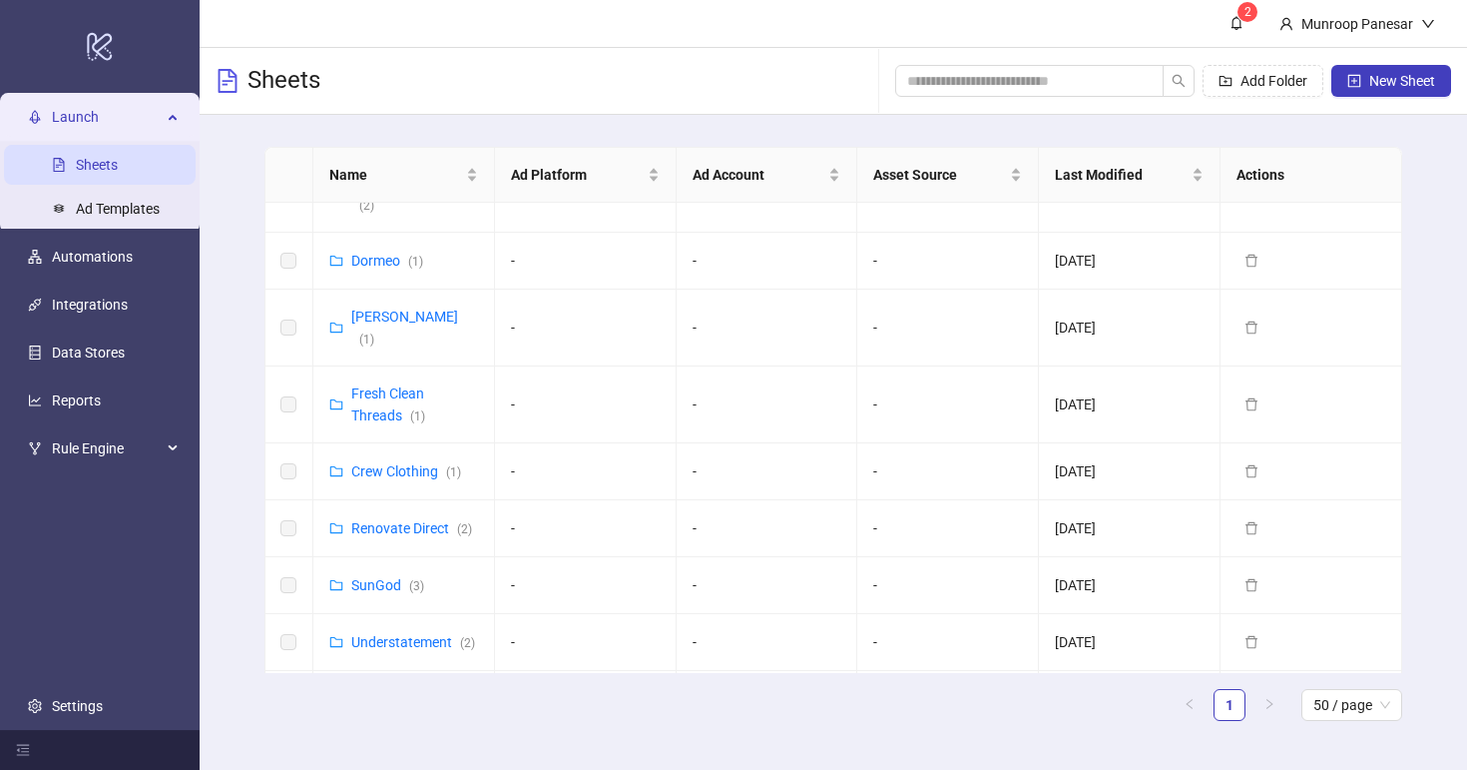
scroll to position [568, 0]
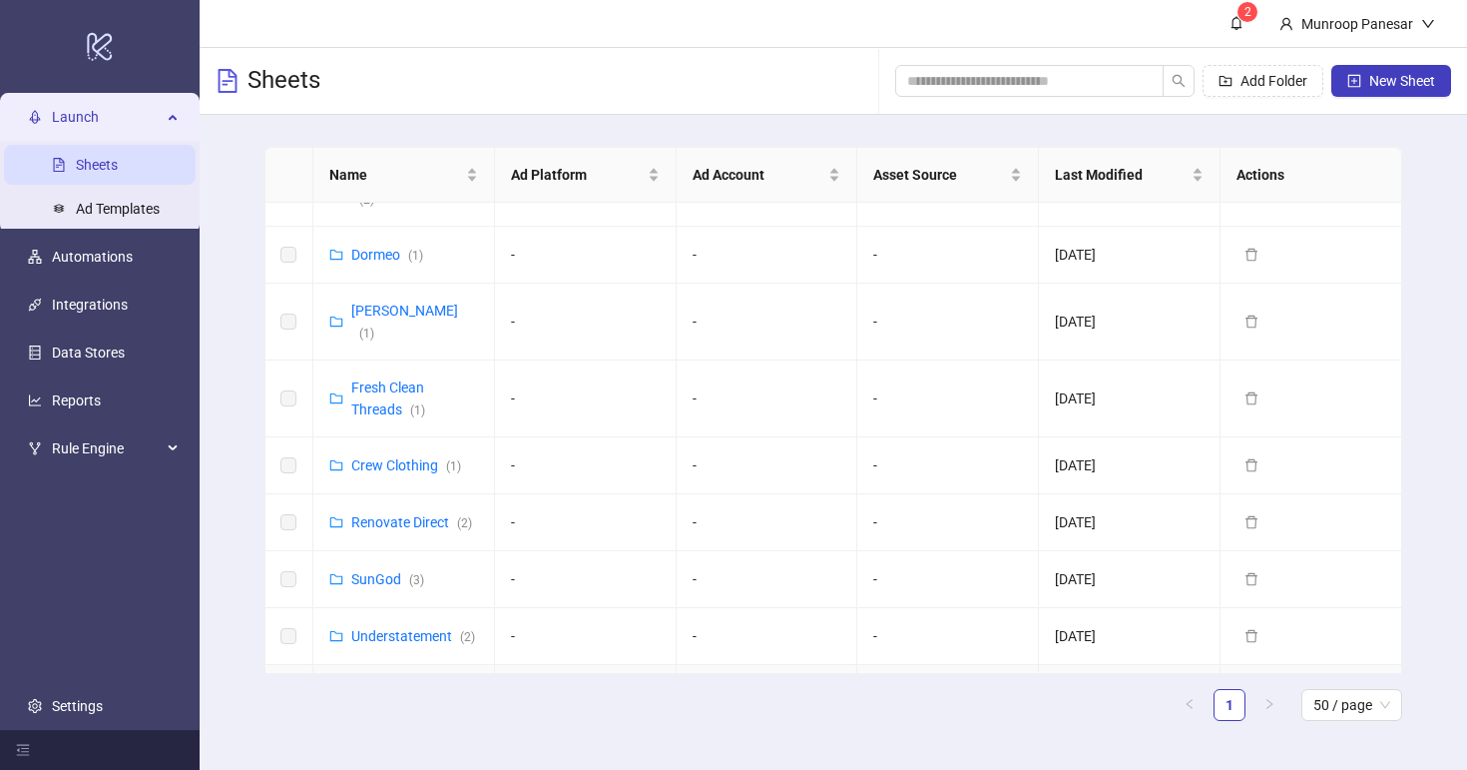
click at [381, 685] on link "Whistles ( 2 )" at bounding box center [388, 693] width 75 height 16
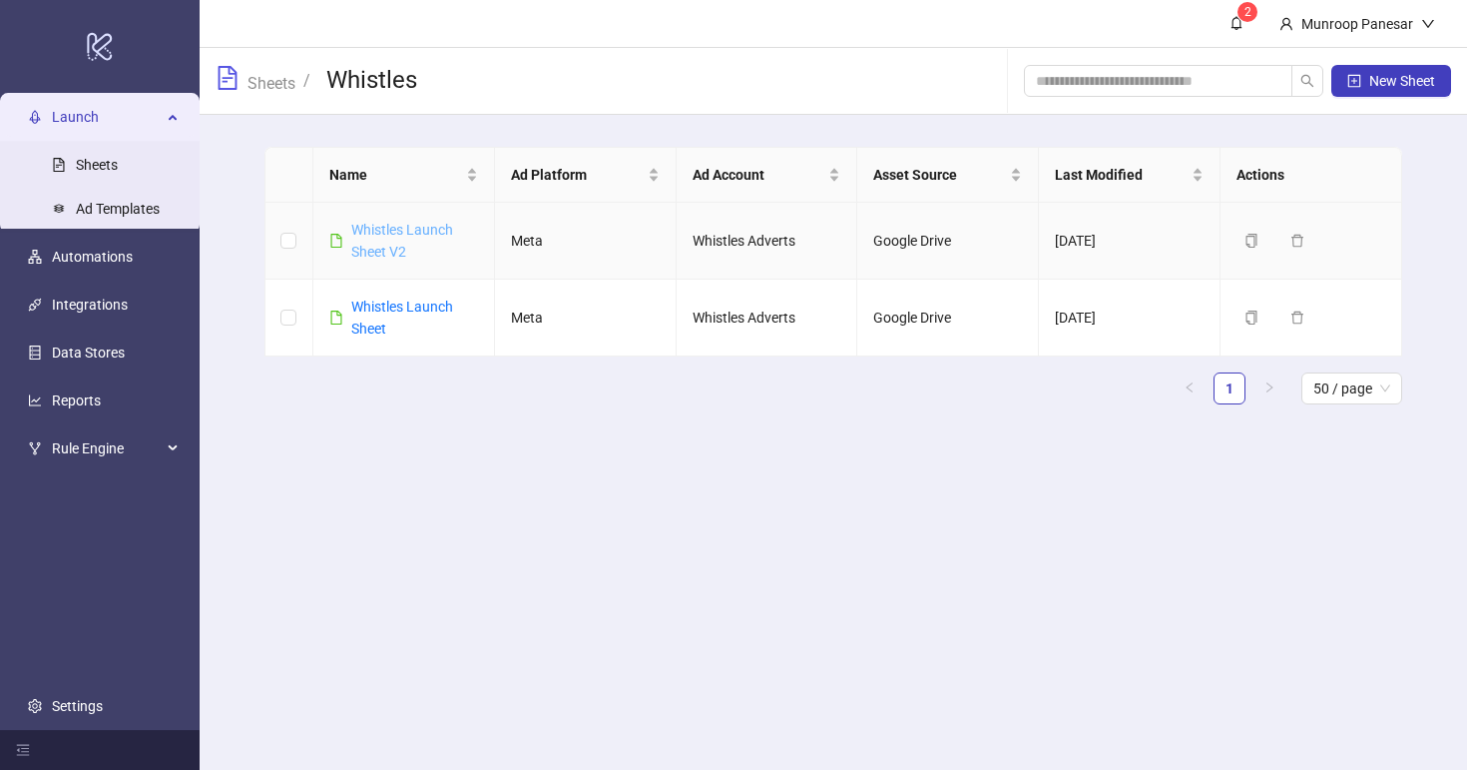
click at [393, 243] on link "Whistles Launch Sheet V2" at bounding box center [402, 241] width 102 height 38
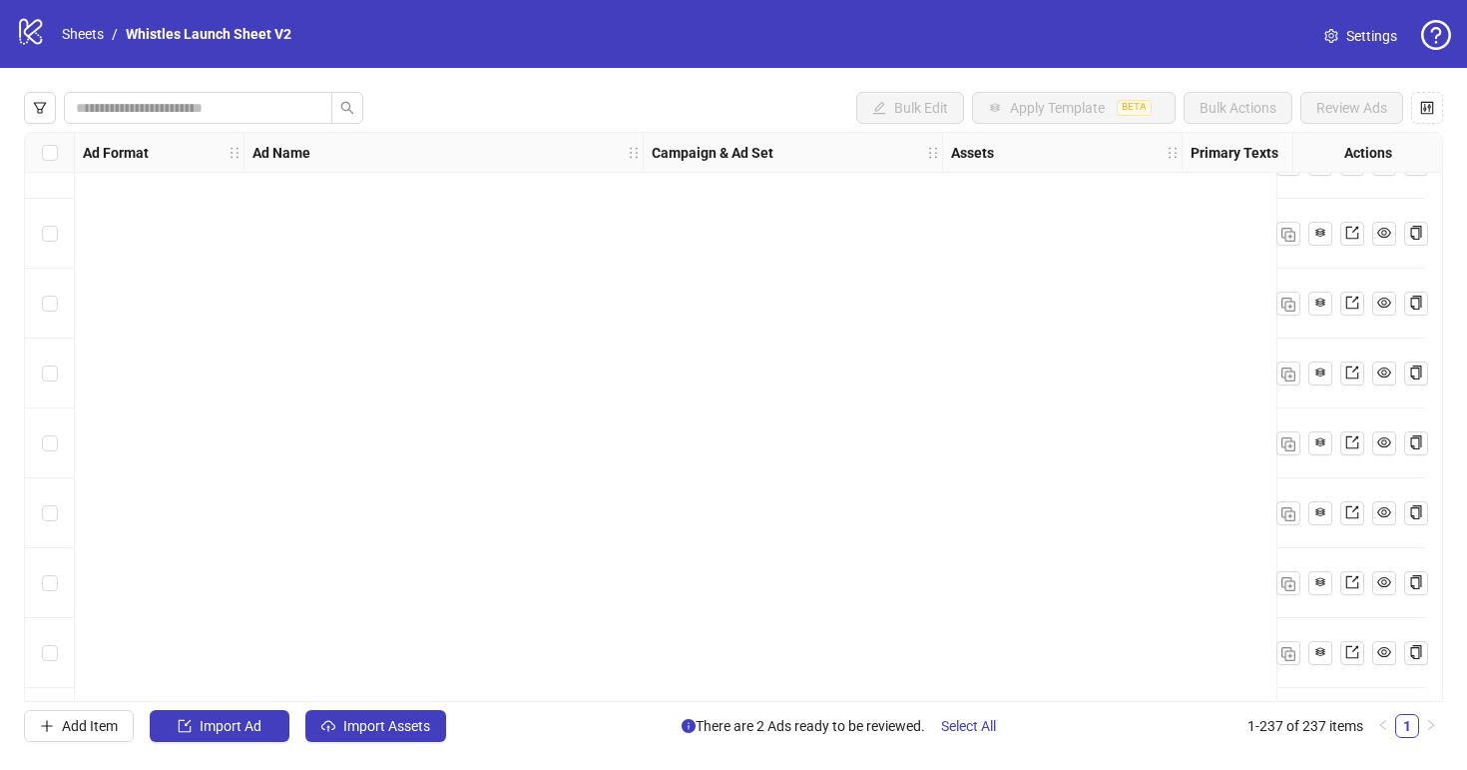
scroll to position [16040, 0]
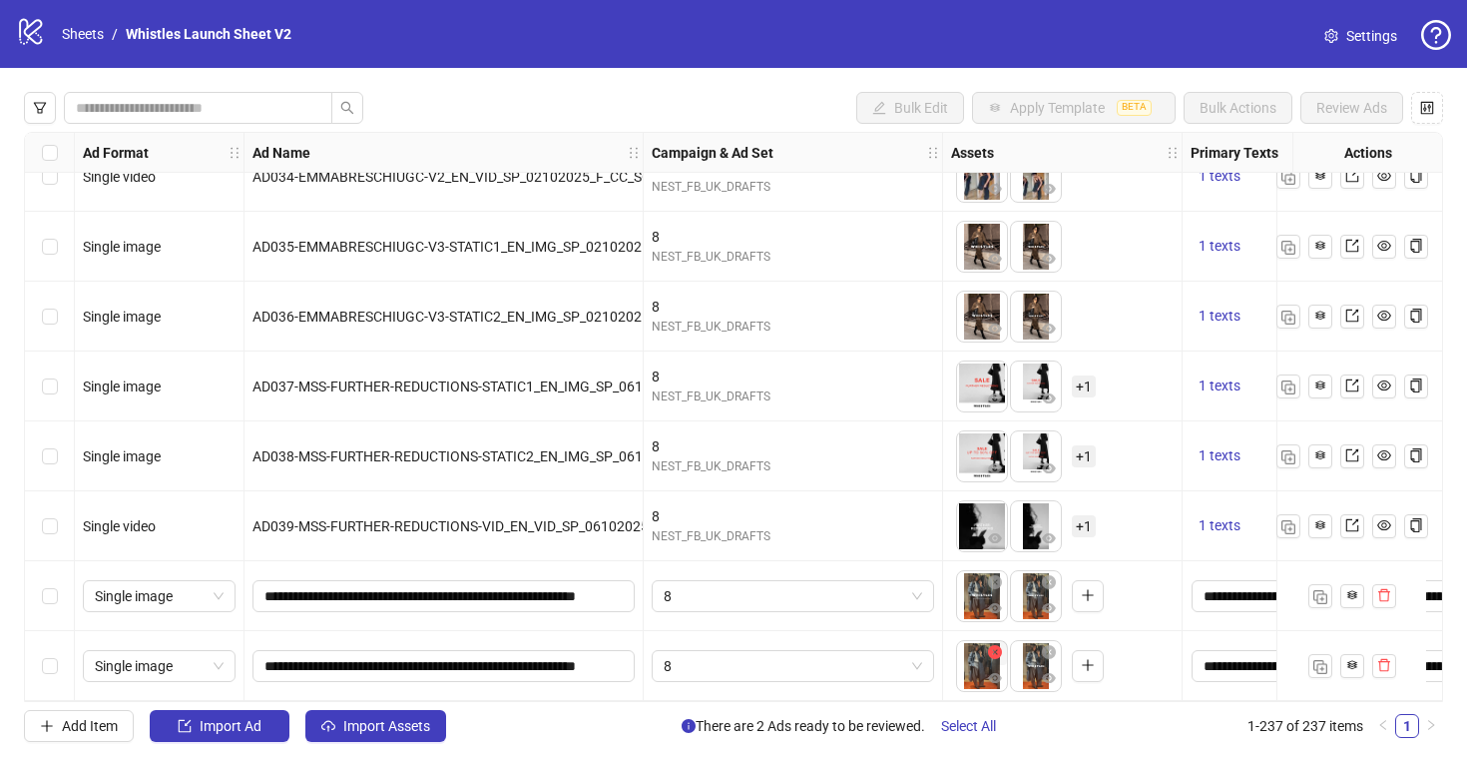
click at [1000, 649] on icon "close-circle" at bounding box center [995, 652] width 14 height 14
click at [1034, 658] on icon "plus" at bounding box center [1034, 665] width 14 height 14
click at [1040, 662] on body "logo/logo-mobile Sheets / Whistles Launch Sheet V2 Settings Bulk Edit Apply Tem…" at bounding box center [733, 385] width 1467 height 770
drag, startPoint x: 1030, startPoint y: 657, endPoint x: 969, endPoint y: 657, distance: 60.9
click at [969, 657] on body "logo/logo-mobile Sheets / Whistles Launch Sheet V2 Settings Bulk Edit Apply Tem…" at bounding box center [733, 385] width 1467 height 770
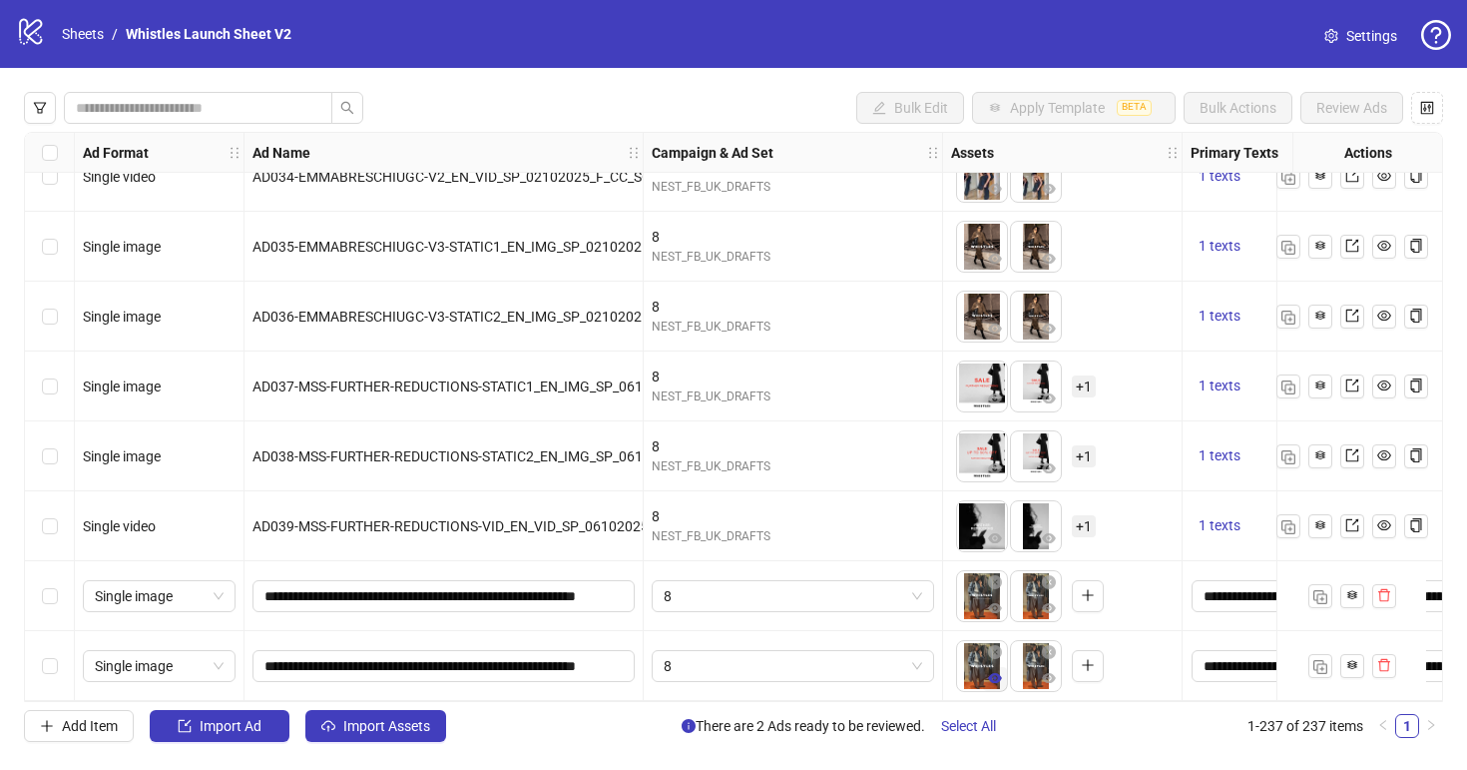
click at [996, 673] on icon "eye" at bounding box center [995, 678] width 14 height 10
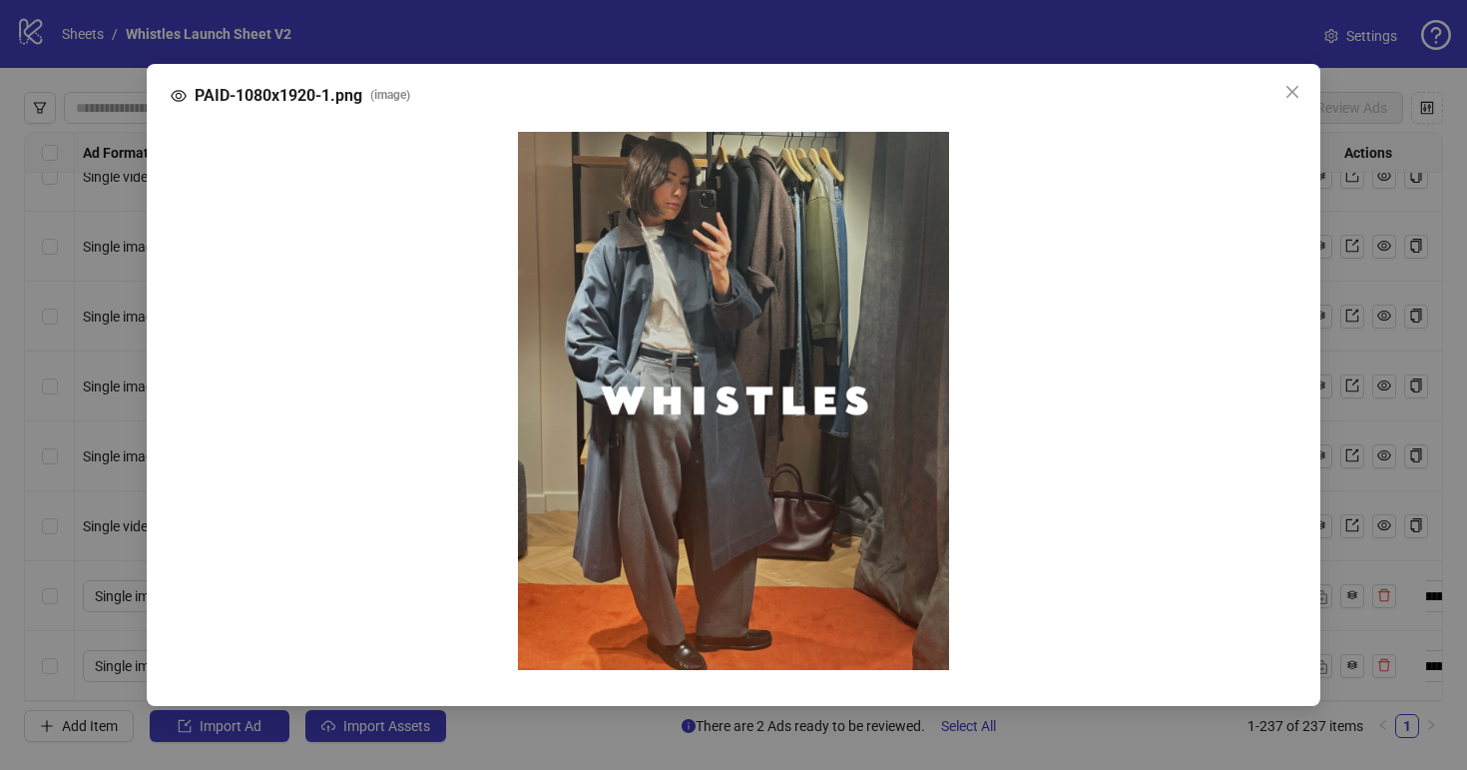
click at [1072, 739] on div "PAID-1080x1920-1.png ( image )" at bounding box center [733, 385] width 1467 height 770
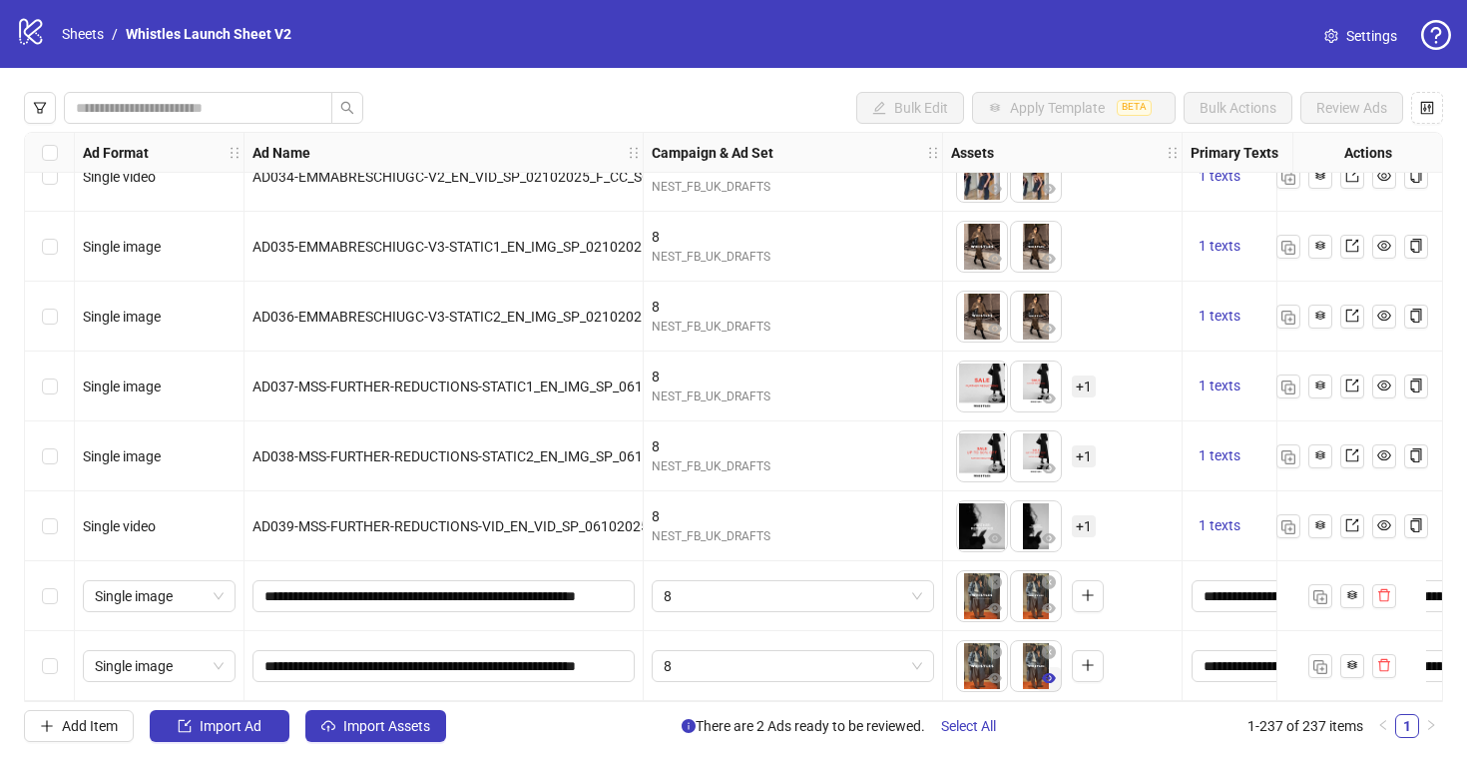
click at [1051, 675] on icon "eye" at bounding box center [1049, 678] width 14 height 14
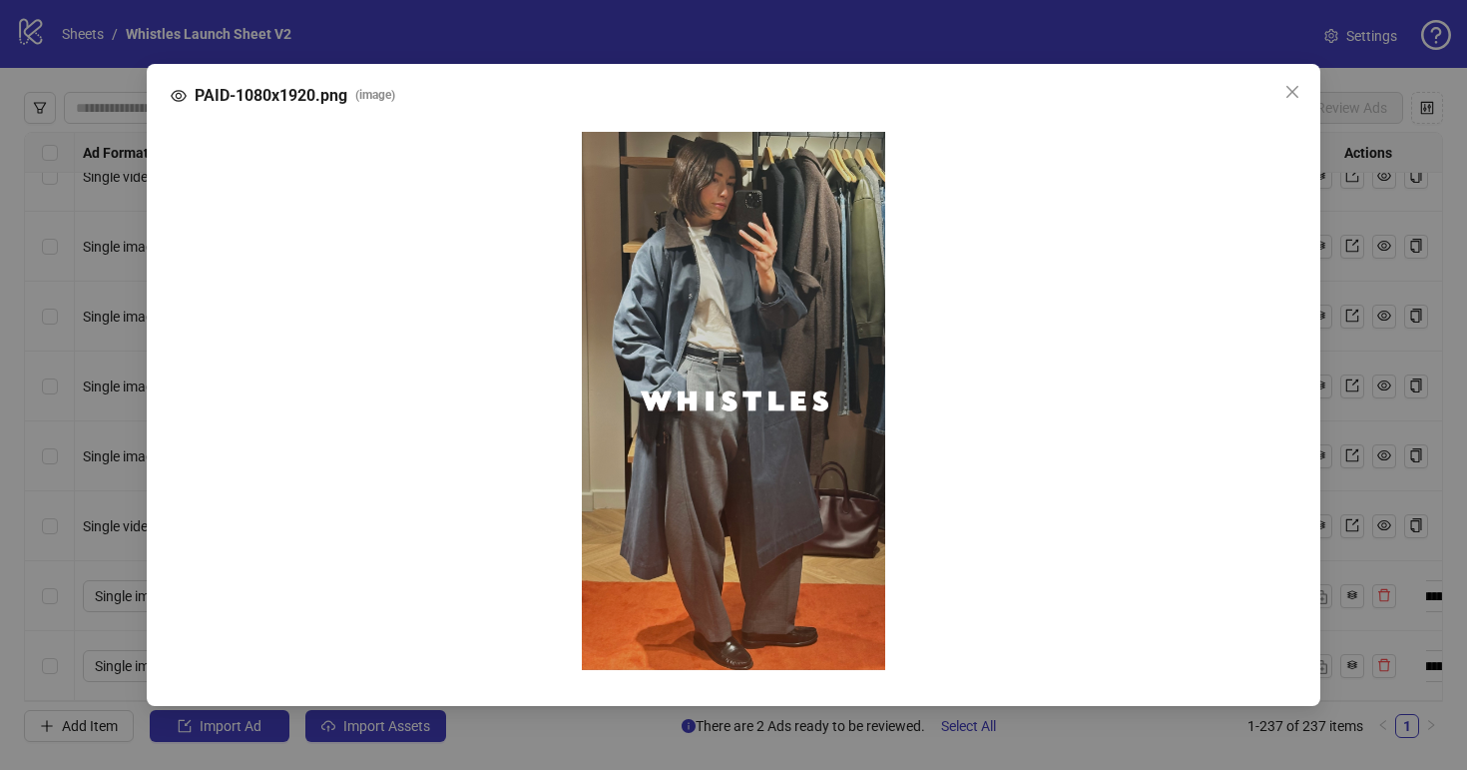
click at [1053, 725] on div "PAID-1080x1920.png ( image )" at bounding box center [733, 385] width 1467 height 770
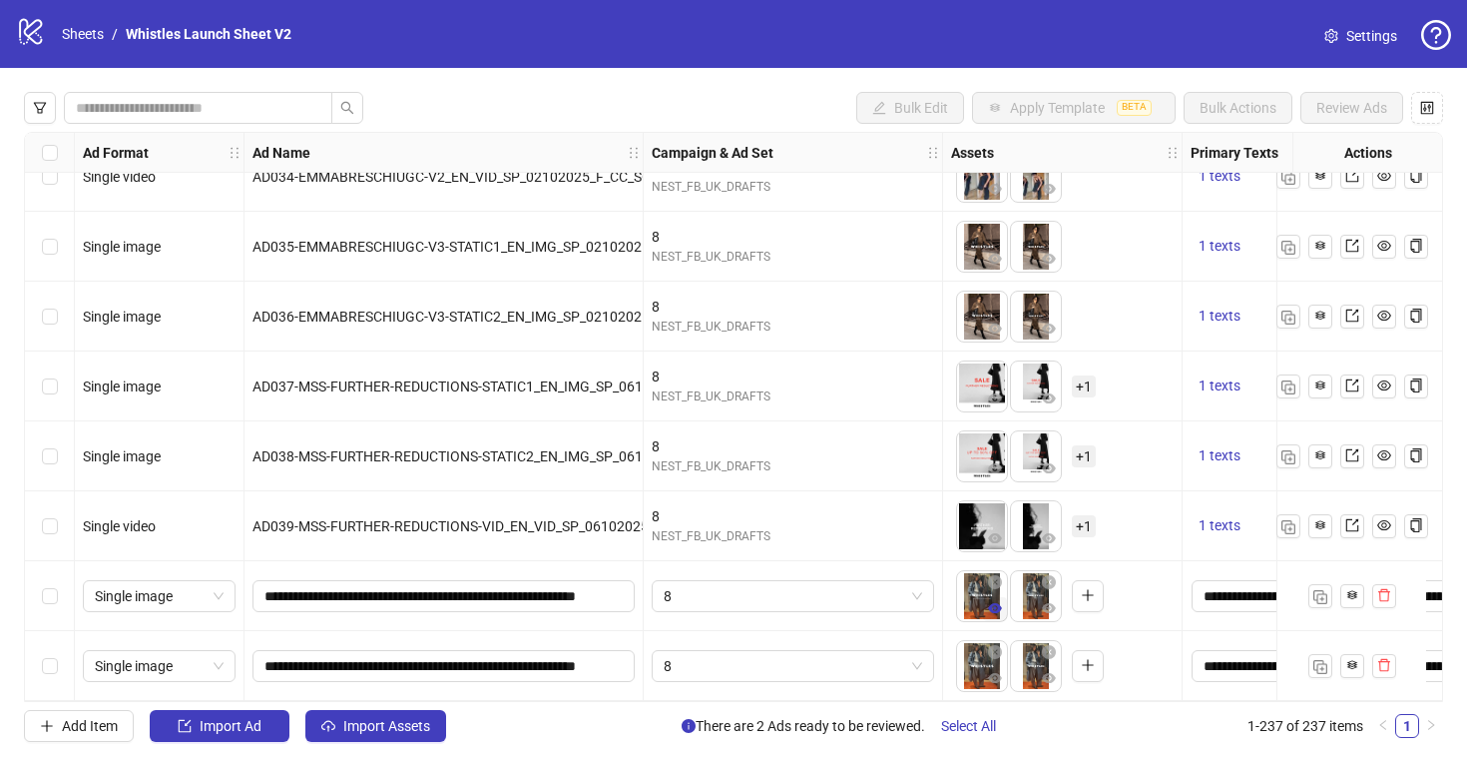
click at [993, 604] on icon "eye" at bounding box center [995, 608] width 14 height 10
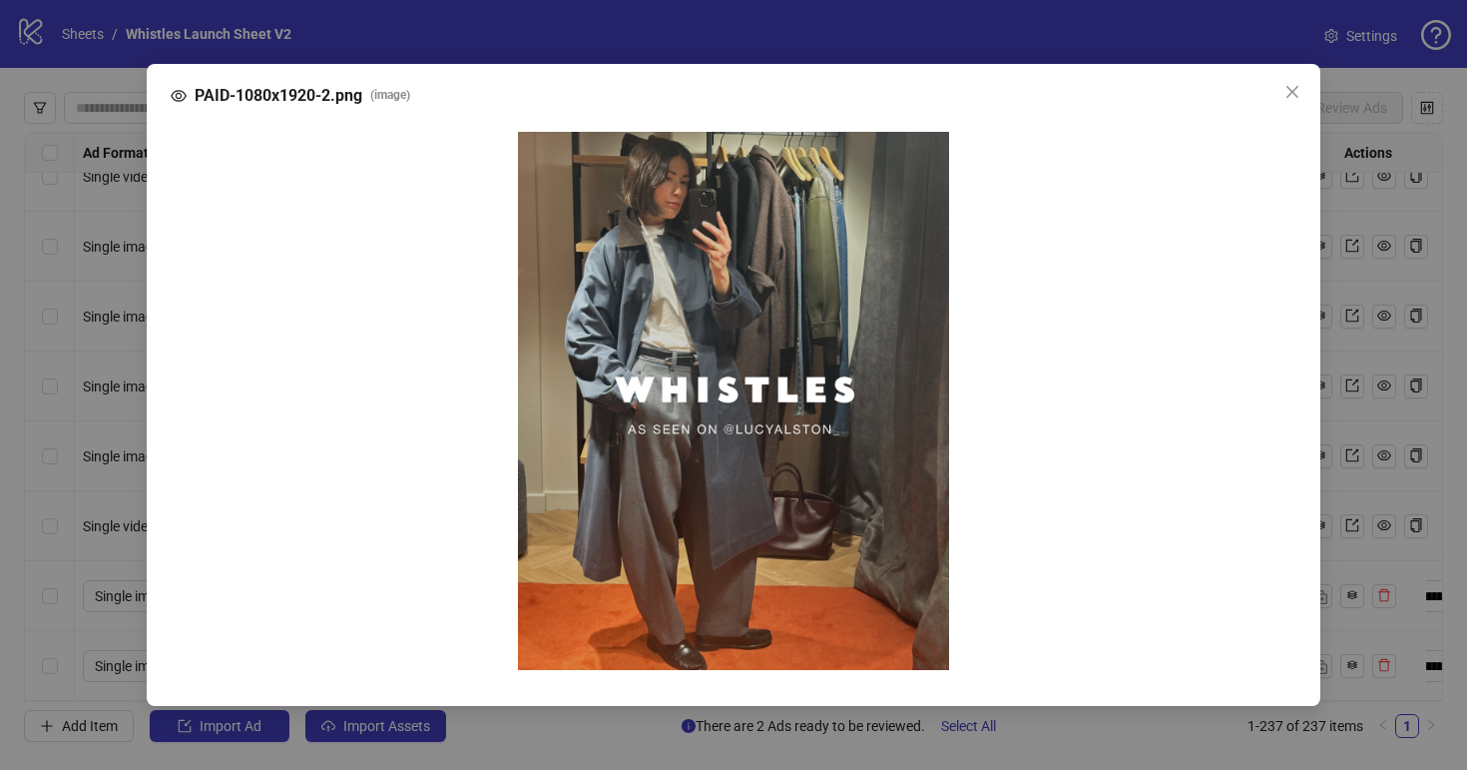
click at [1030, 732] on div "PAID-1080x1920-2.png ( image )" at bounding box center [733, 385] width 1467 height 770
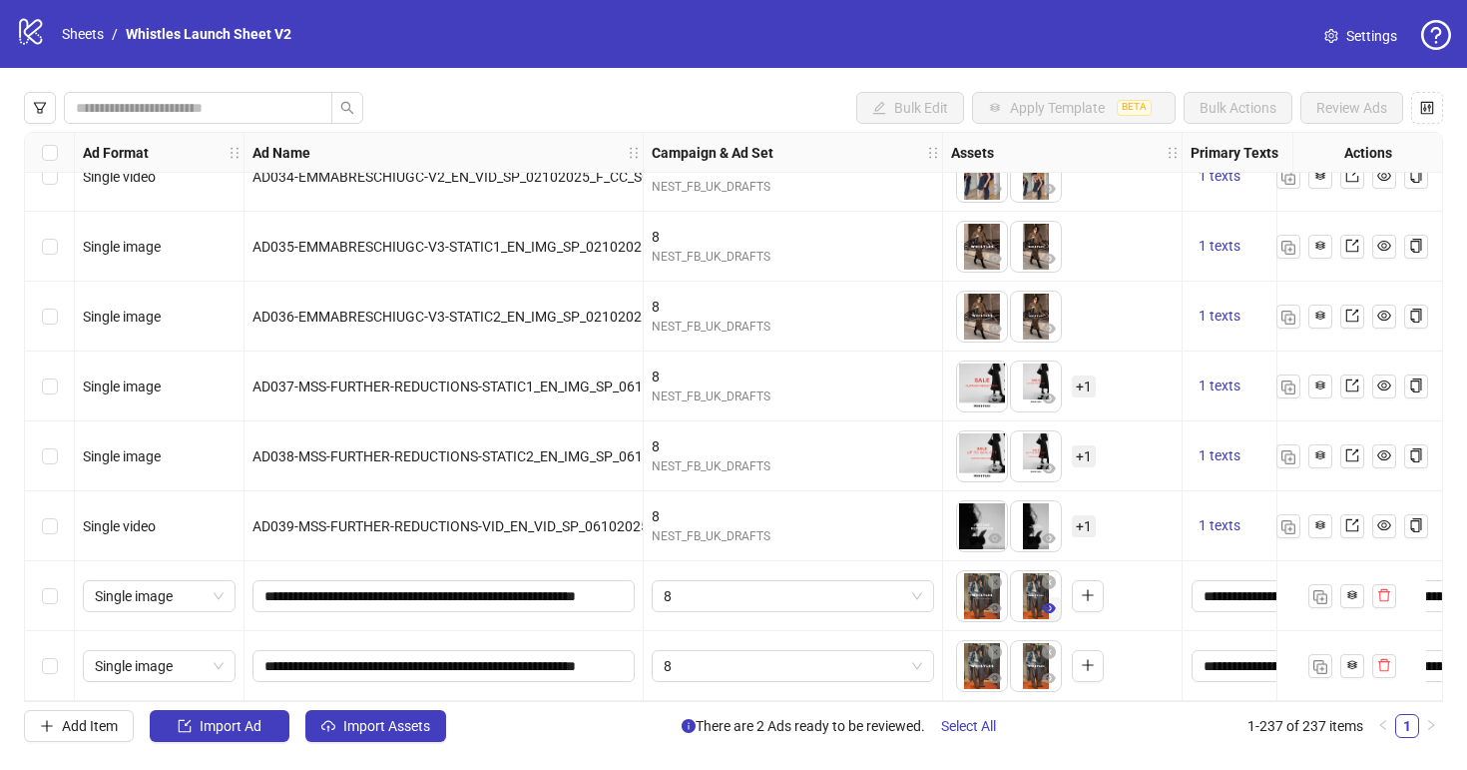
click at [1047, 601] on icon "eye" at bounding box center [1049, 608] width 14 height 14
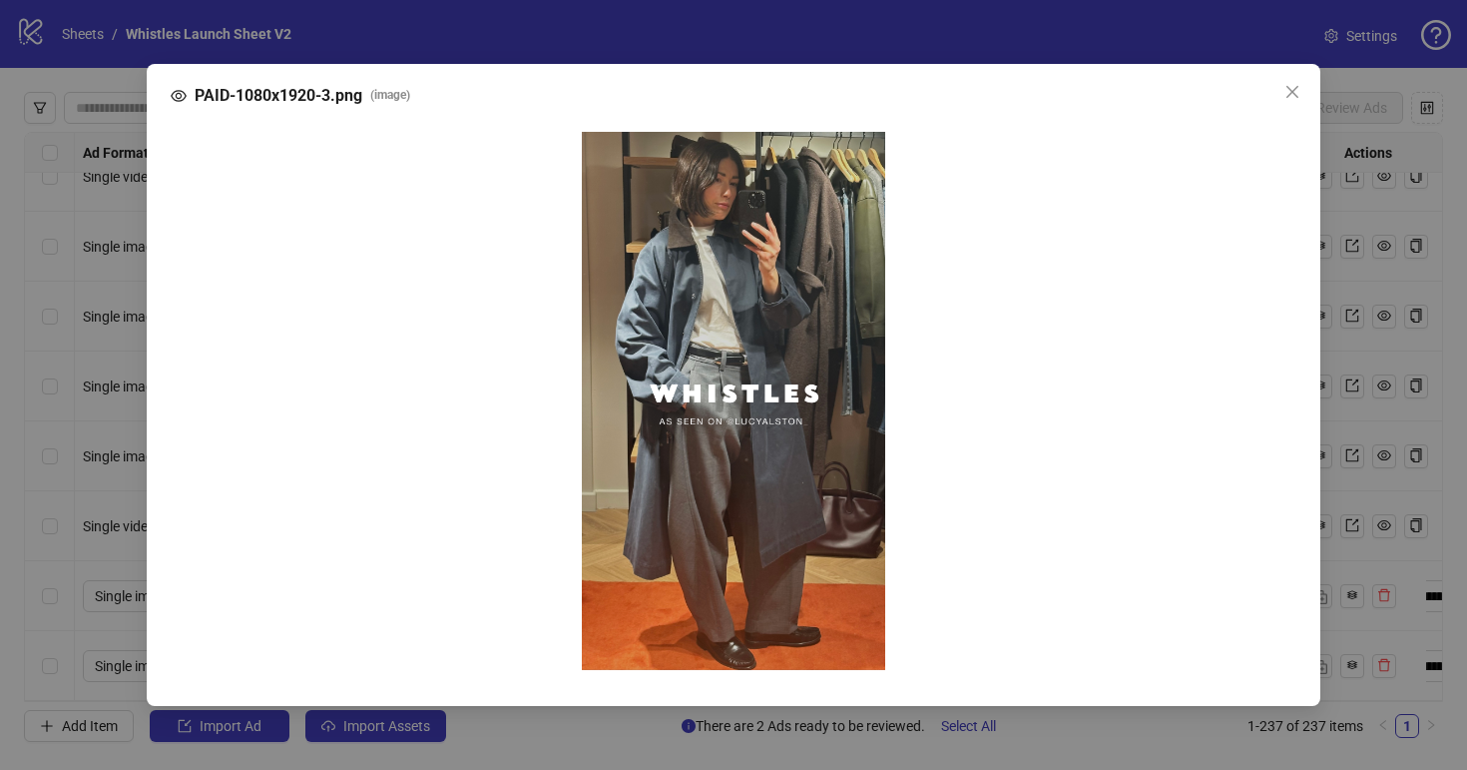
click at [1043, 724] on div "PAID-1080x1920-3.png ( image )" at bounding box center [733, 385] width 1467 height 770
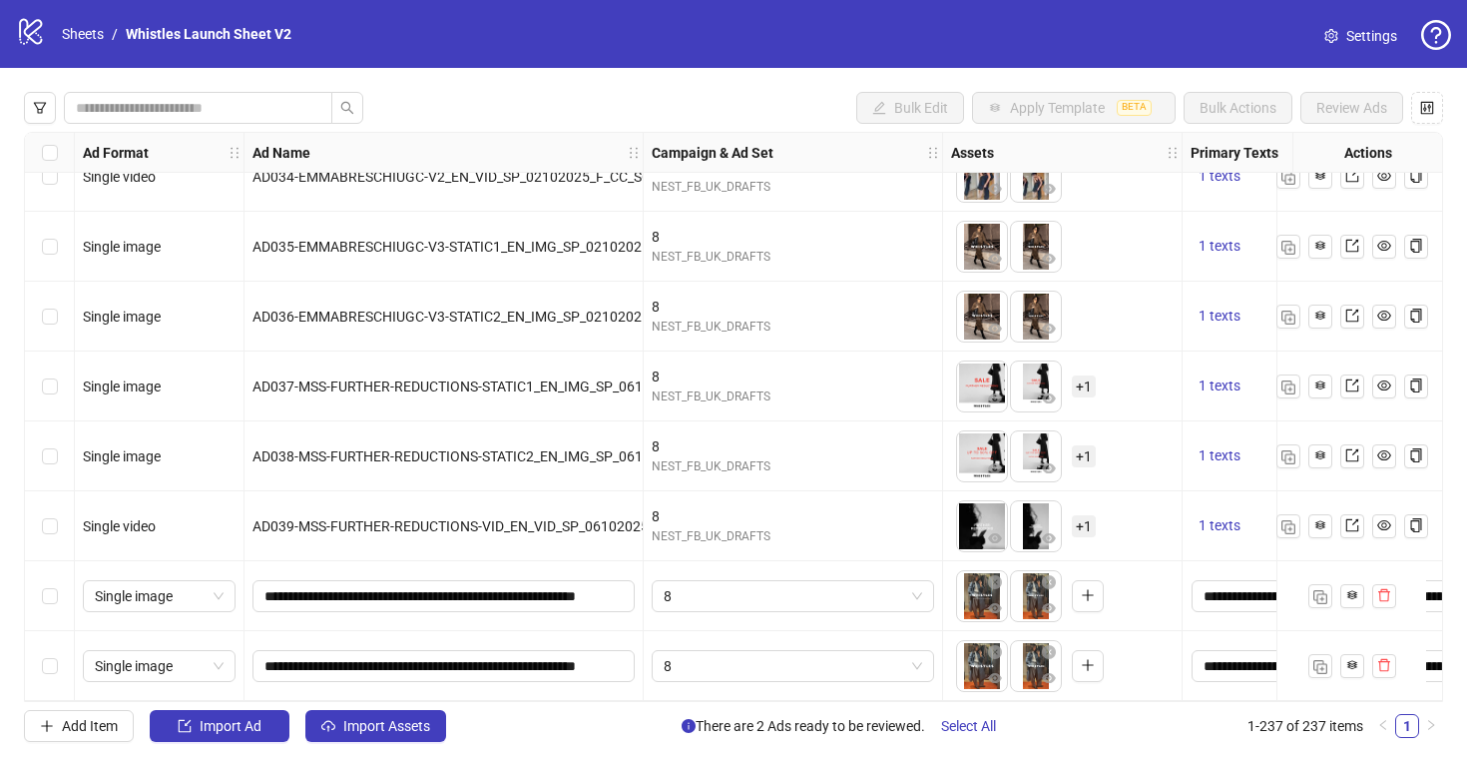
drag, startPoint x: 961, startPoint y: 722, endPoint x: 1023, endPoint y: 584, distance: 151.0
click at [961, 722] on span "Select All" at bounding box center [968, 726] width 55 height 16
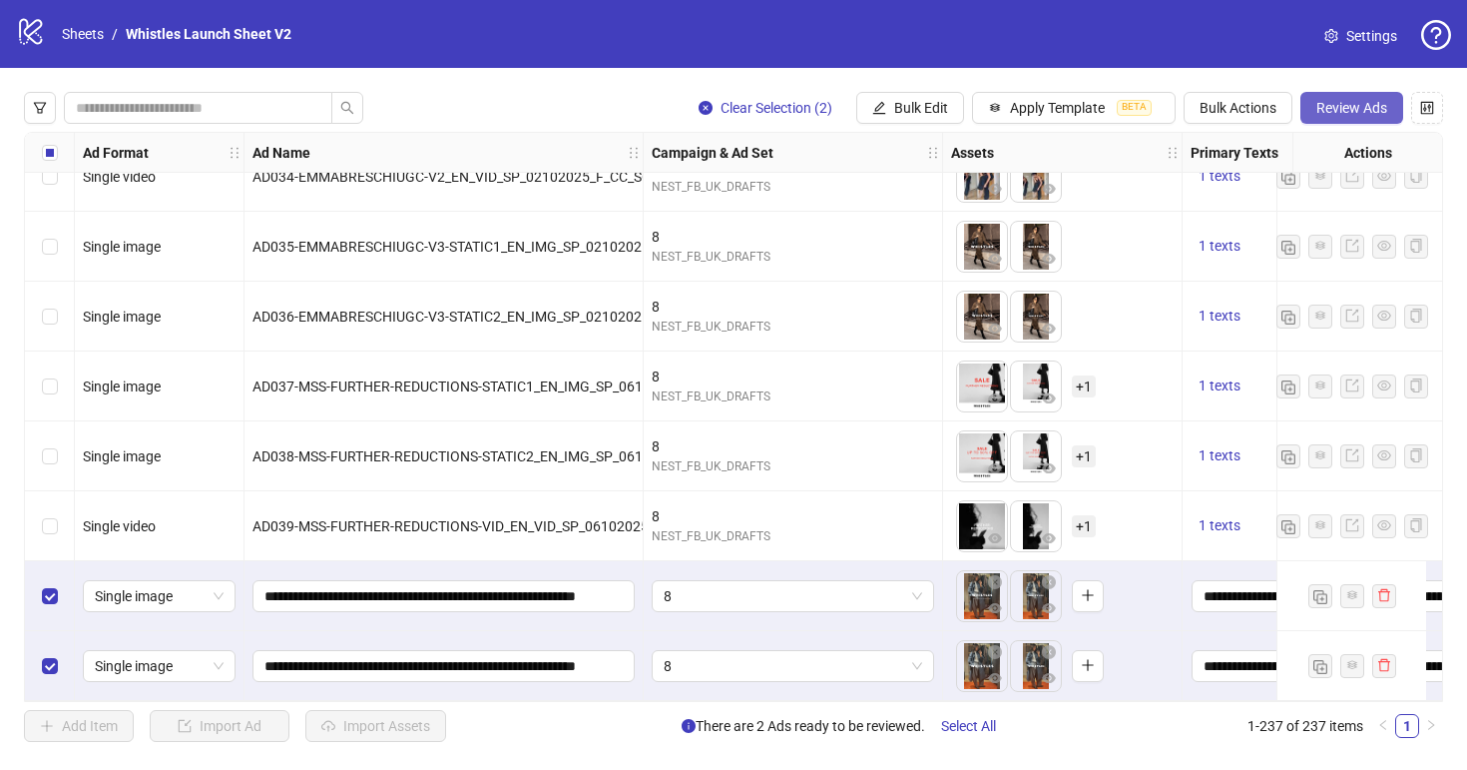
click at [1365, 103] on span "Review Ads" at bounding box center [1352, 108] width 71 height 16
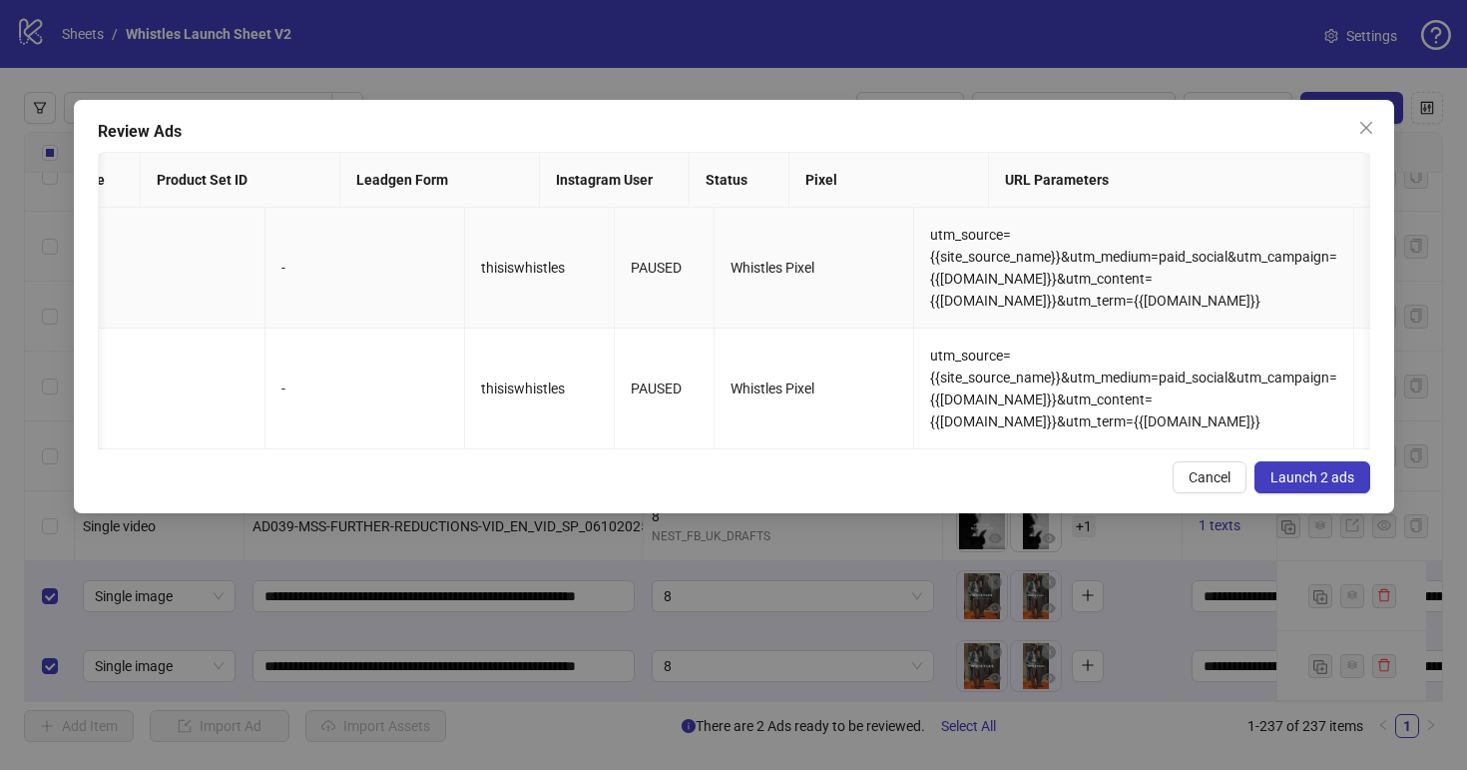
scroll to position [0, 2589]
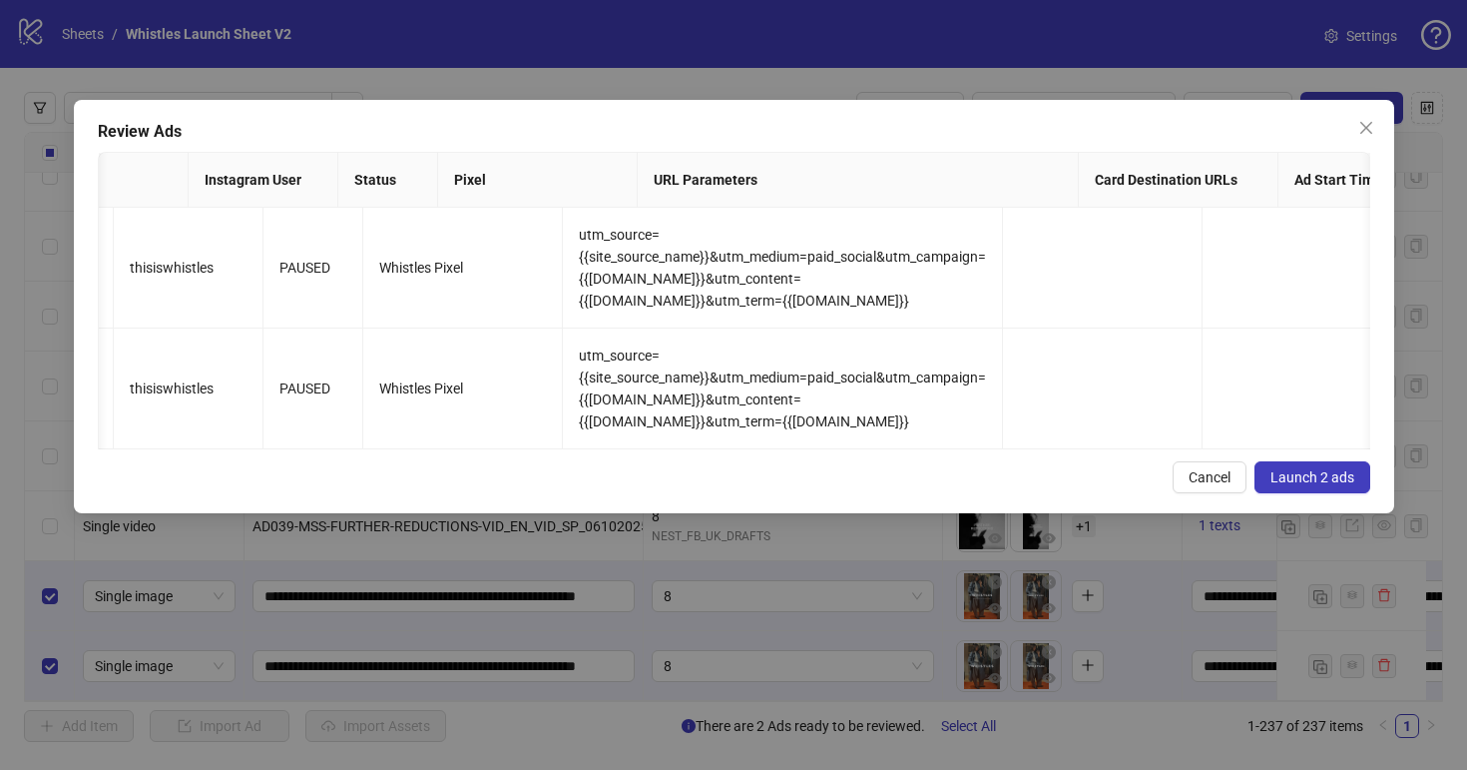
click at [1289, 477] on span "Launch 2 ads" at bounding box center [1313, 477] width 84 height 16
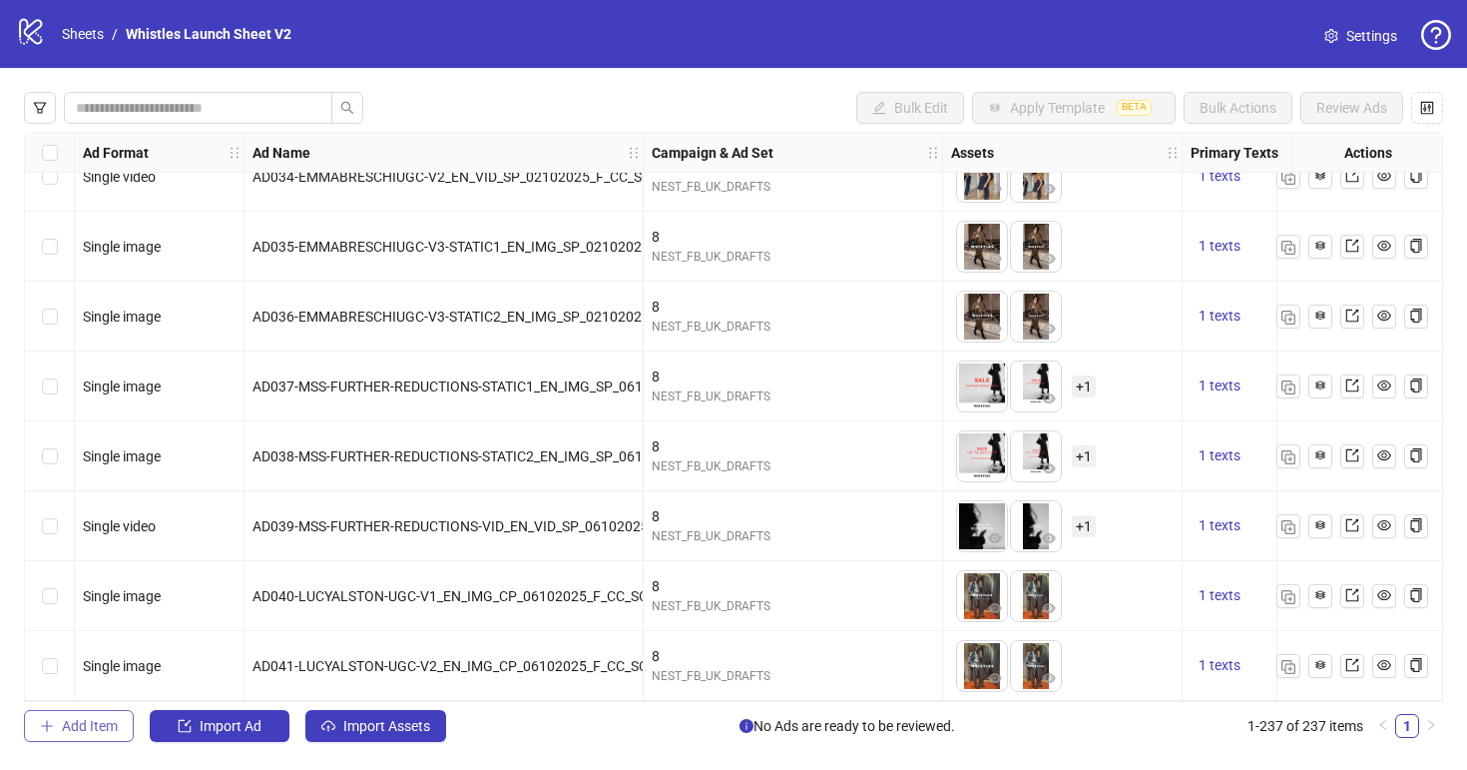
click at [108, 727] on span "Add Item" at bounding box center [90, 726] width 56 height 16
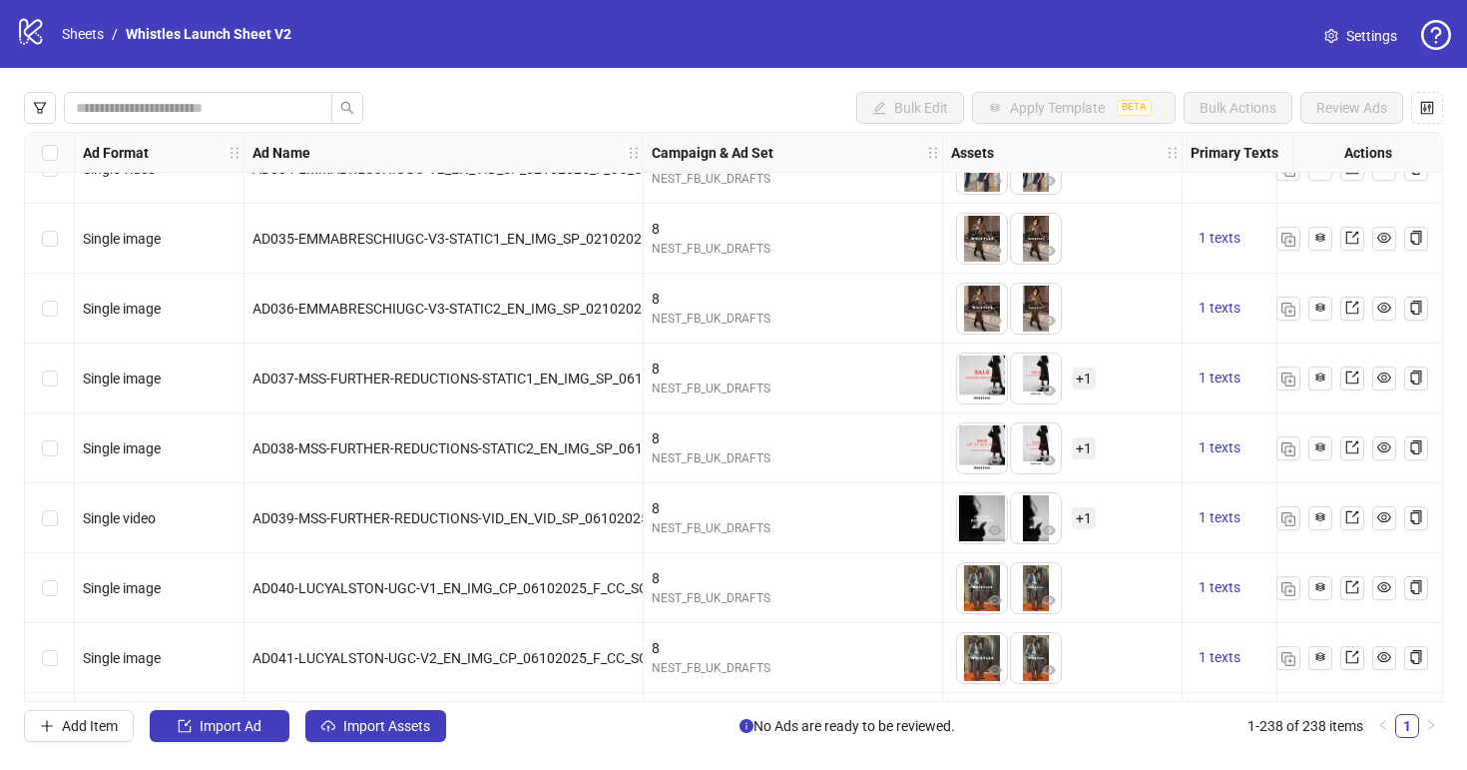
scroll to position [16110, 0]
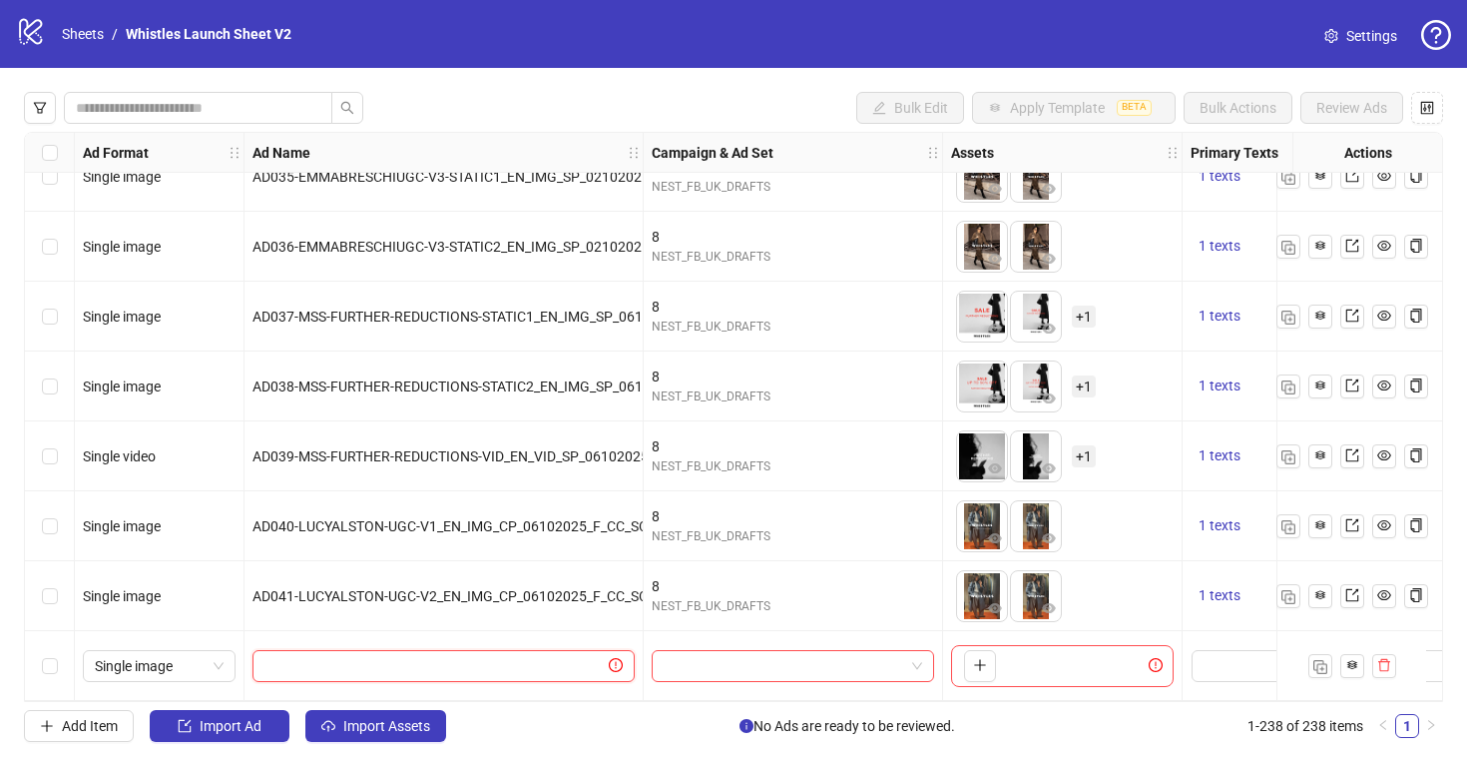
click at [423, 655] on input "text" at bounding box center [435, 666] width 340 height 22
paste input "**********"
type input "**********"
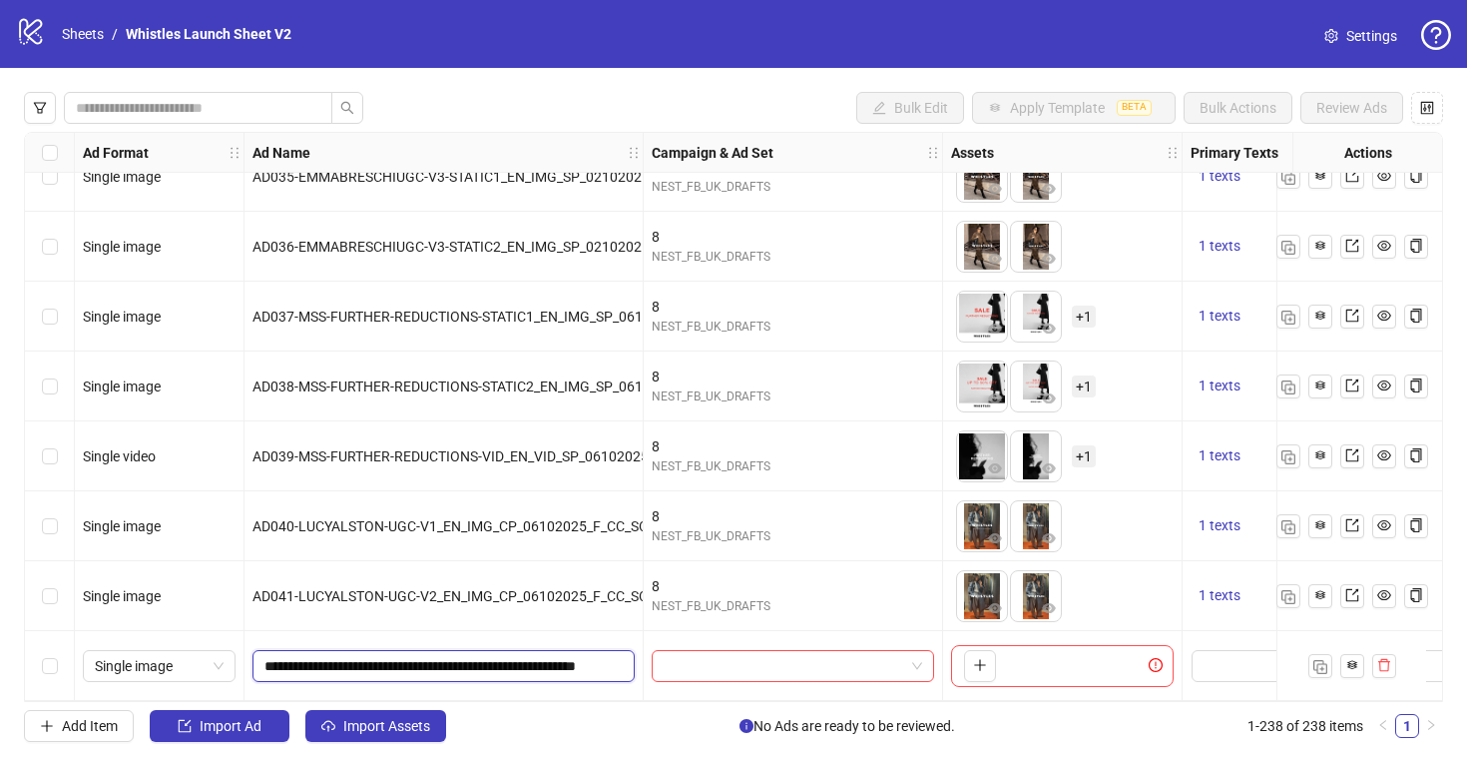
scroll to position [0, 140]
click at [186, 656] on span "Single image" at bounding box center [159, 666] width 129 height 30
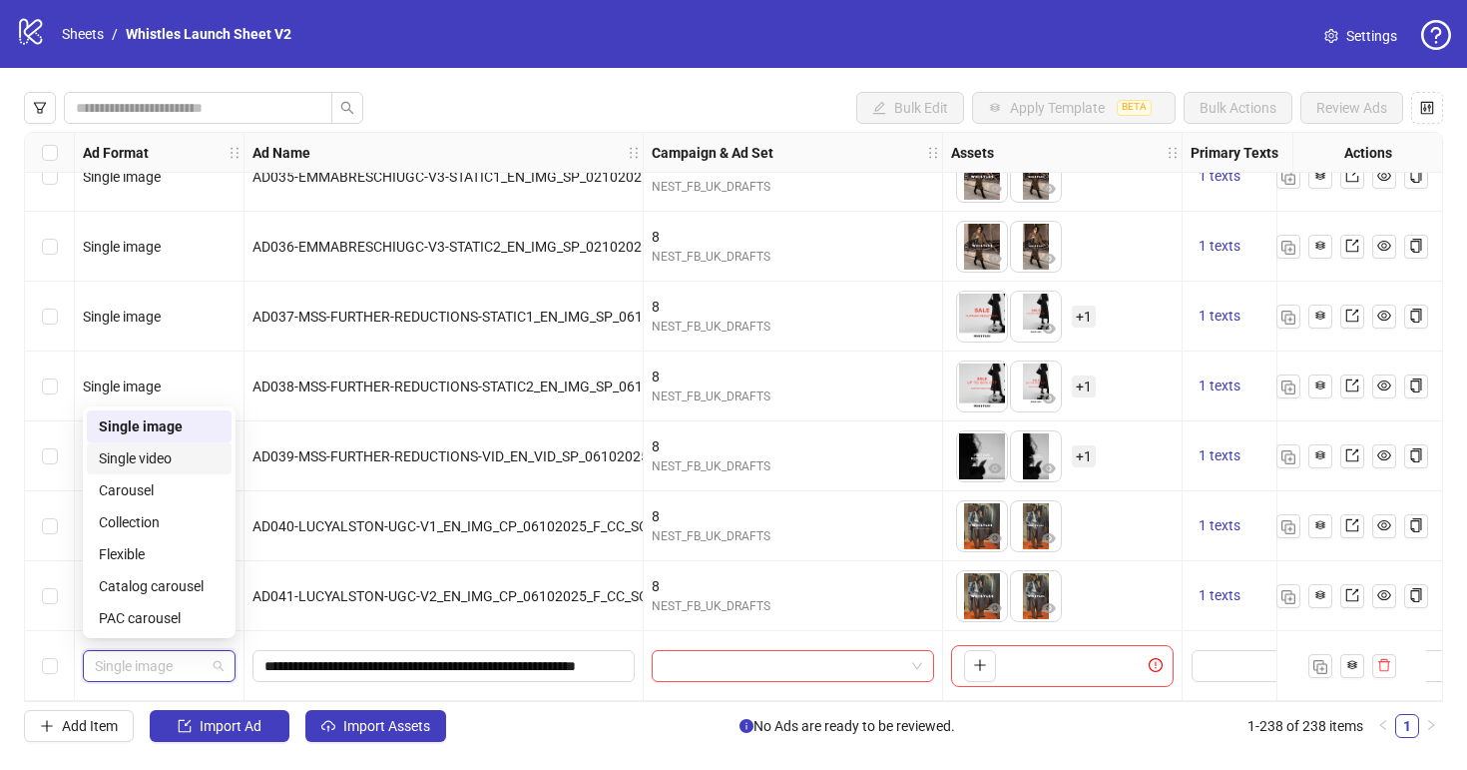
click at [178, 465] on div "Single video" at bounding box center [159, 458] width 121 height 22
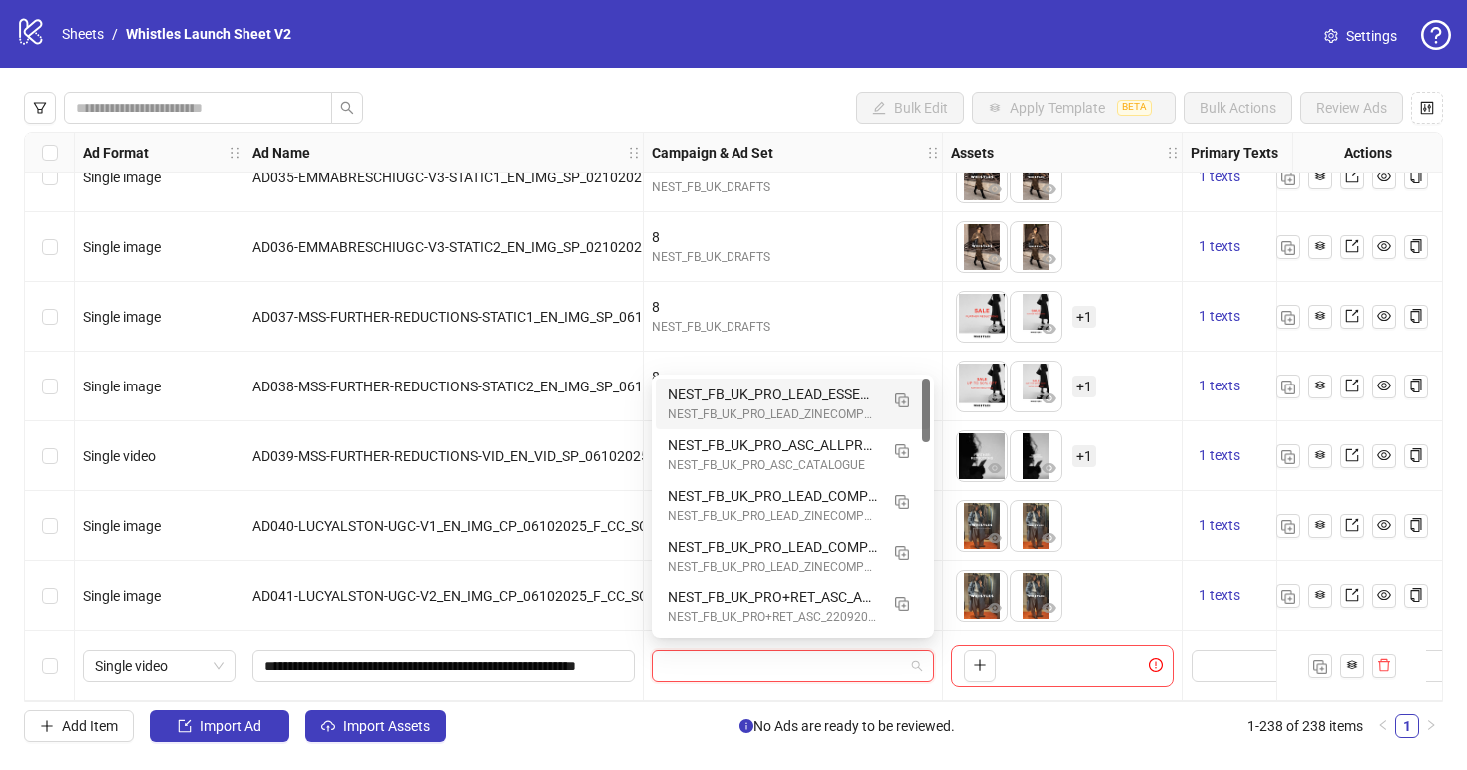
click at [738, 651] on input "search" at bounding box center [784, 666] width 241 height 30
type input "*"
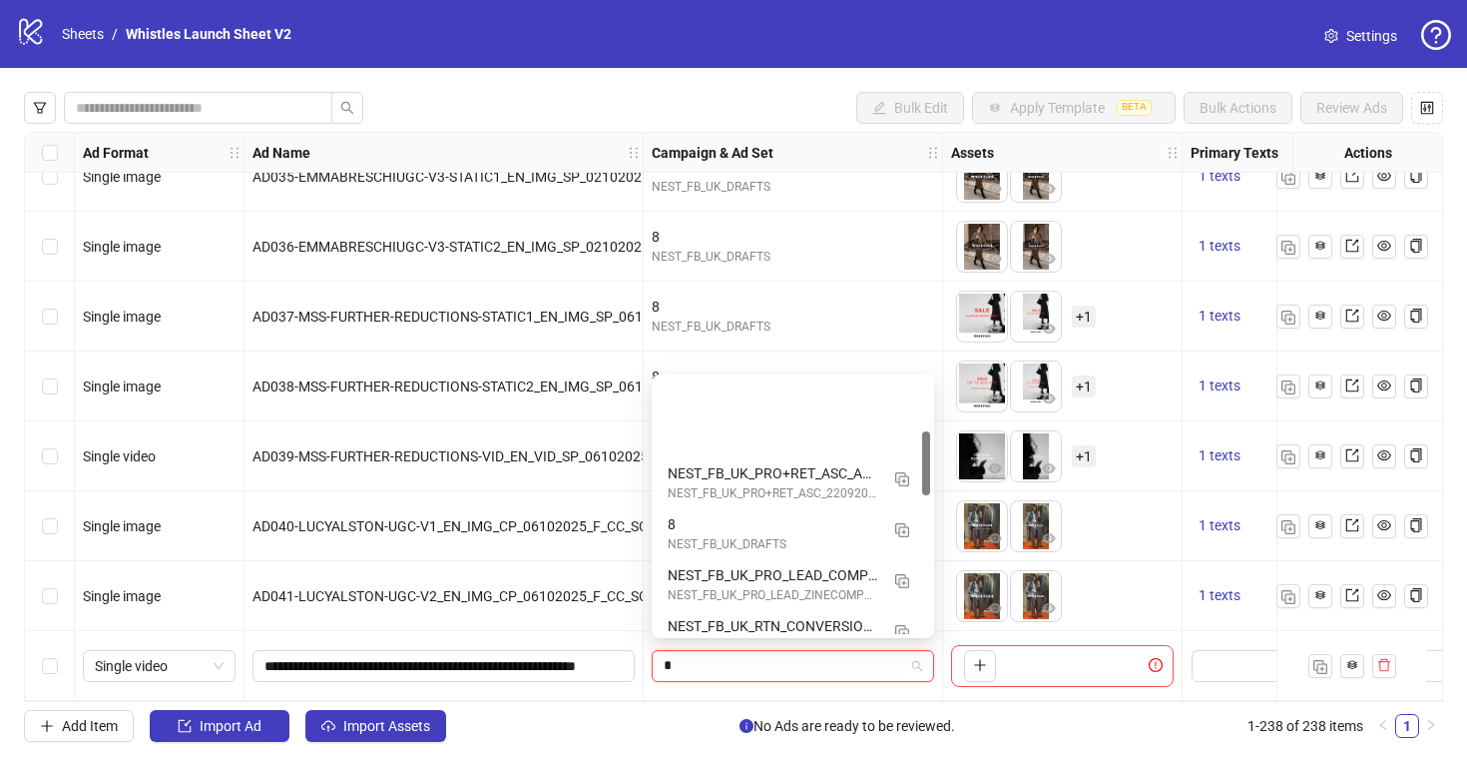
scroll to position [242, 0]
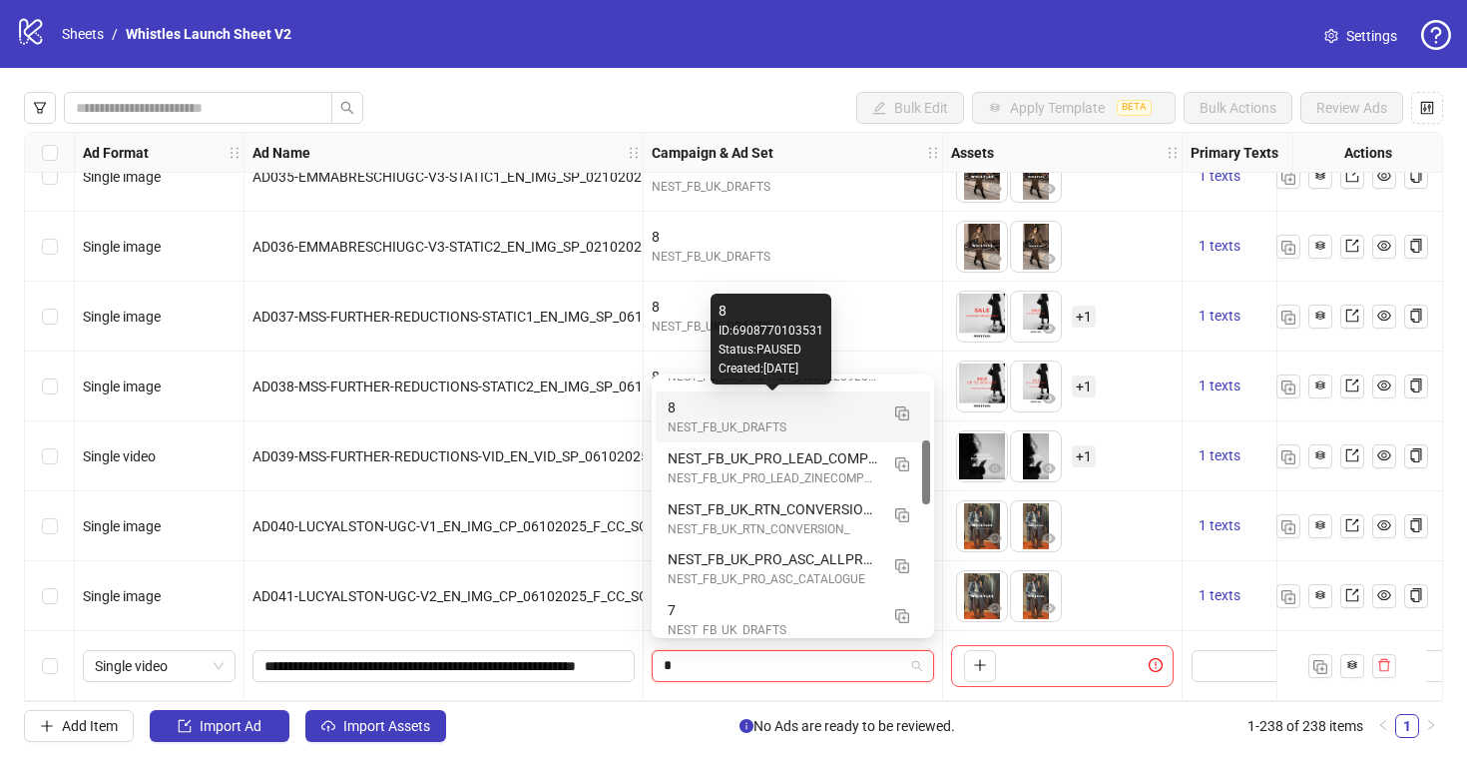
click at [828, 418] on div "NEST_FB_UK_DRAFTS" at bounding box center [773, 427] width 211 height 19
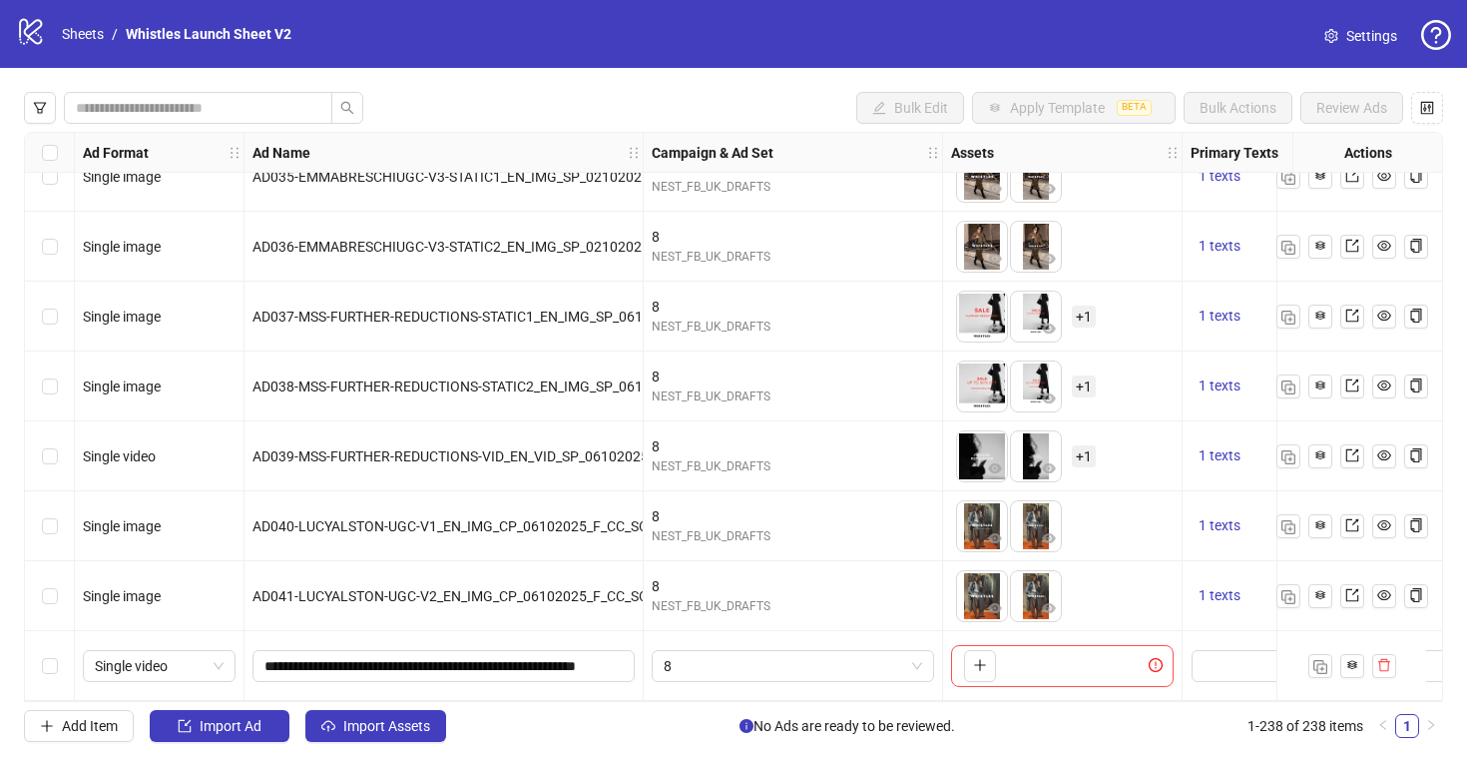
scroll to position [16110, 527]
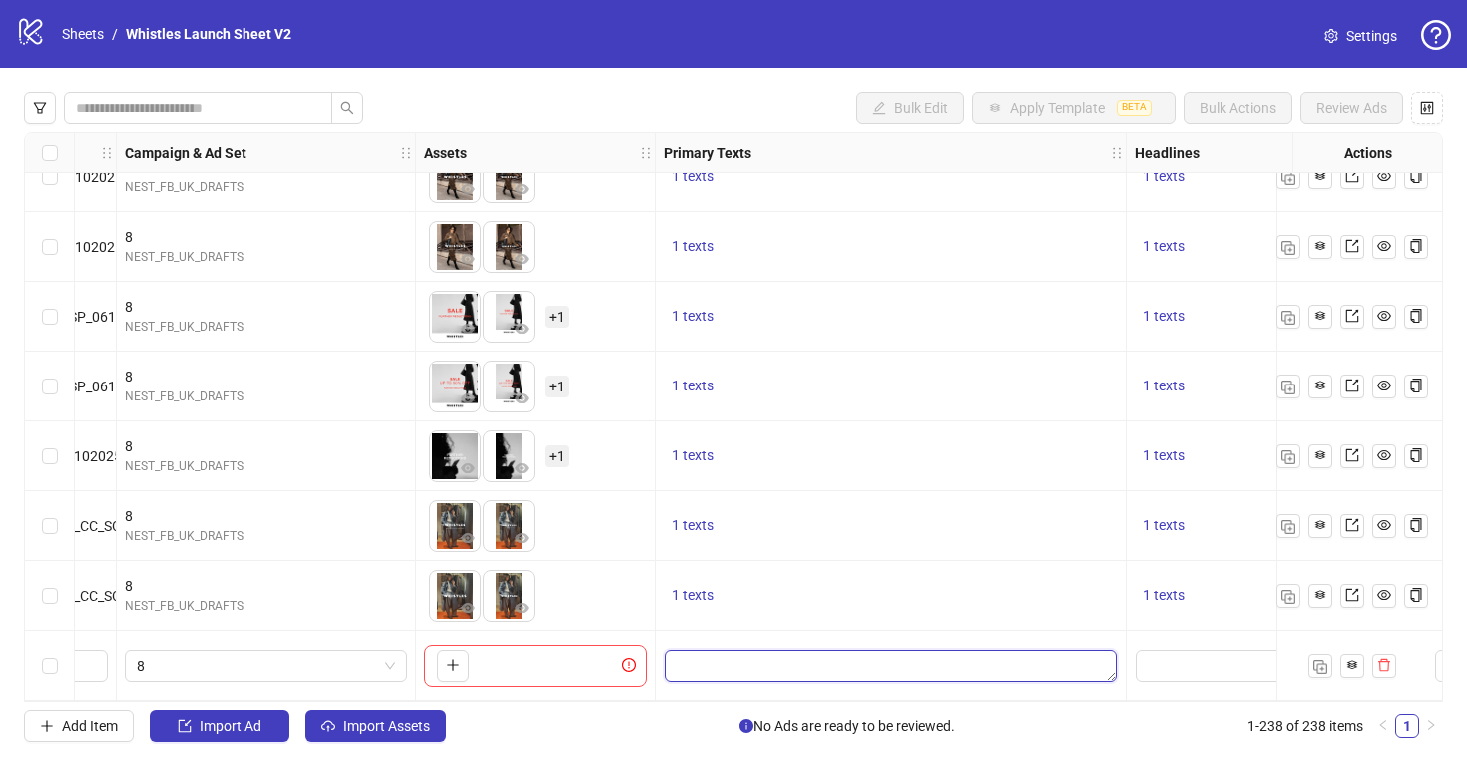
click at [768, 656] on textarea "Edit values" at bounding box center [891, 666] width 452 height 32
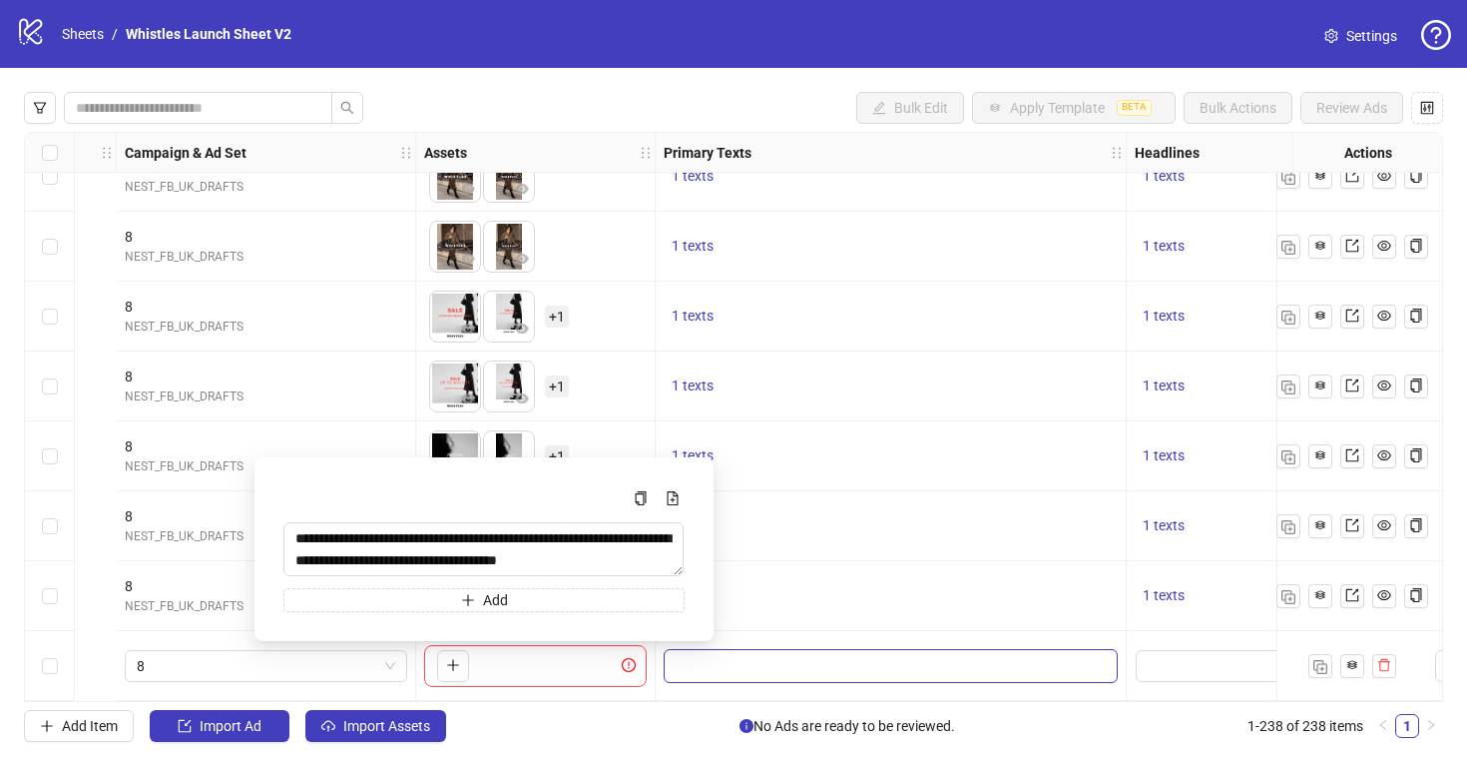
scroll to position [16110, 934]
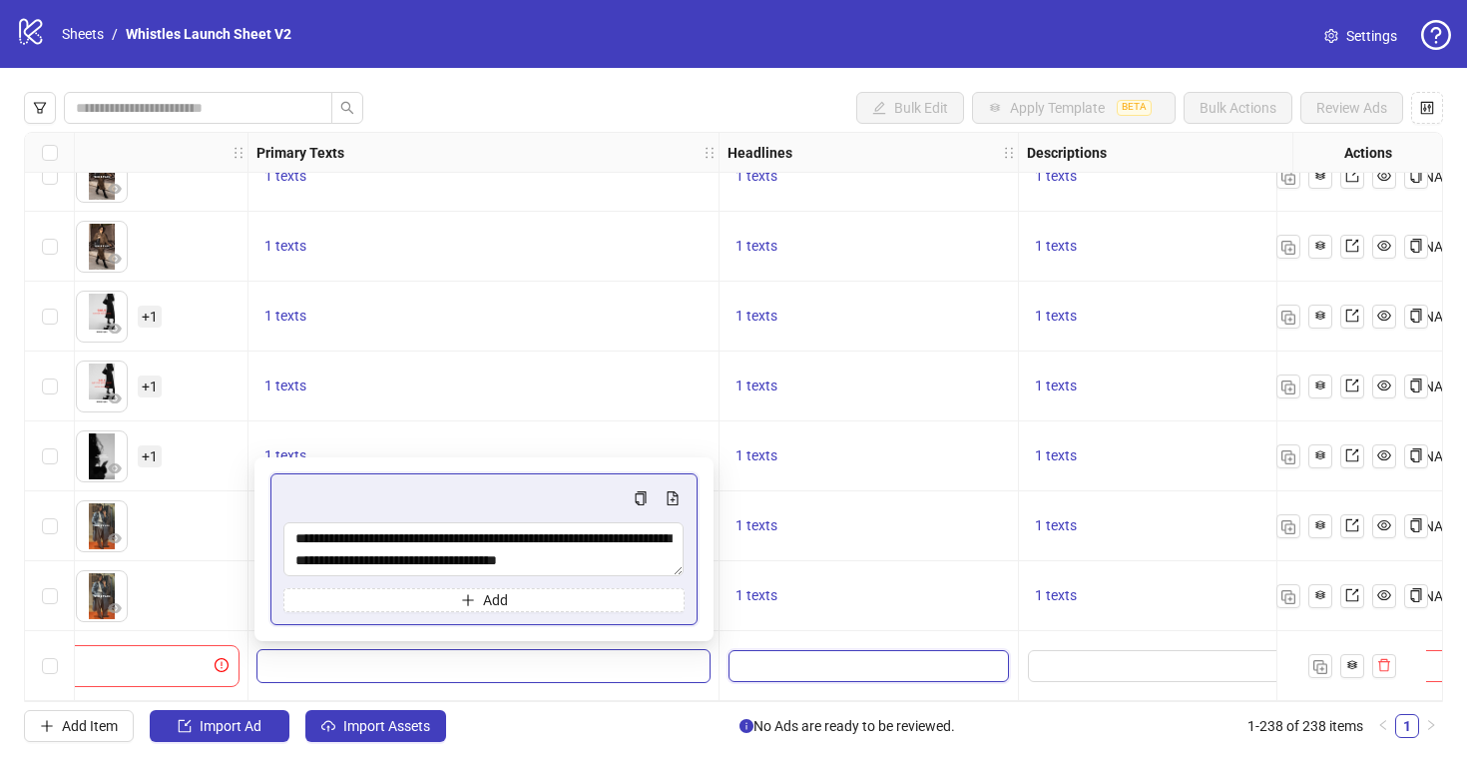
click at [844, 650] on input "Edit values" at bounding box center [869, 666] width 280 height 32
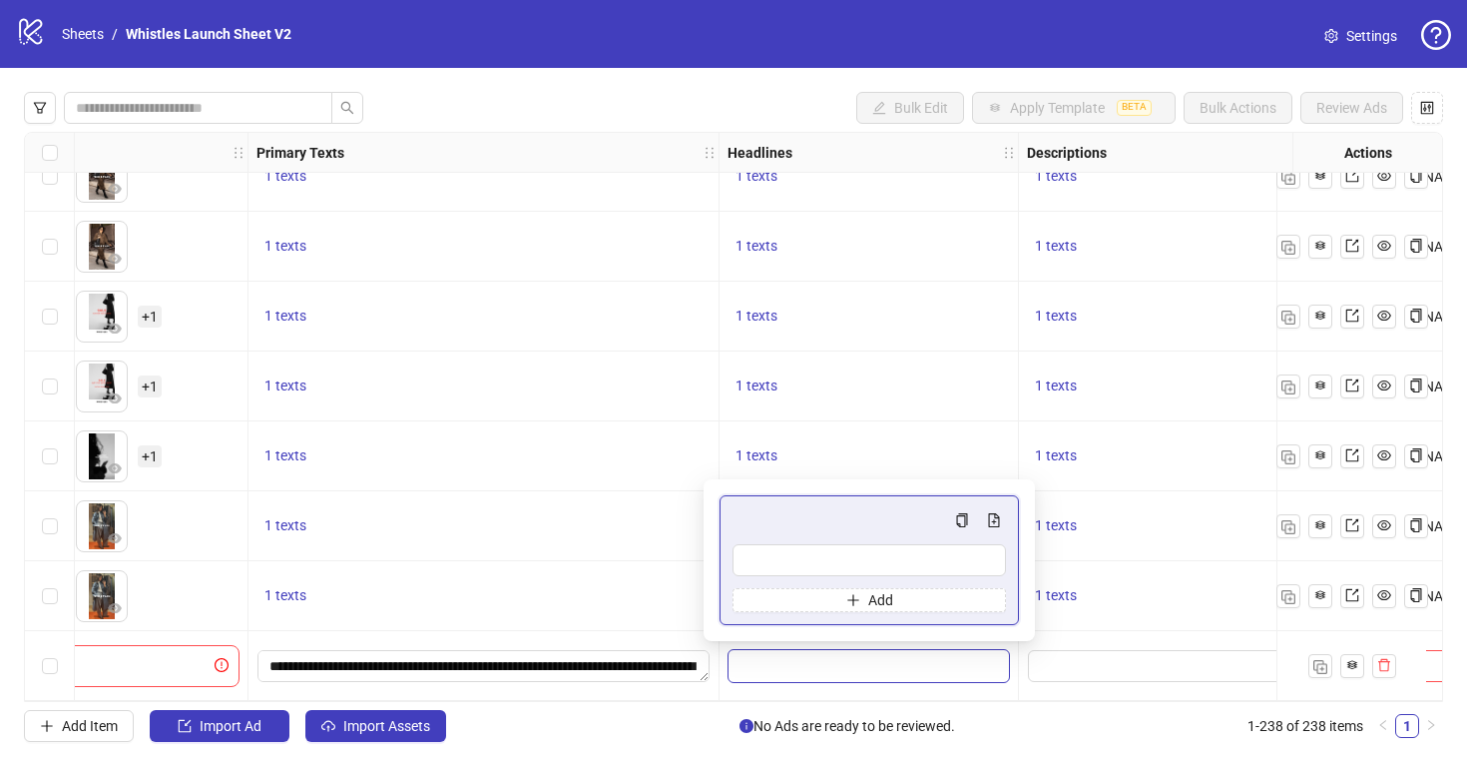
type input "**********"
click at [1101, 652] on textarea "Edit values" at bounding box center [1168, 666] width 280 height 32
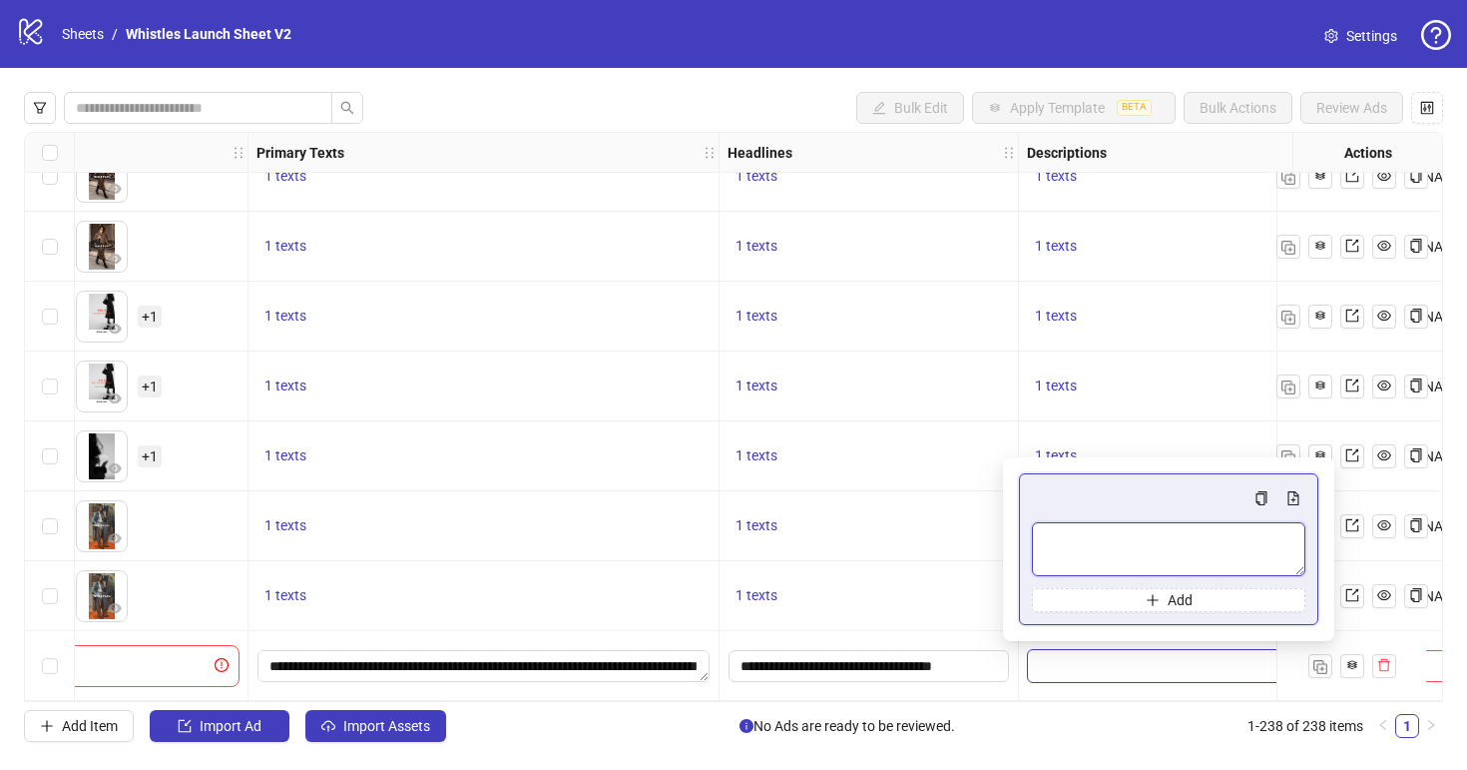
click at [1141, 539] on textarea "Multi-text input container - paste or copy values" at bounding box center [1169, 549] width 274 height 54
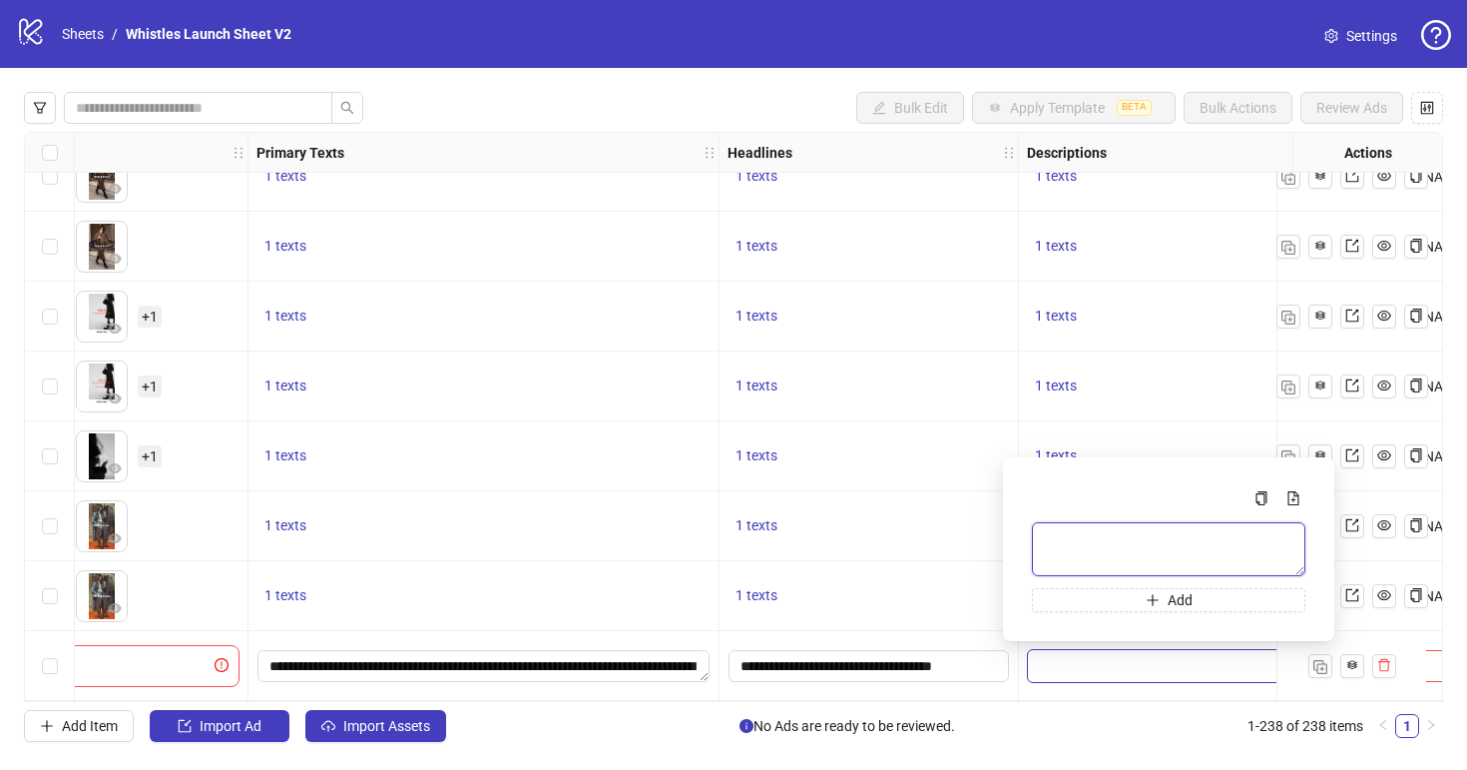
paste textarea "**********"
type textarea "**********"
click at [1117, 394] on div "1 texts" at bounding box center [1168, 386] width 299 height 70
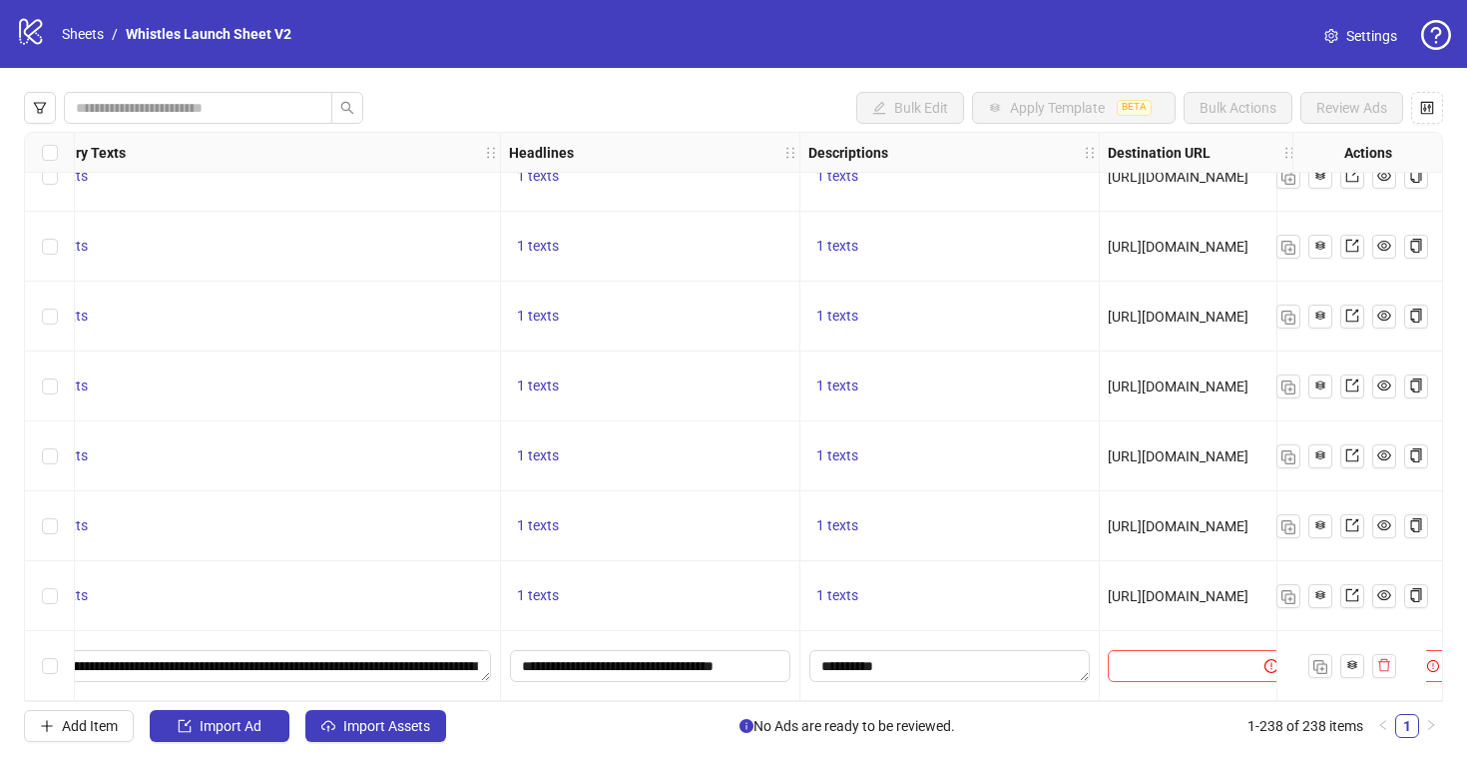
scroll to position [16110, 1336]
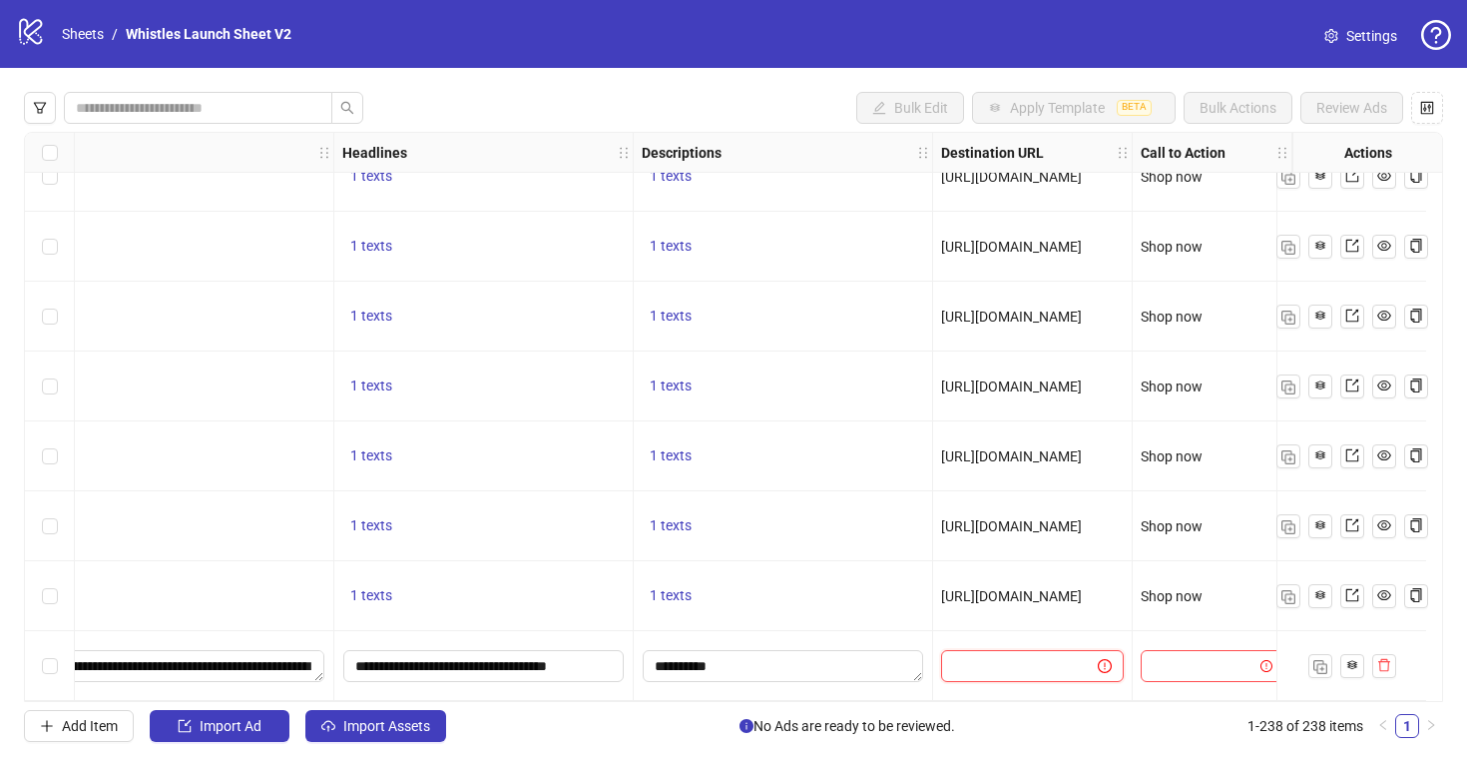
click at [1030, 656] on input "text" at bounding box center [1011, 666] width 117 height 22
paste input "**********"
type input "**********"
click at [1175, 669] on input "search" at bounding box center [1203, 666] width 101 height 30
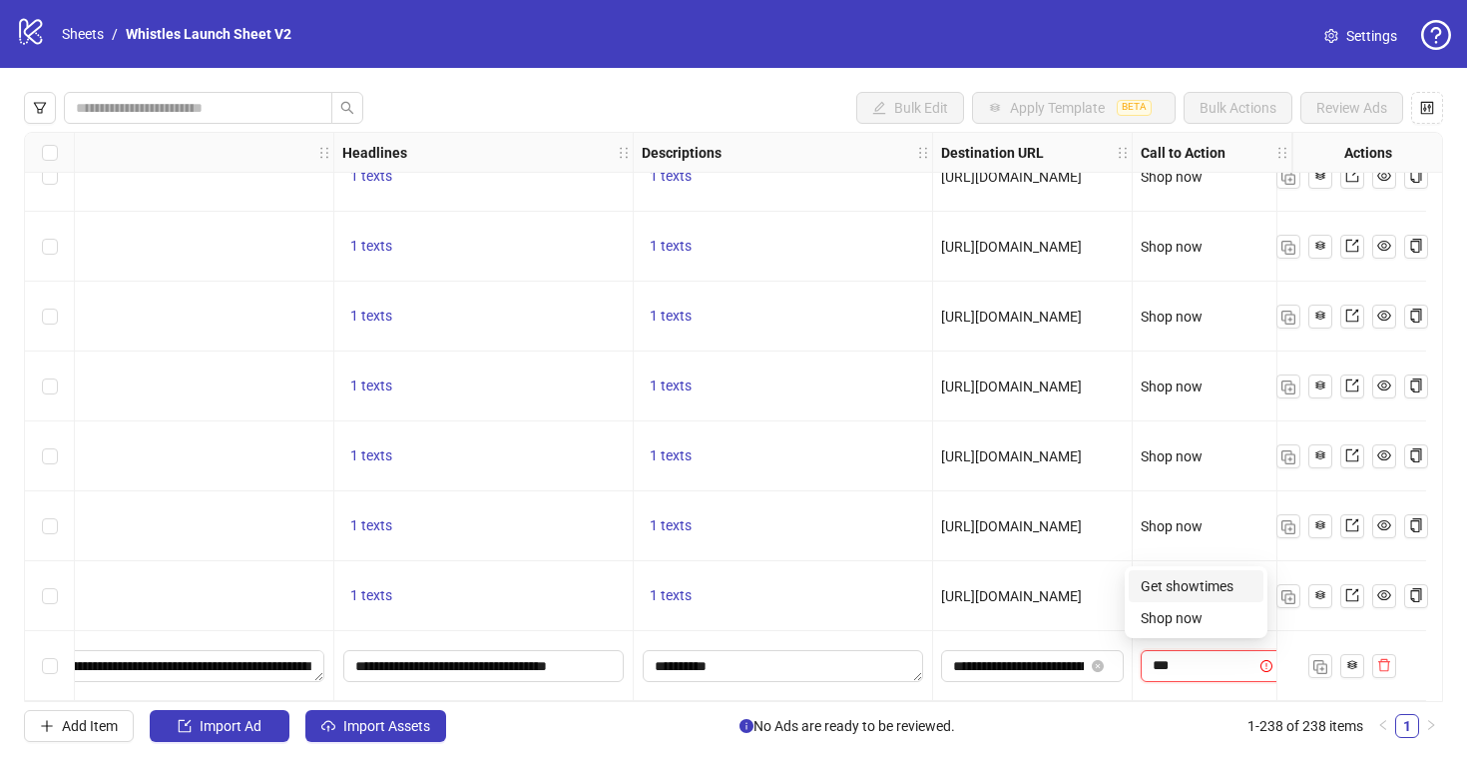
type input "****"
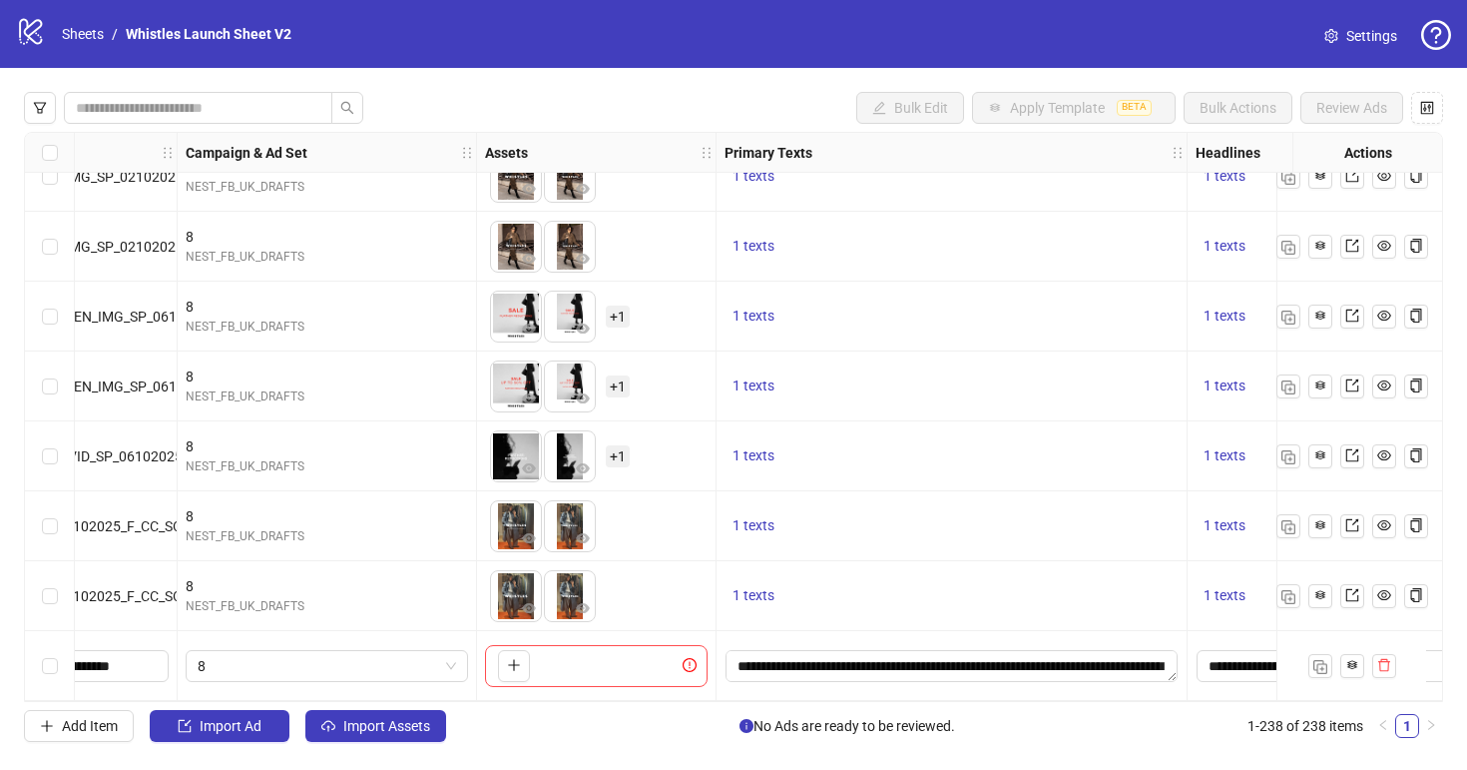
scroll to position [16110, 0]
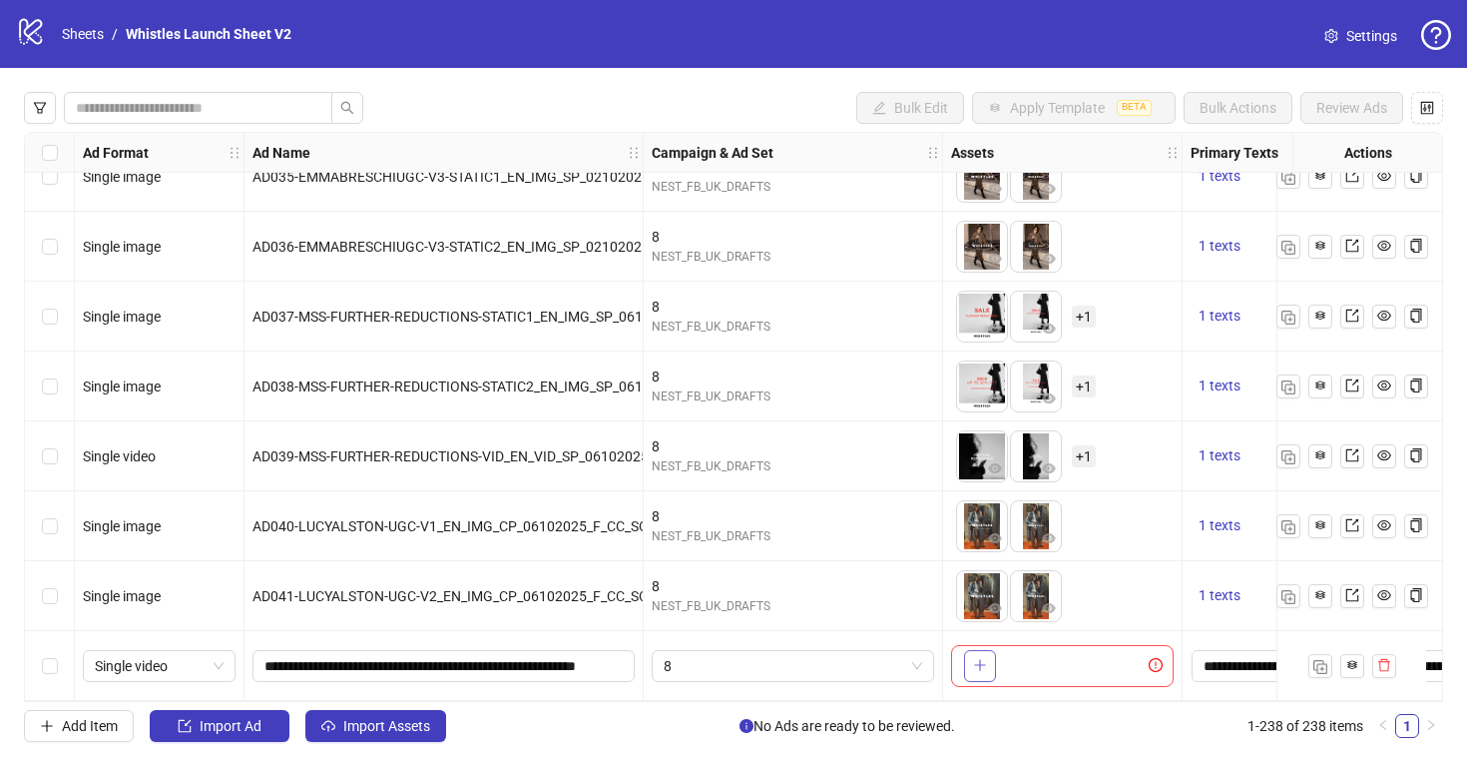
click at [986, 658] on icon "plus" at bounding box center [980, 665] width 14 height 14
drag, startPoint x: 1035, startPoint y: 658, endPoint x: 943, endPoint y: 656, distance: 91.9
click at [943, 656] on body "logo/logo-mobile Sheets / Whistles Launch Sheet V2 Settings Bulk Edit Apply Tem…" at bounding box center [733, 385] width 1467 height 770
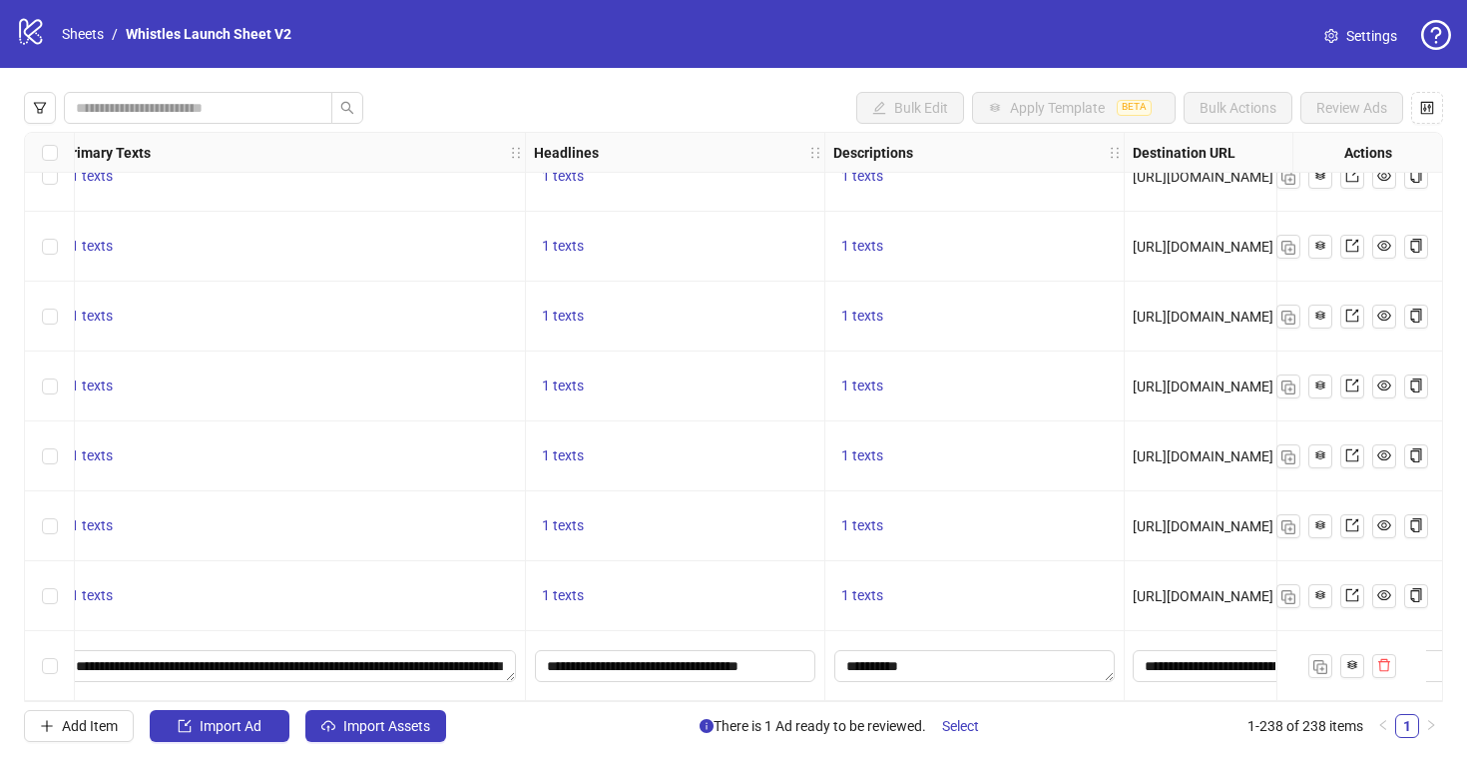
scroll to position [16110, 1336]
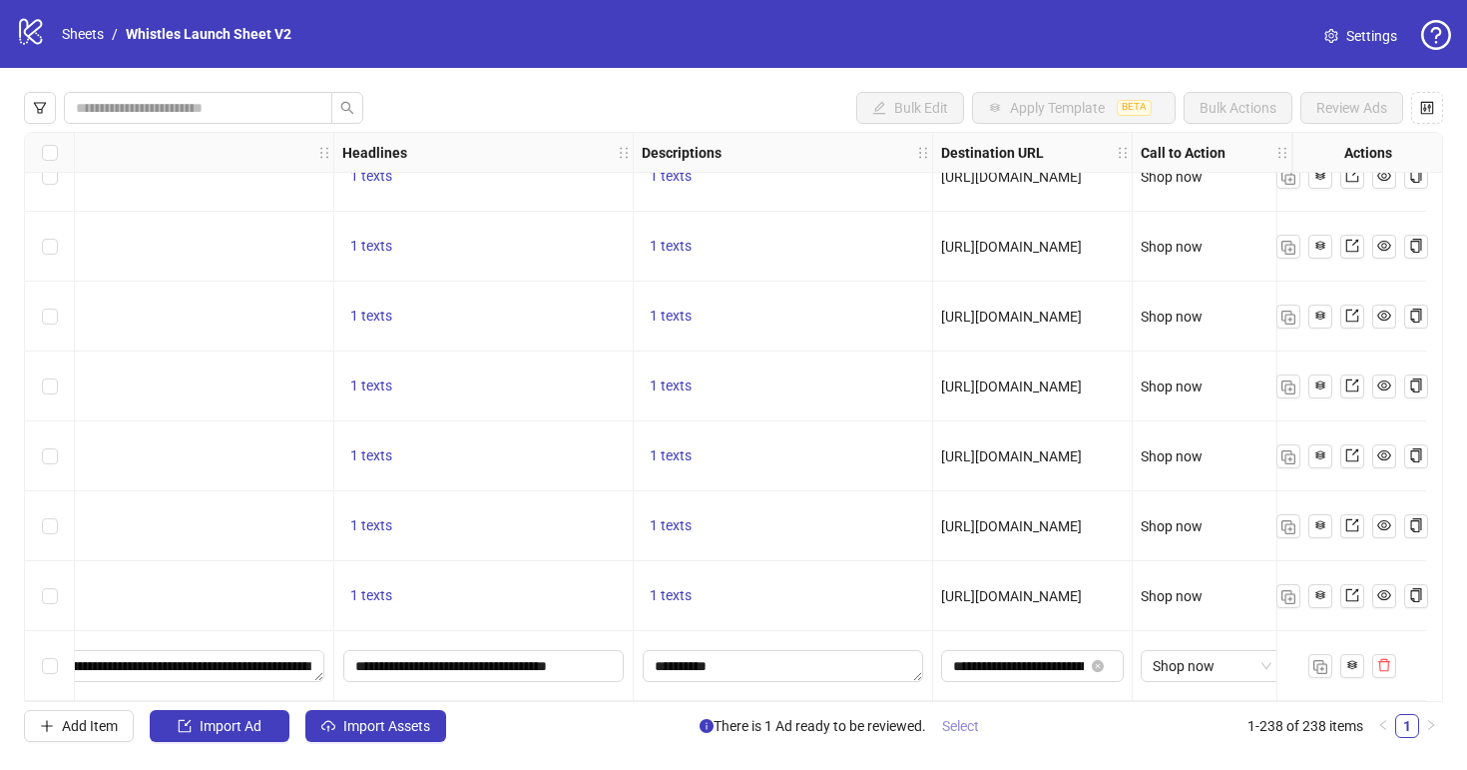
click at [976, 728] on span "Select" at bounding box center [960, 726] width 37 height 16
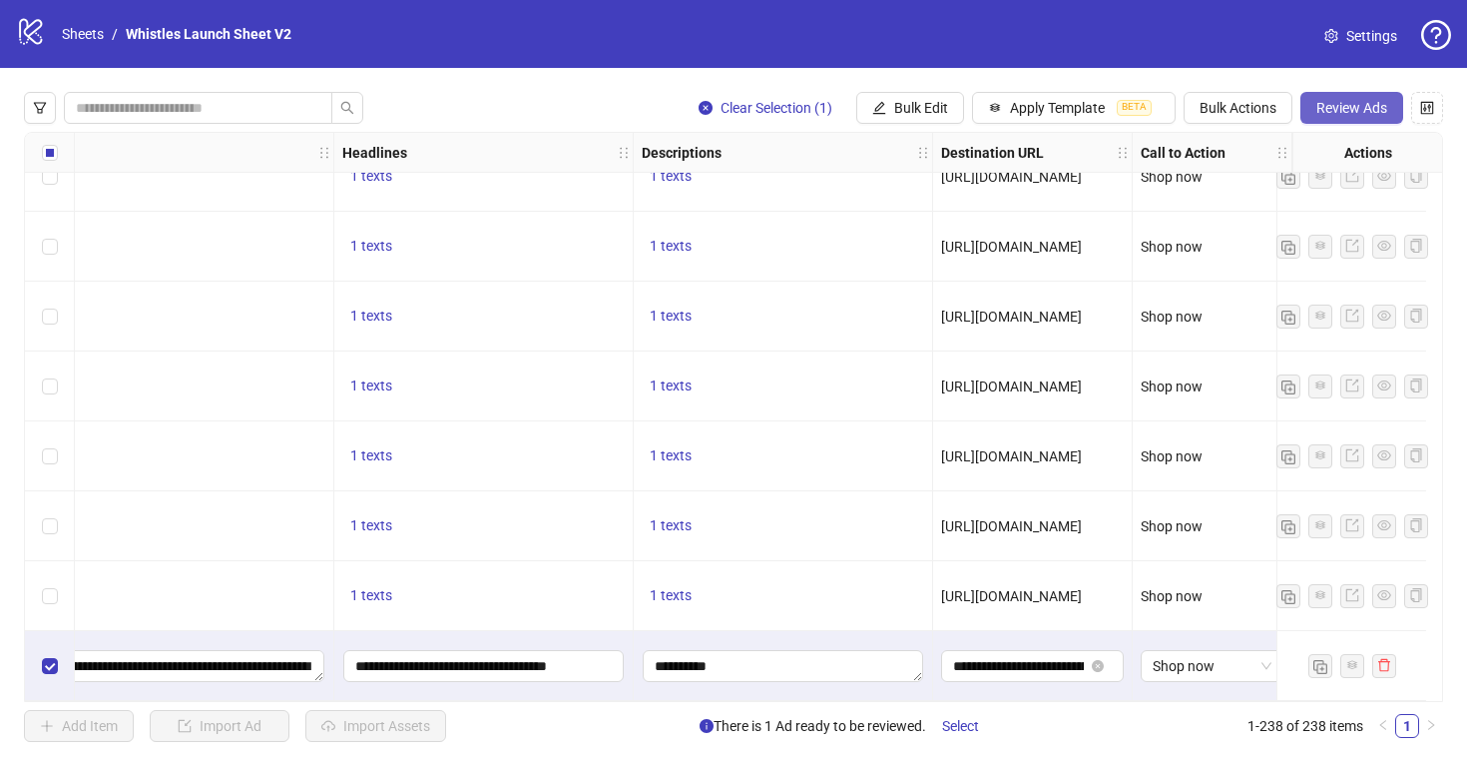
click at [1325, 100] on span "Review Ads" at bounding box center [1352, 108] width 71 height 16
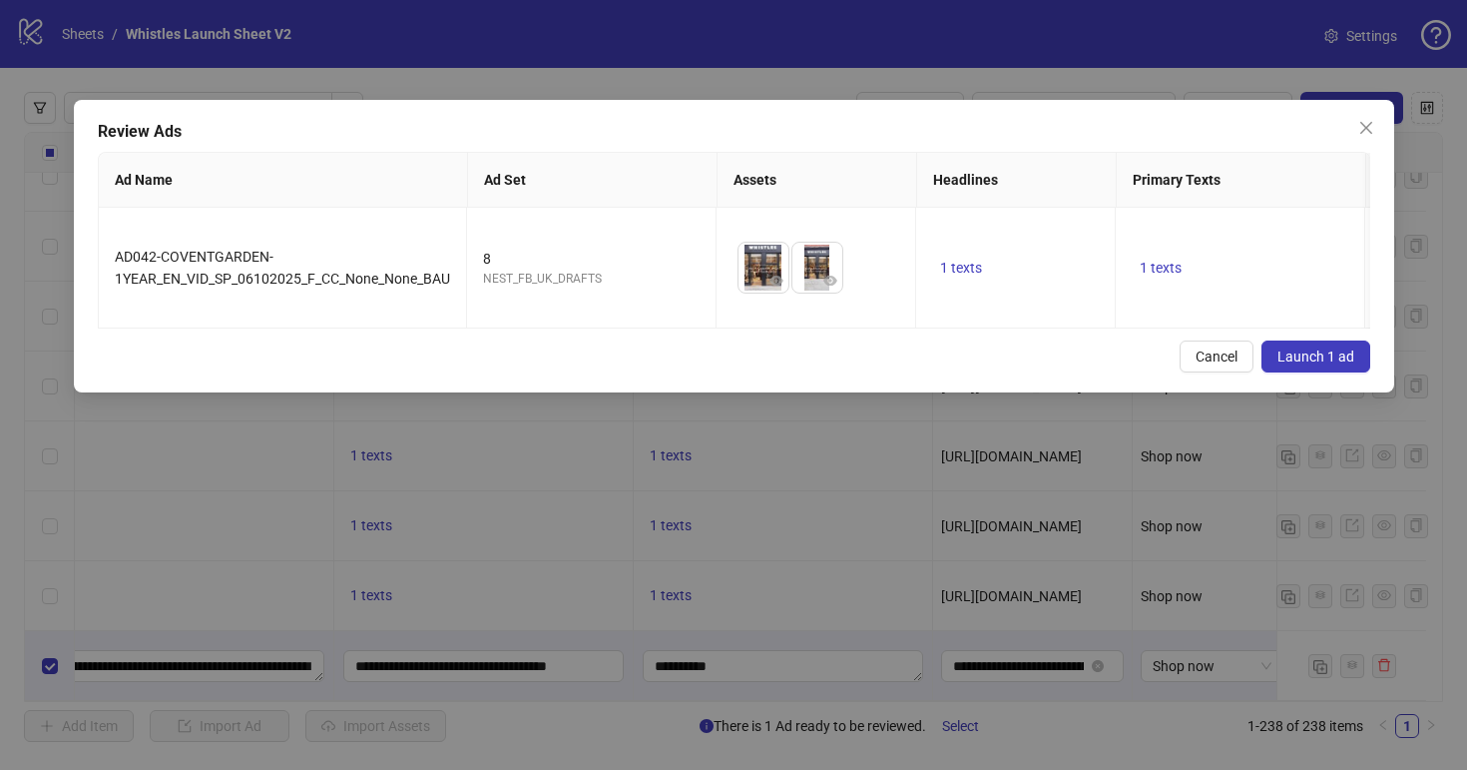
click at [1304, 365] on button "Launch 1 ad" at bounding box center [1316, 356] width 109 height 32
